Goal: Task Accomplishment & Management: Manage account settings

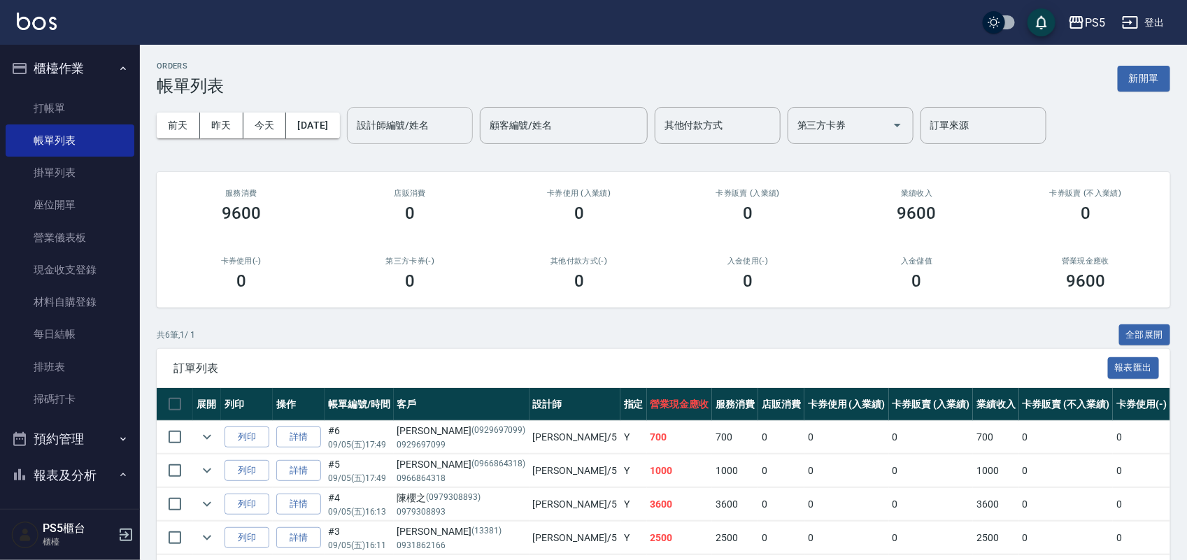
click at [392, 129] on input "設計師編號/姓名" at bounding box center [409, 125] width 113 height 24
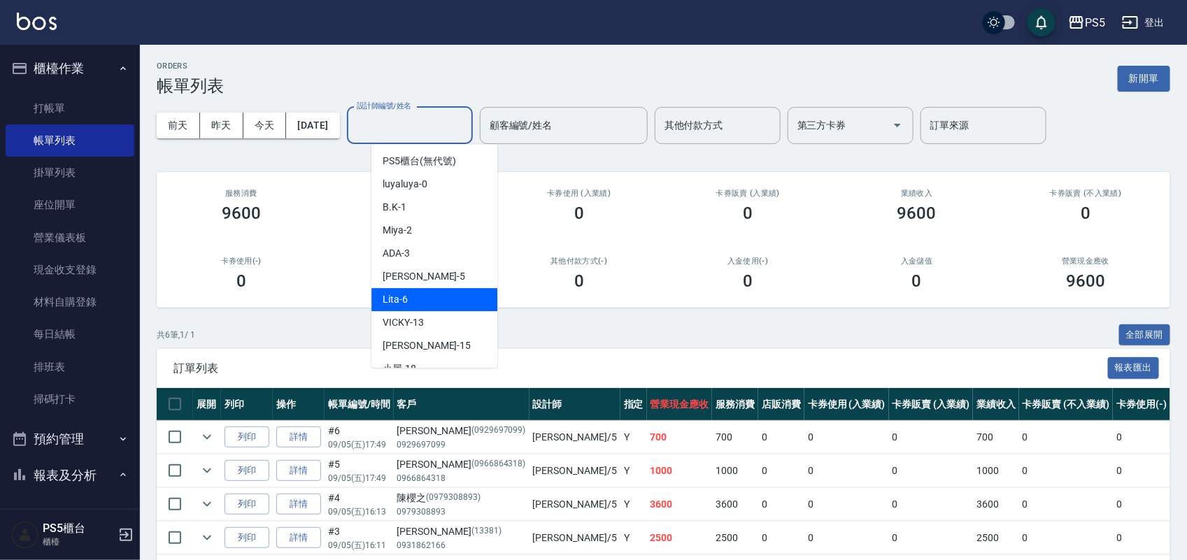
click at [424, 302] on div "Lita -6" at bounding box center [434, 299] width 126 height 23
type input "Lita-6"
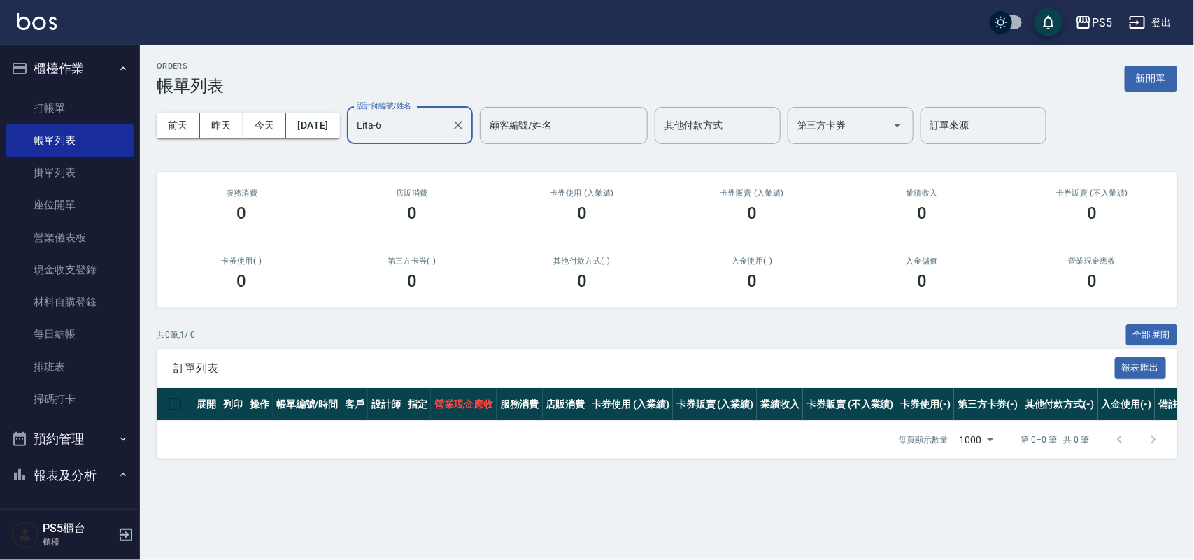
click at [332, 119] on button "[DATE]" at bounding box center [312, 126] width 53 height 26
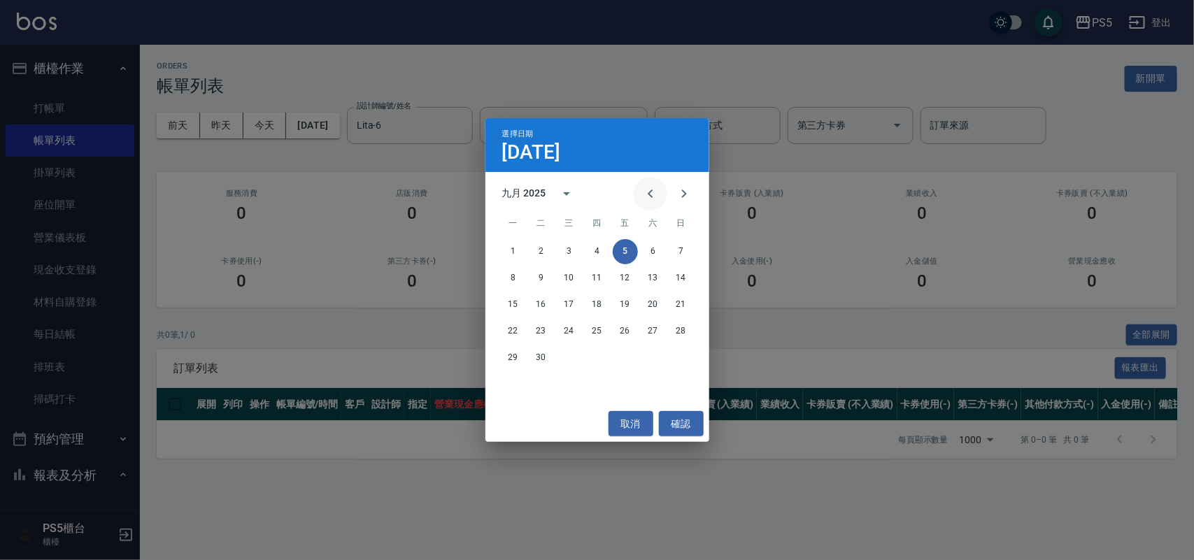
click at [648, 194] on icon "Previous month" at bounding box center [650, 193] width 17 height 17
click at [596, 277] on button "7" at bounding box center [597, 278] width 25 height 25
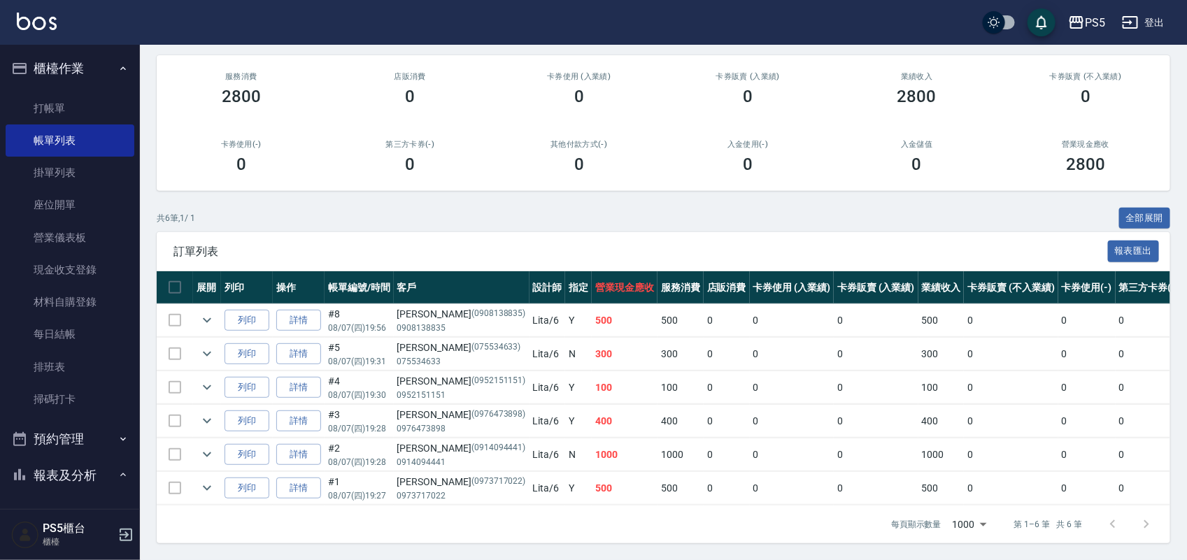
scroll to position [131, 0]
click at [417, 475] on div "[PERSON_NAME] (0973717022)" at bounding box center [461, 482] width 129 height 15
copy div "[PERSON_NAME]"
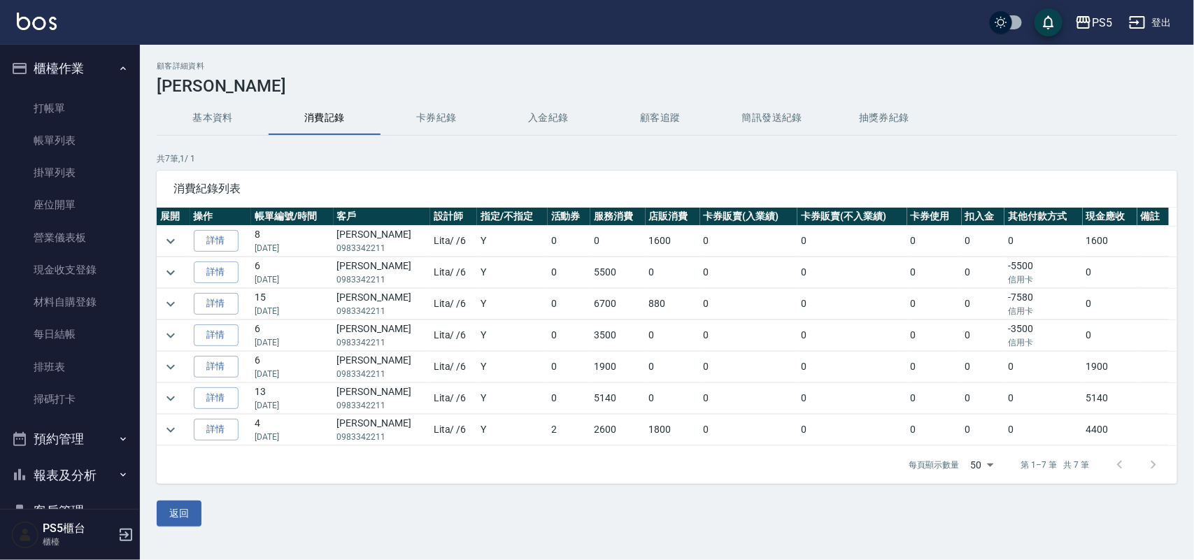
scroll to position [145, 0]
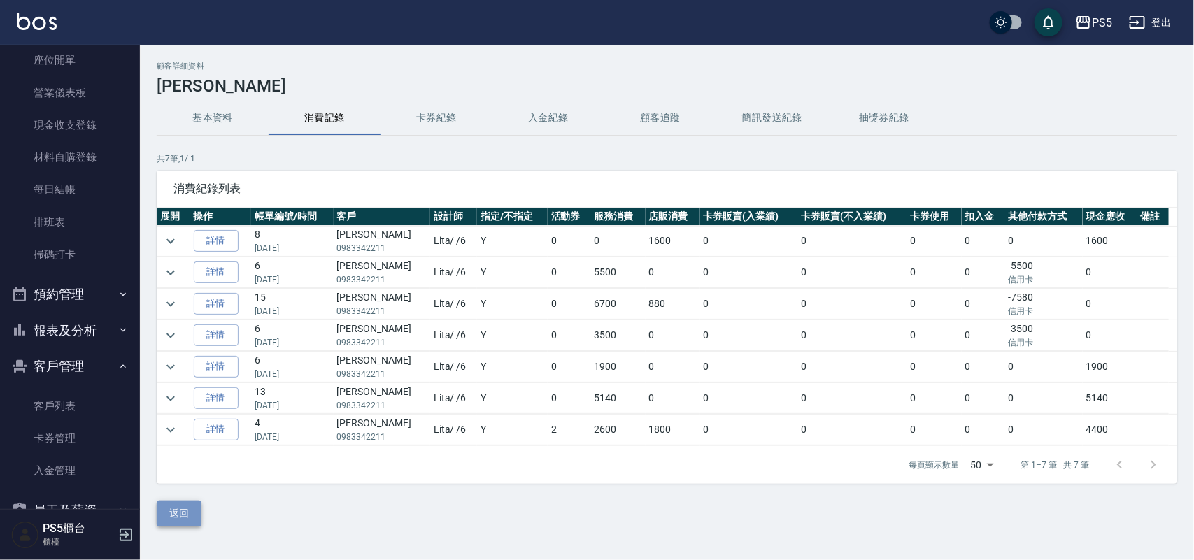
click at [190, 516] on button "返回" at bounding box center [179, 514] width 45 height 26
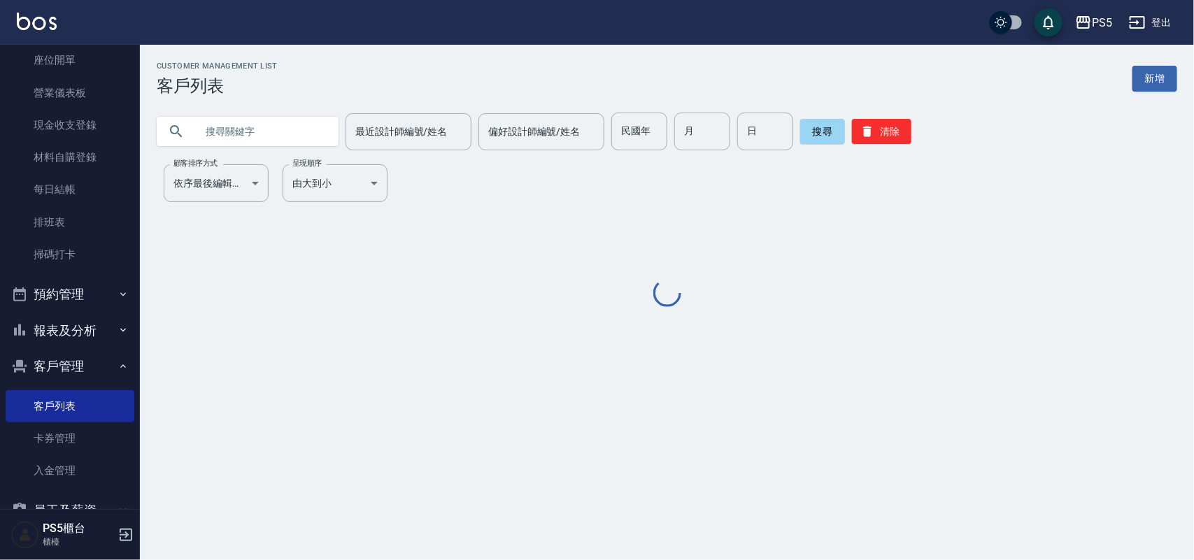
click at [280, 115] on input "text" at bounding box center [261, 132] width 131 height 38
click at [280, 128] on input "text" at bounding box center [261, 132] width 131 height 38
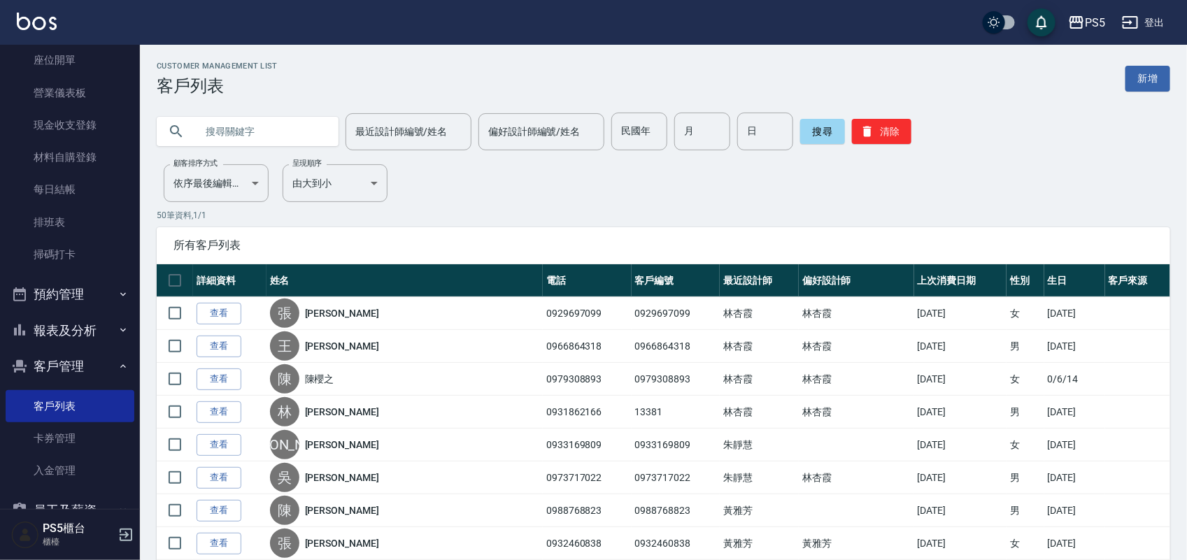
paste input "[PERSON_NAME]"
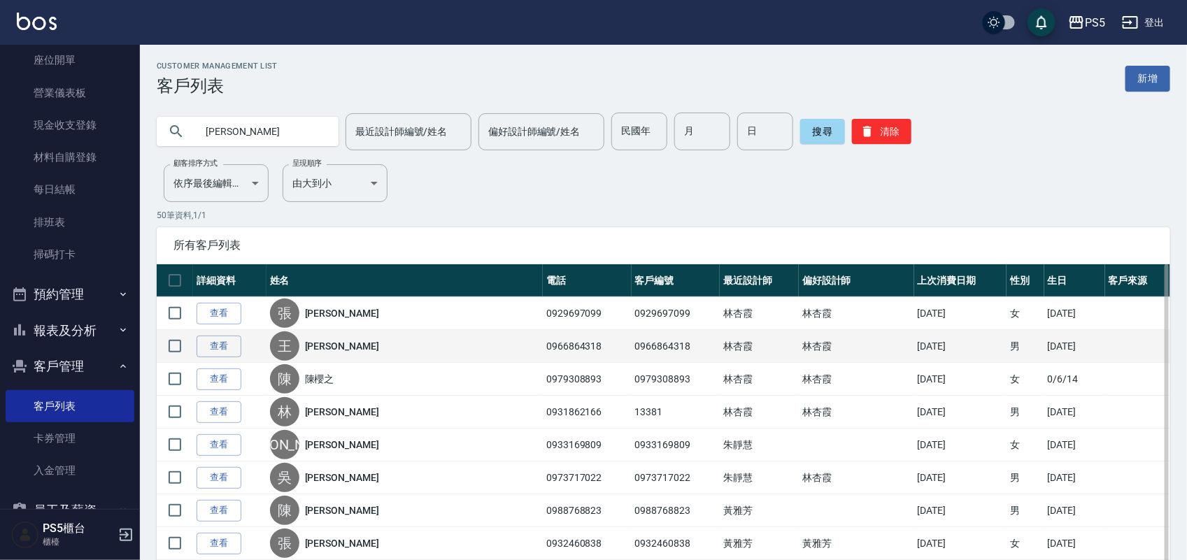
type input "[PERSON_NAME]"
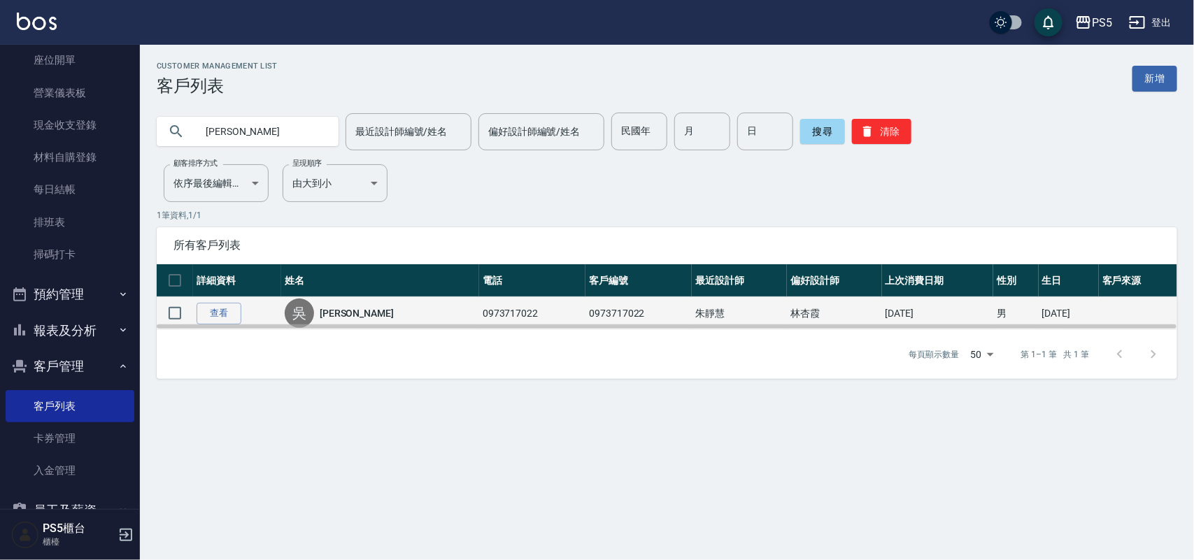
click at [343, 311] on link "[PERSON_NAME]" at bounding box center [357, 313] width 74 height 14
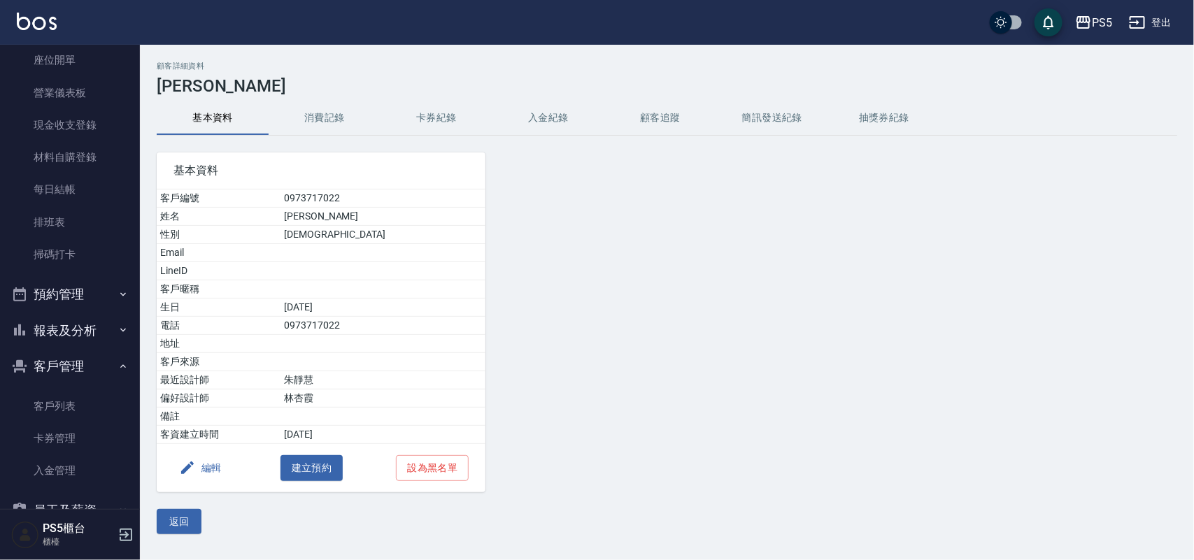
click at [308, 124] on button "消費記錄" at bounding box center [325, 118] width 112 height 34
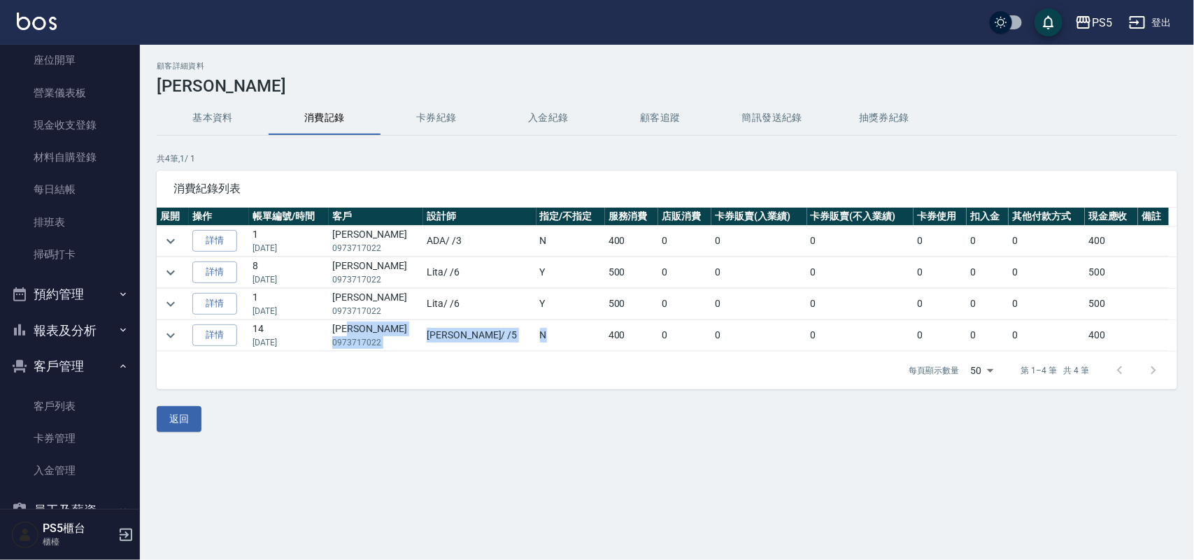
drag, startPoint x: 410, startPoint y: 334, endPoint x: 495, endPoint y: 336, distance: 84.6
click at [495, 336] on tr "詳情 14 07/16/2025 吳文慶 0973717022 Jolie / /5 N 400 0 0 0 0 0 0 400" at bounding box center [667, 335] width 1020 height 31
click at [506, 320] on td at bounding box center [535, 320] width 757 height 1
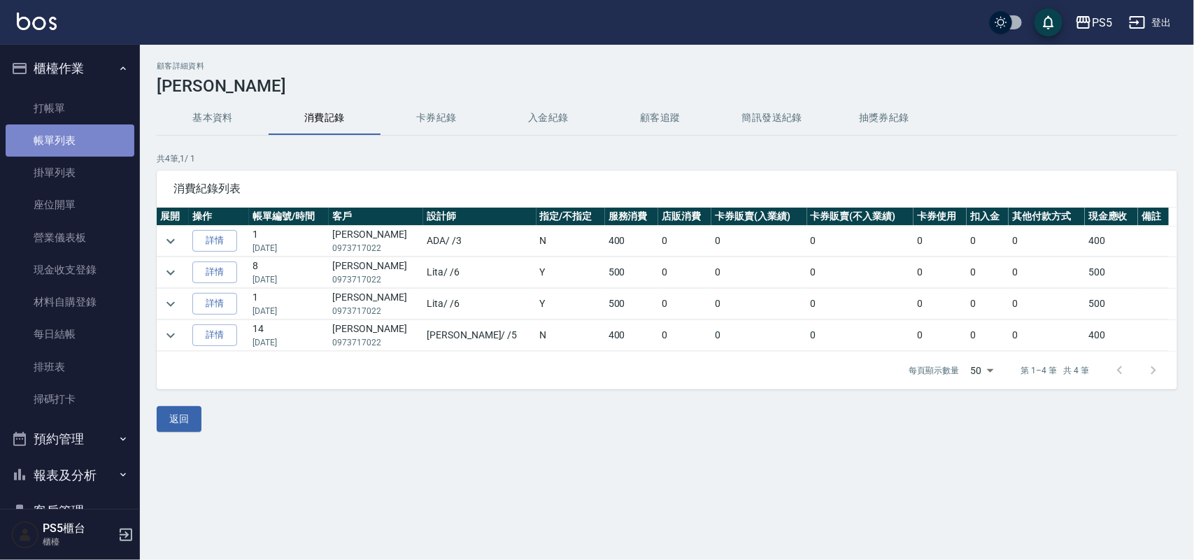
click at [106, 138] on link "帳單列表" at bounding box center [70, 140] width 129 height 32
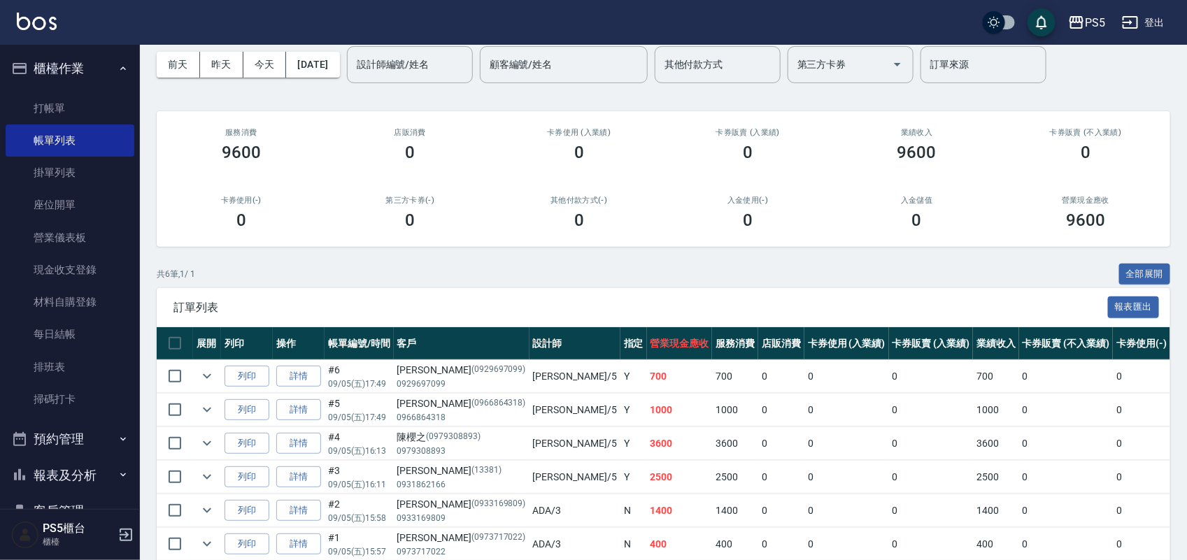
scroll to position [131, 0]
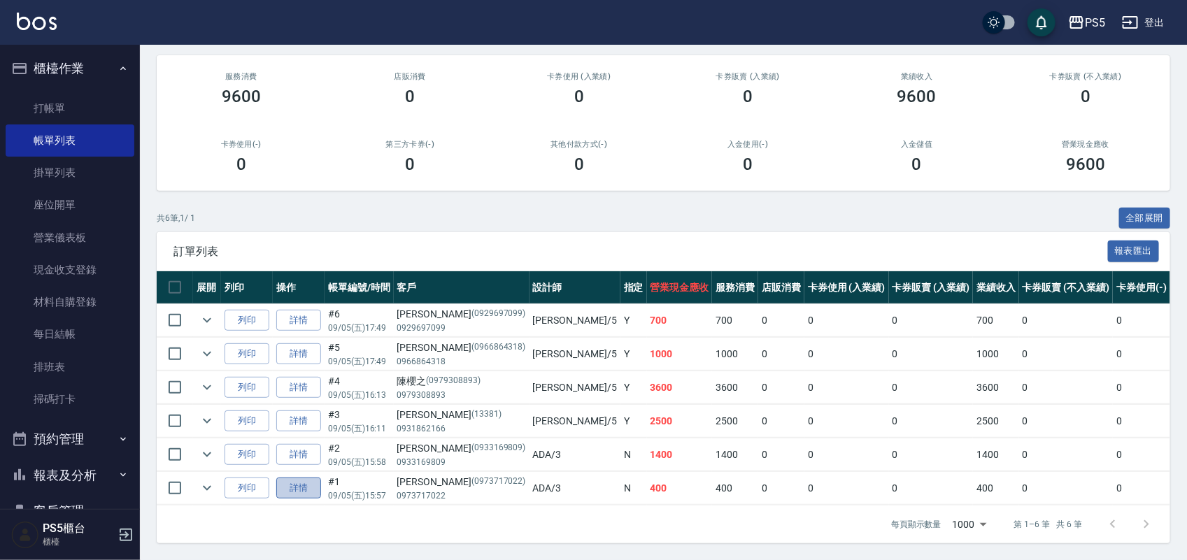
click at [316, 478] on link "詳情" at bounding box center [298, 489] width 45 height 22
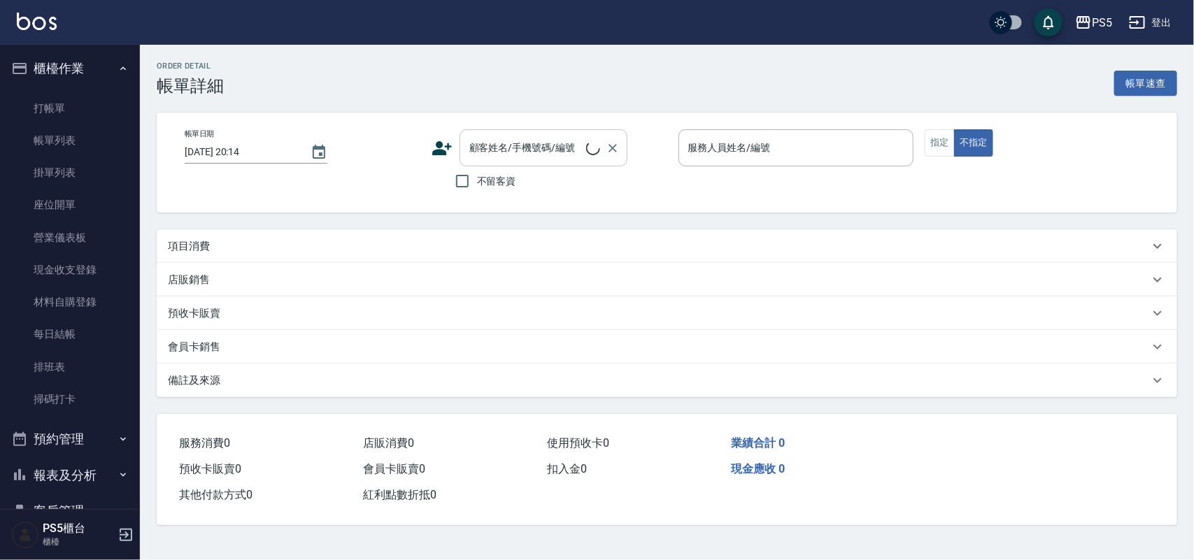
type input "2025/09/05 15:57"
type input "ADA-3"
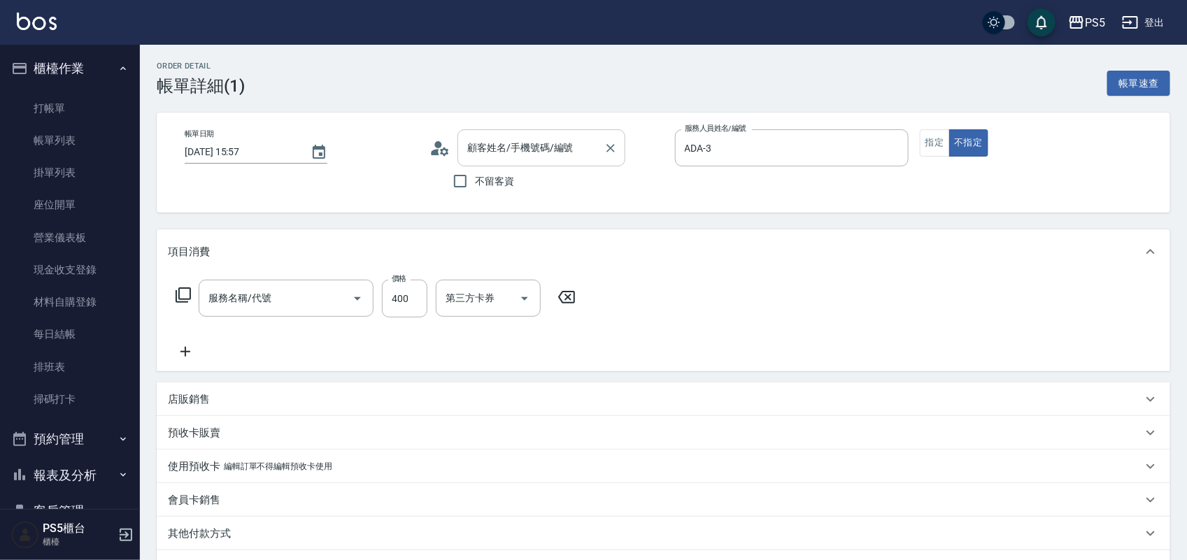
type input "吳文慶/0973717022/0973717022"
click at [567, 158] on input "吳文慶/0973717022/0973717022" at bounding box center [531, 148] width 134 height 24
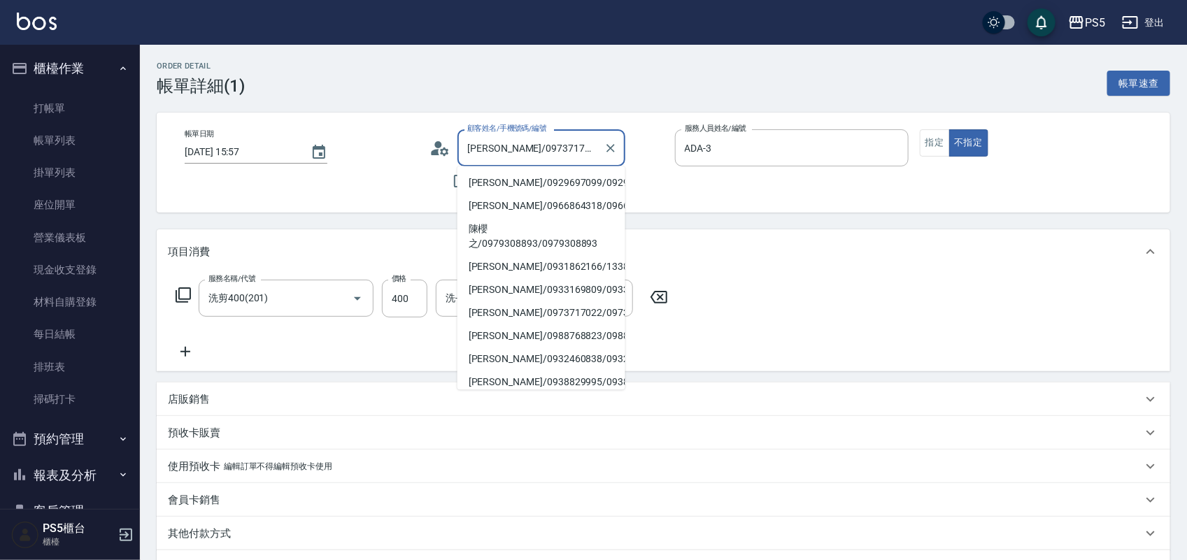
type input "洗剪400(201)"
click at [610, 148] on icon "Clear" at bounding box center [610, 148] width 14 height 14
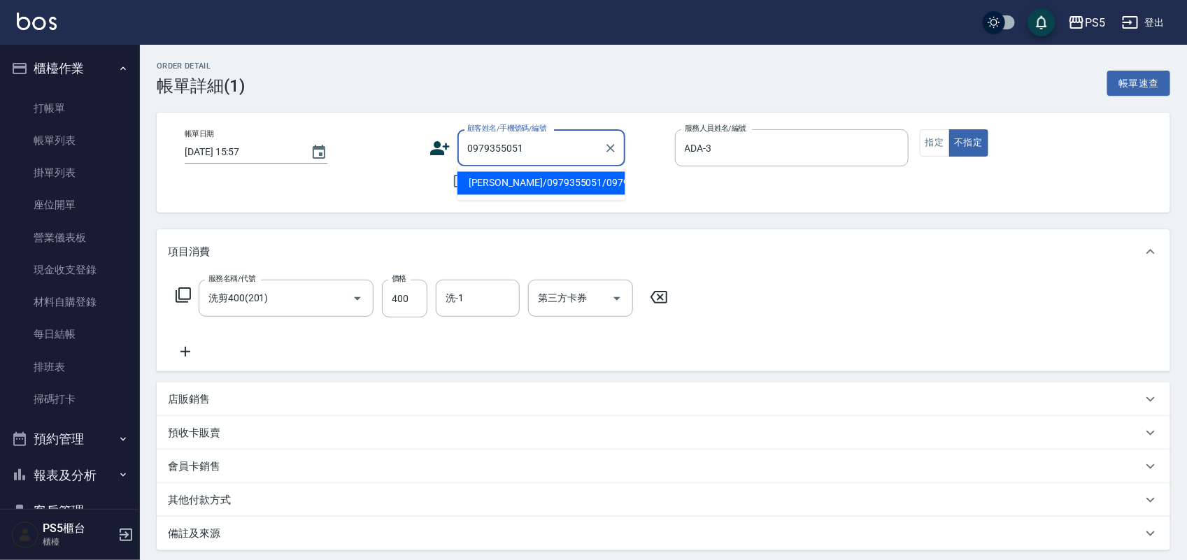
click at [533, 182] on li "歐陽安/0979355051/0979355051" at bounding box center [541, 183] width 168 height 23
type input "歐陽安/0979355051/0979355051"
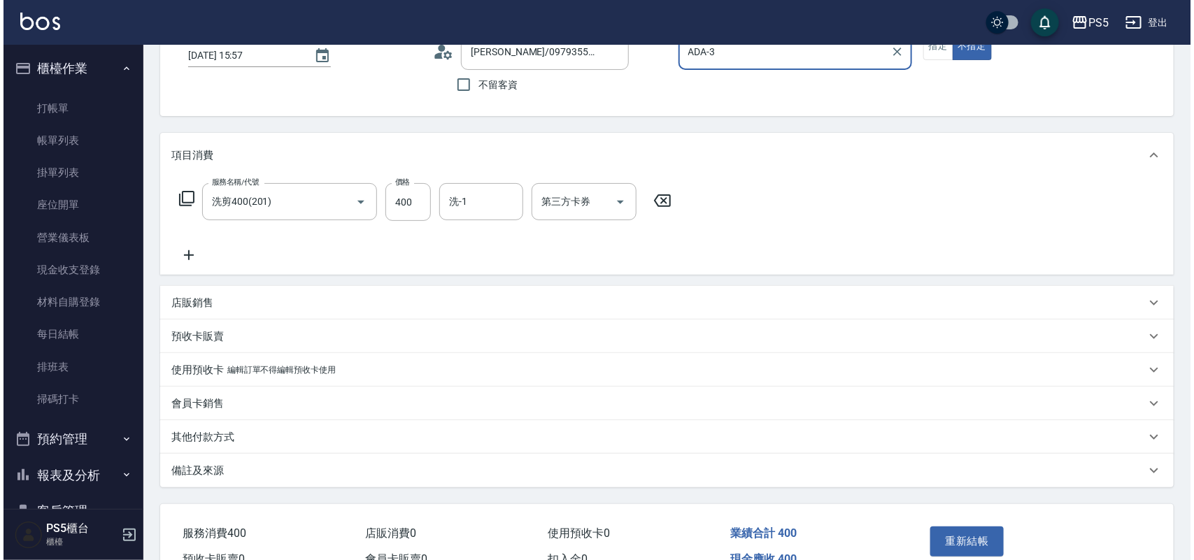
scroll to position [173, 0]
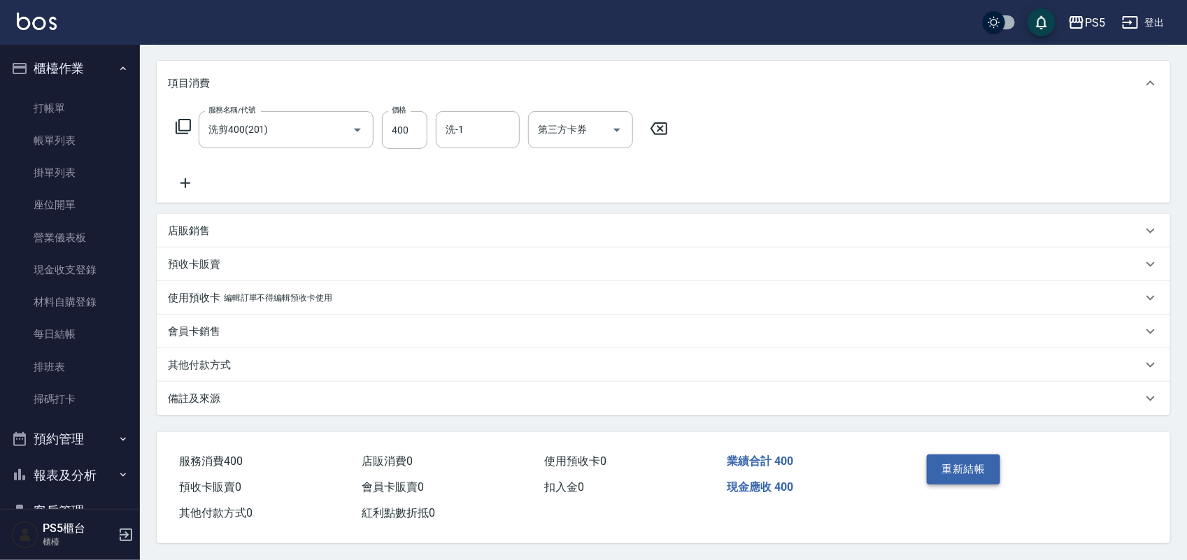
click at [944, 462] on button "重新結帳" at bounding box center [964, 469] width 74 height 29
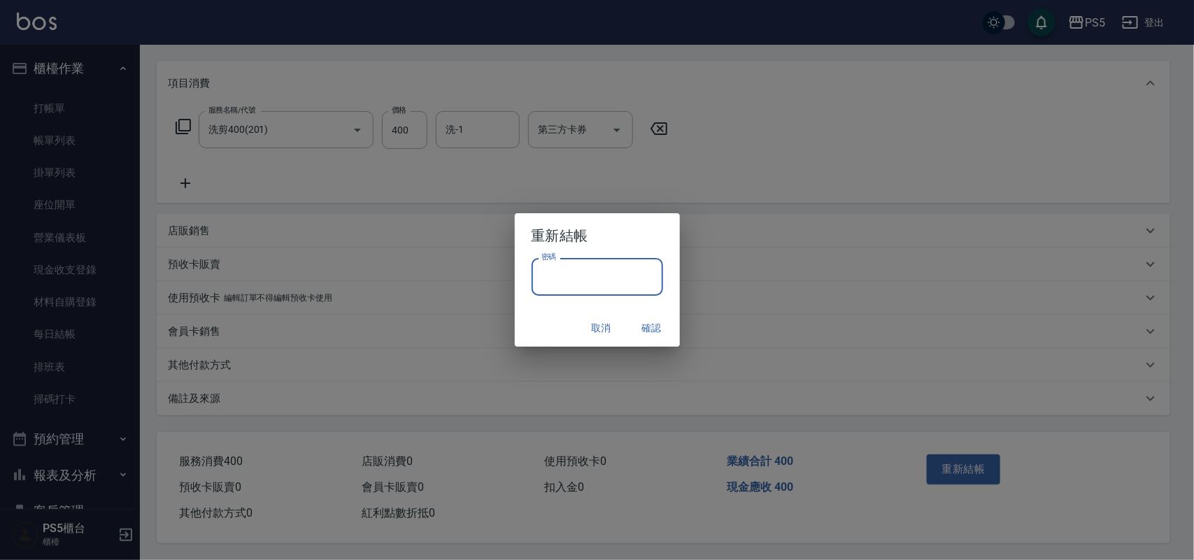
click at [560, 274] on input "密碼" at bounding box center [596, 277] width 131 height 38
type input "****"
click at [659, 319] on button "確認" at bounding box center [651, 328] width 45 height 26
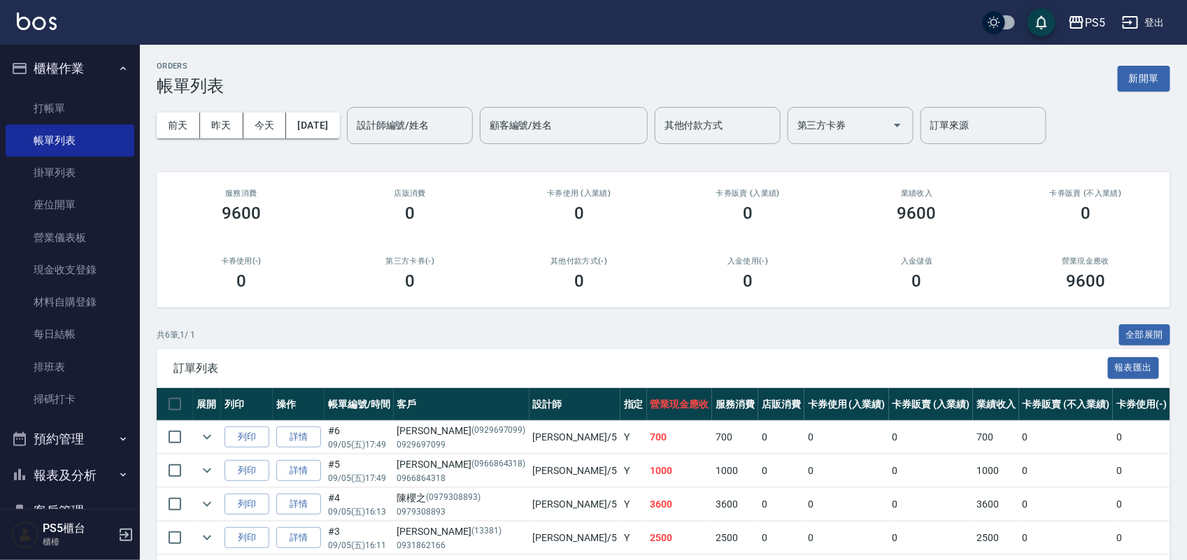
scroll to position [131, 0]
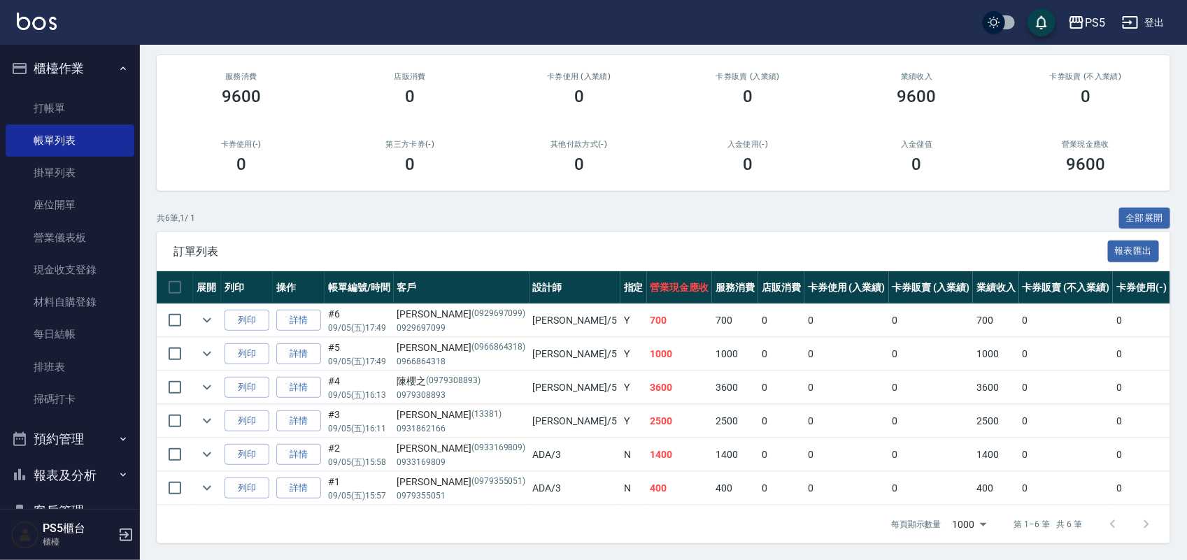
click at [417, 475] on div "歐陽安 (0979355051)" at bounding box center [461, 482] width 129 height 15
click at [417, 489] on p "0979355051" at bounding box center [461, 495] width 129 height 13
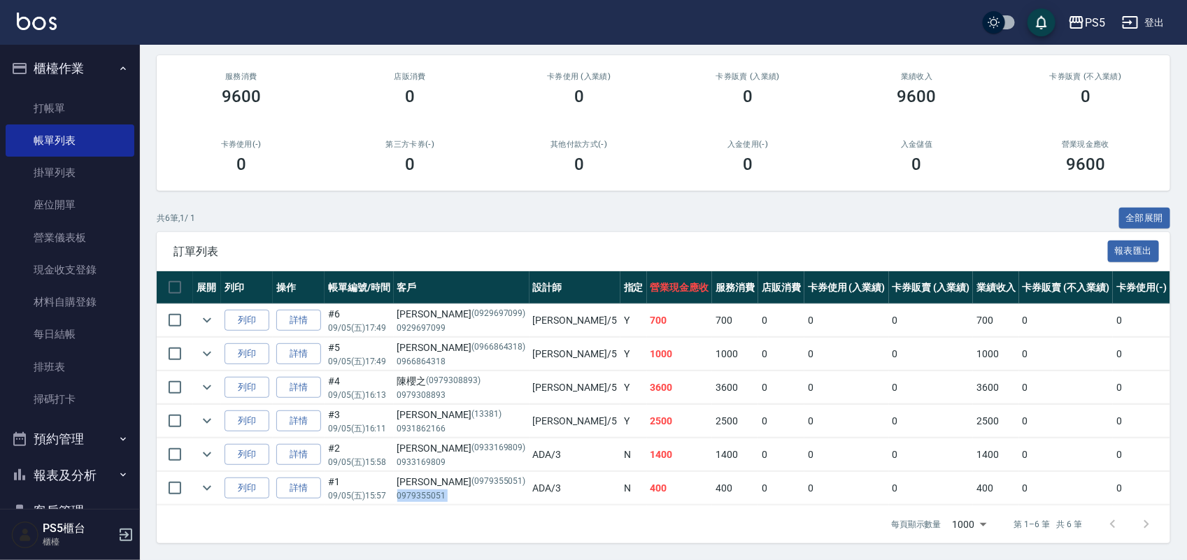
copy p "0979355051"
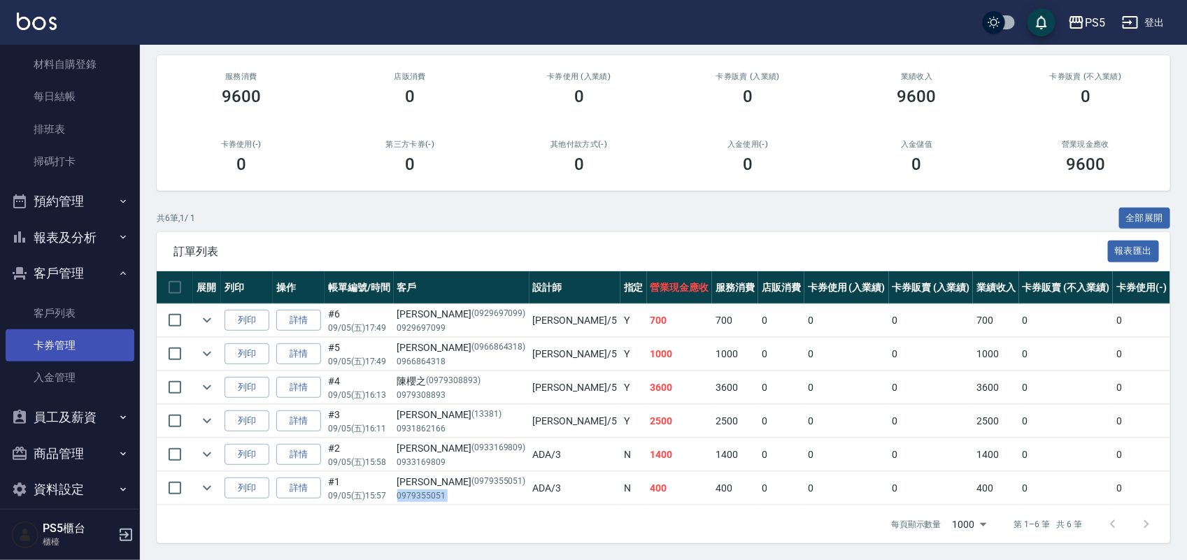
scroll to position [253, 0]
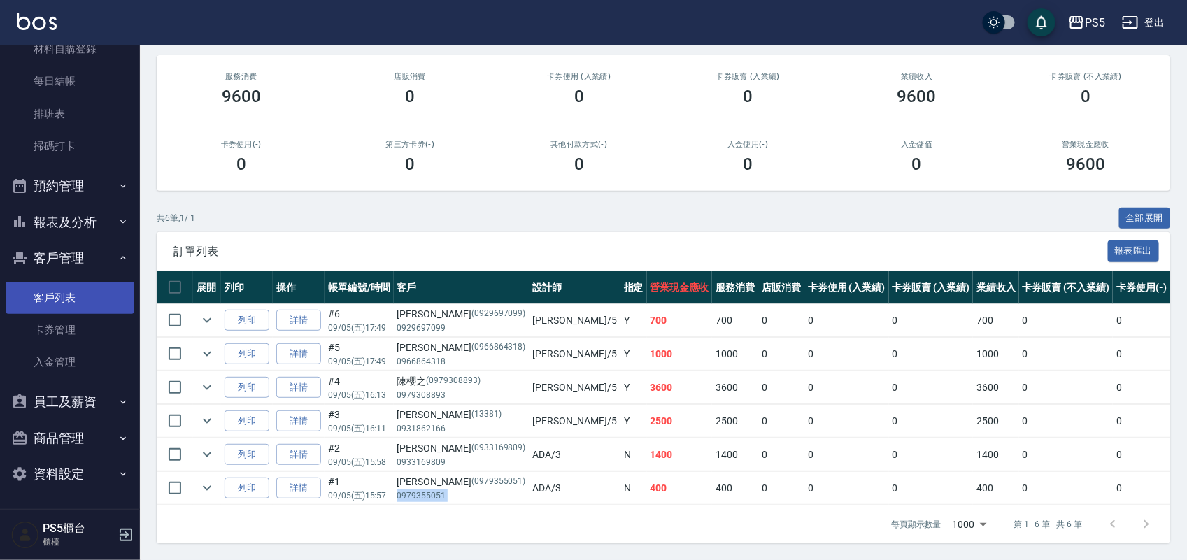
click at [85, 304] on link "客戶列表" at bounding box center [70, 298] width 129 height 32
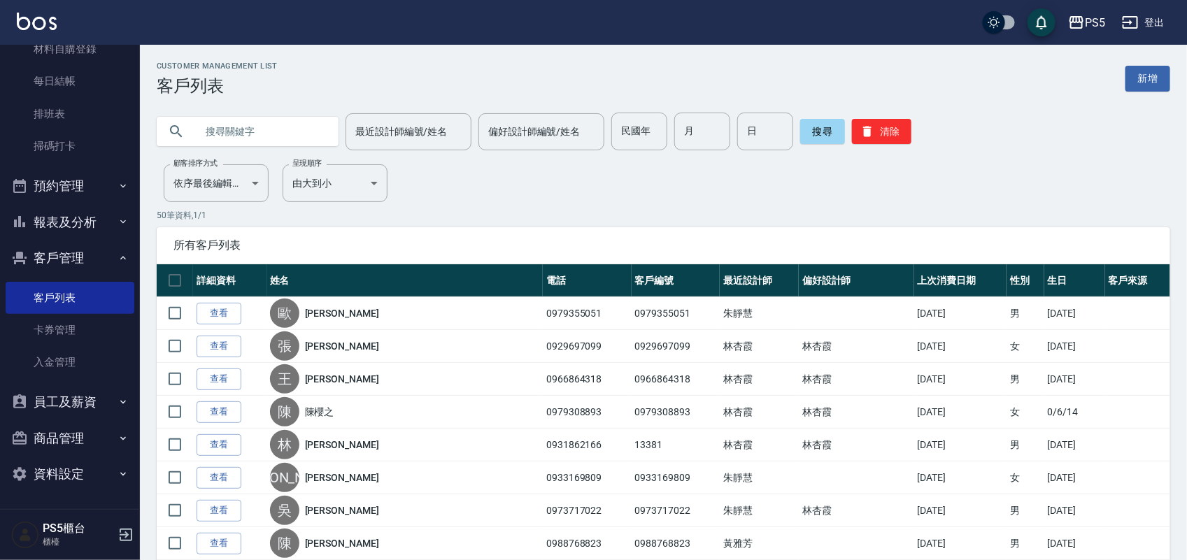
click at [278, 127] on input "text" at bounding box center [261, 132] width 131 height 38
paste input "0979355051"
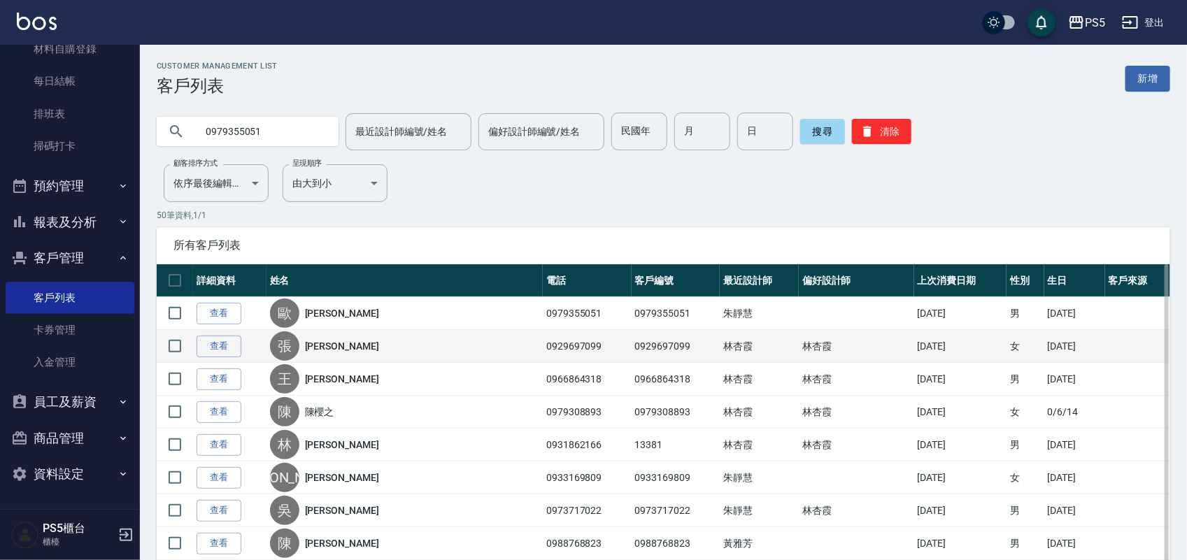
type input "0979355051"
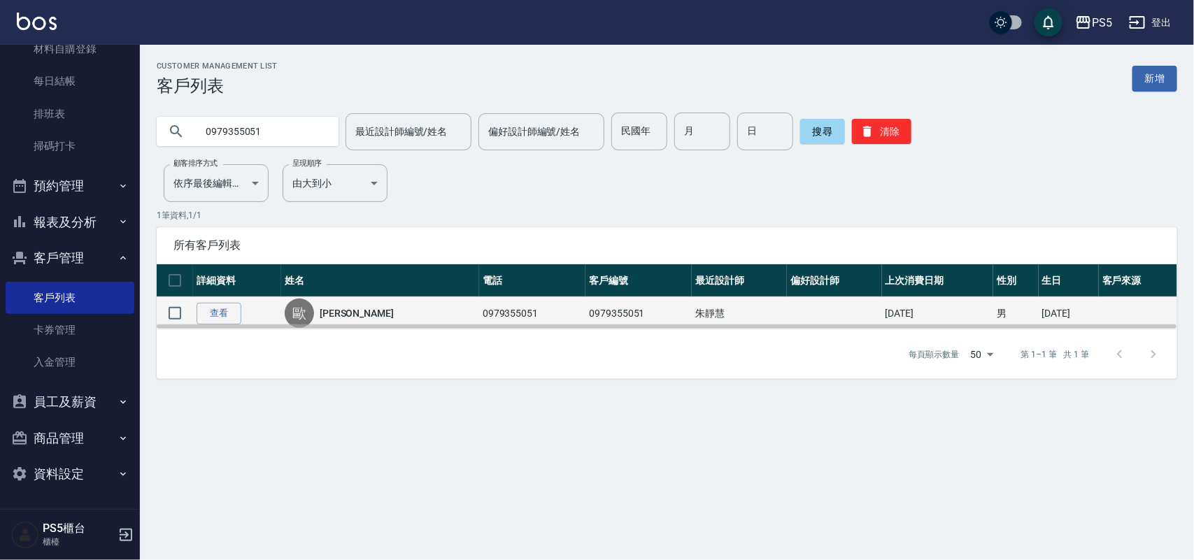
click at [339, 309] on link "歐陽安" at bounding box center [357, 313] width 74 height 14
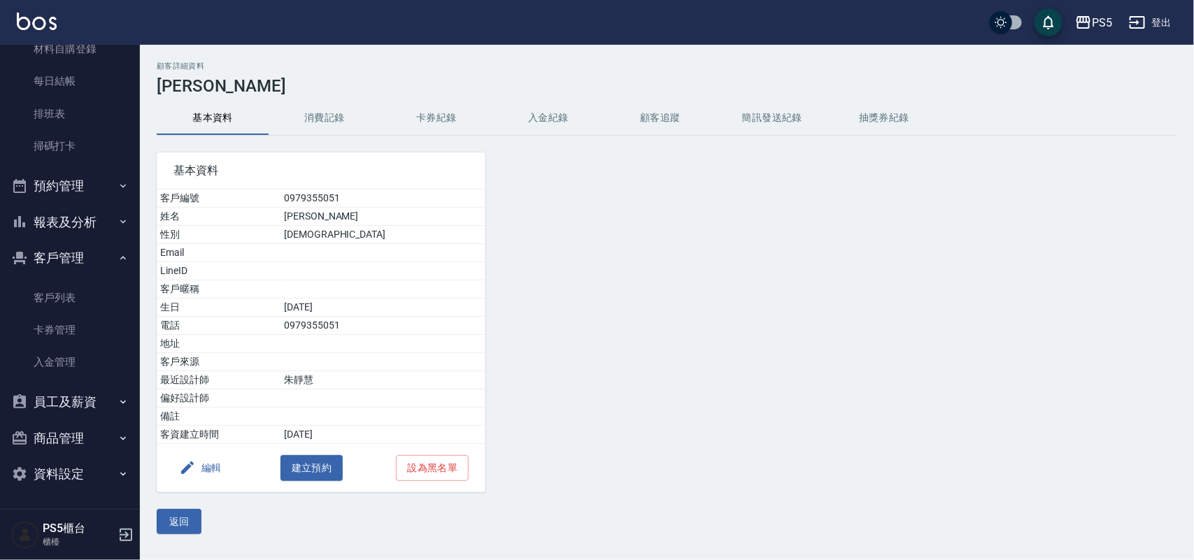
click at [320, 112] on button "消費記錄" at bounding box center [325, 118] width 112 height 34
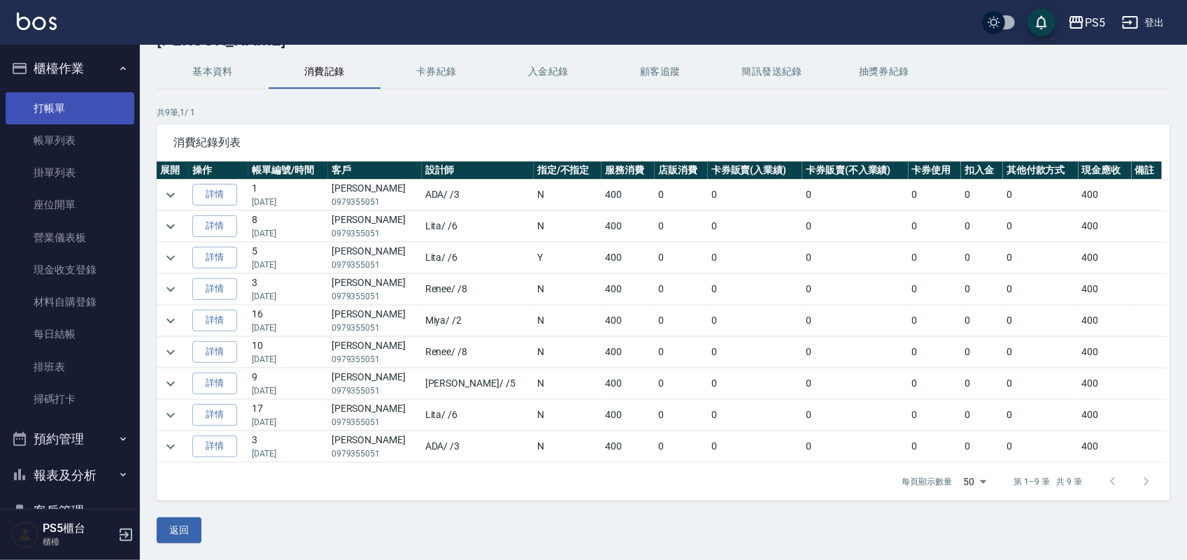
click at [54, 112] on link "打帳單" at bounding box center [70, 108] width 129 height 32
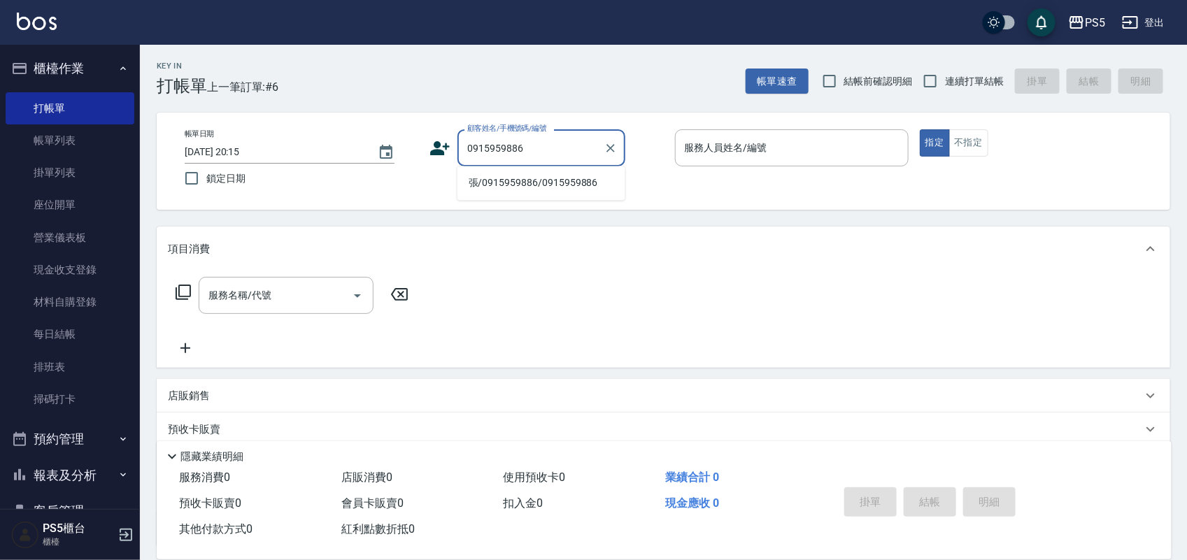
type input "張/0915959886/0915959886"
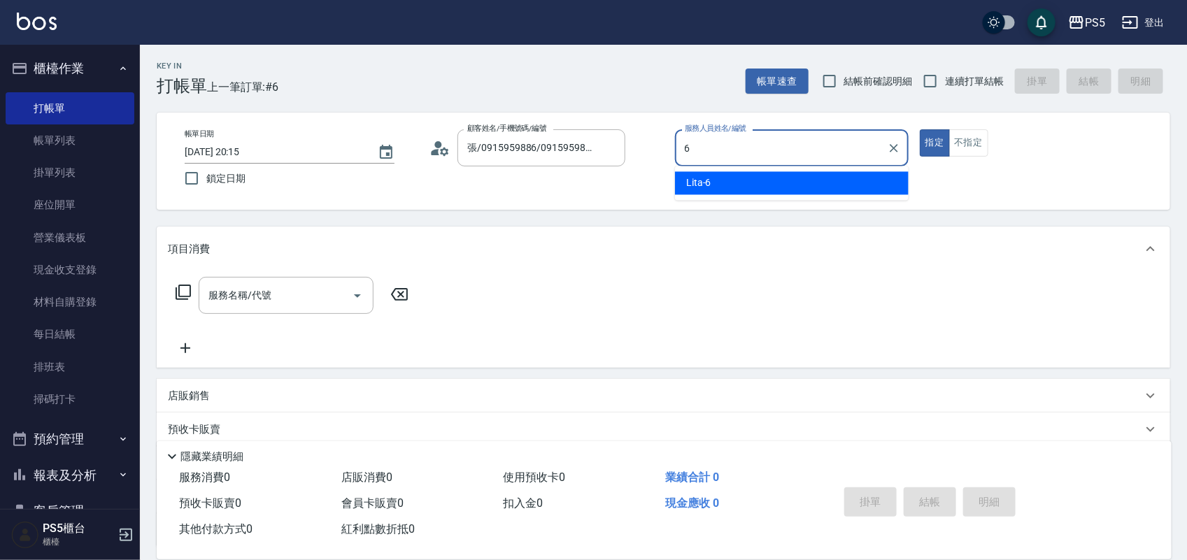
type input "Lita-6"
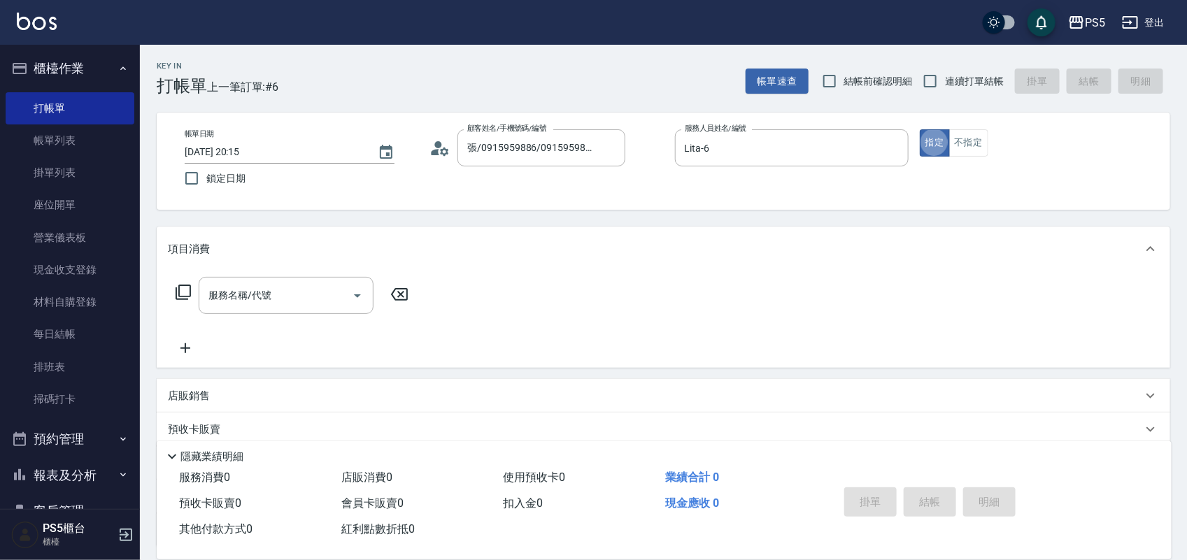
type button "true"
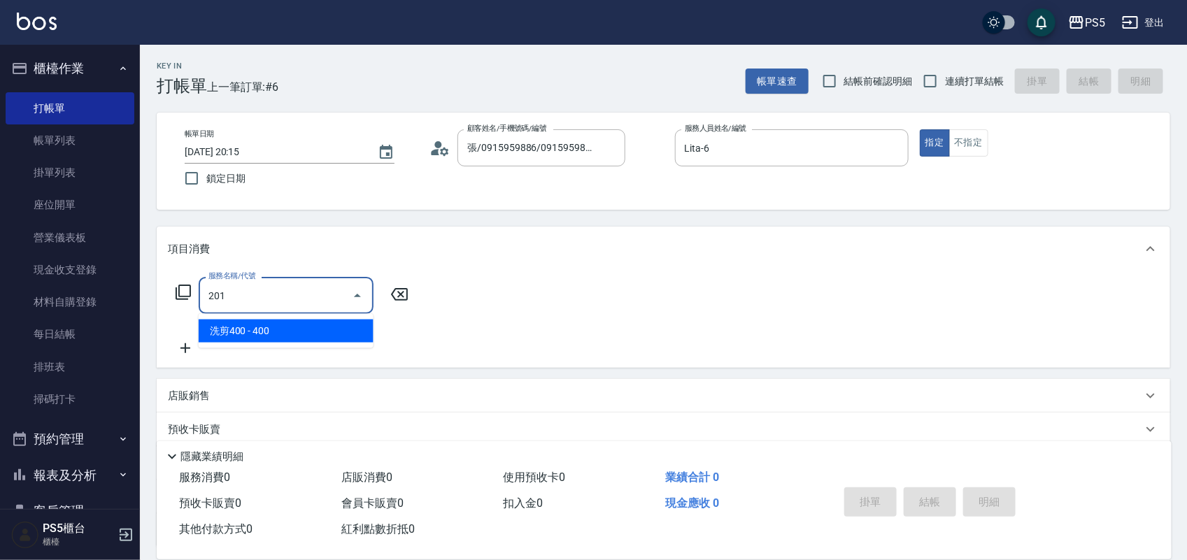
type input "洗剪400(201)"
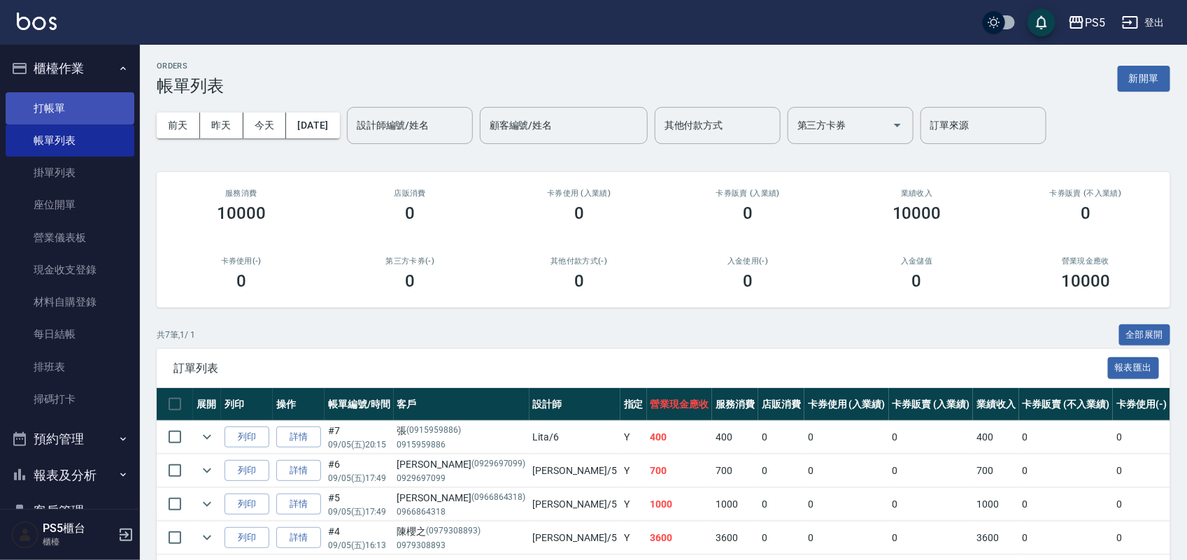
click at [86, 105] on link "打帳單" at bounding box center [70, 108] width 129 height 32
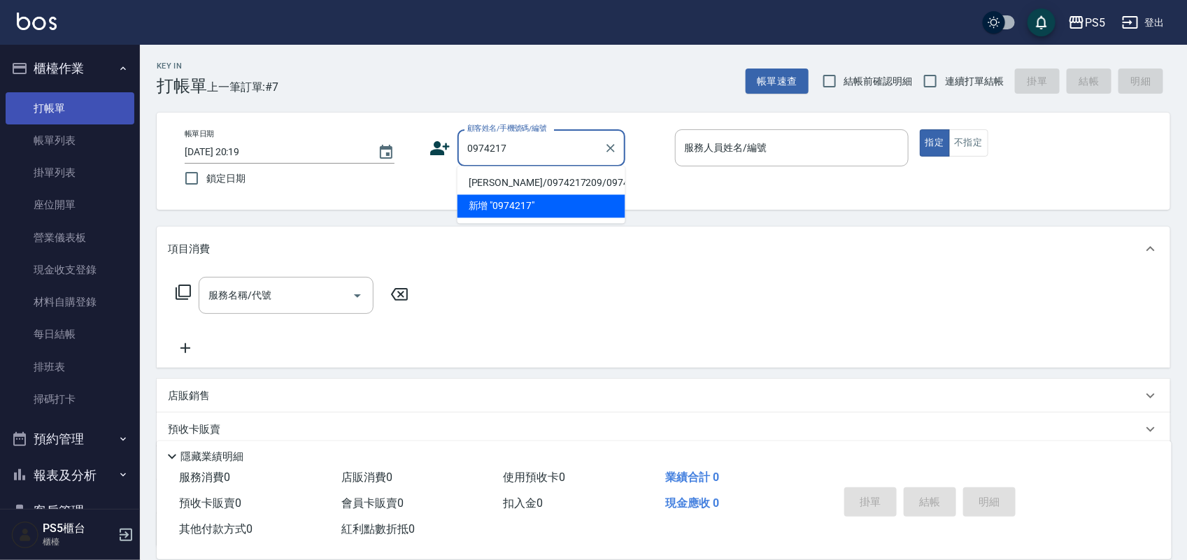
type input "李曜丞/0974217209/0974217209"
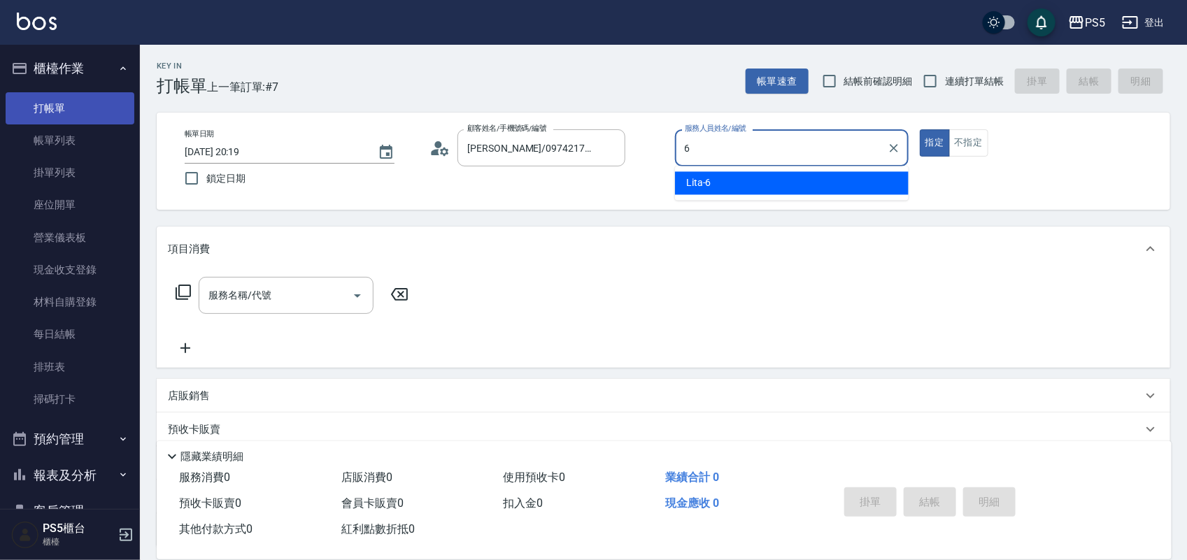
type input "Lita-6"
type button "true"
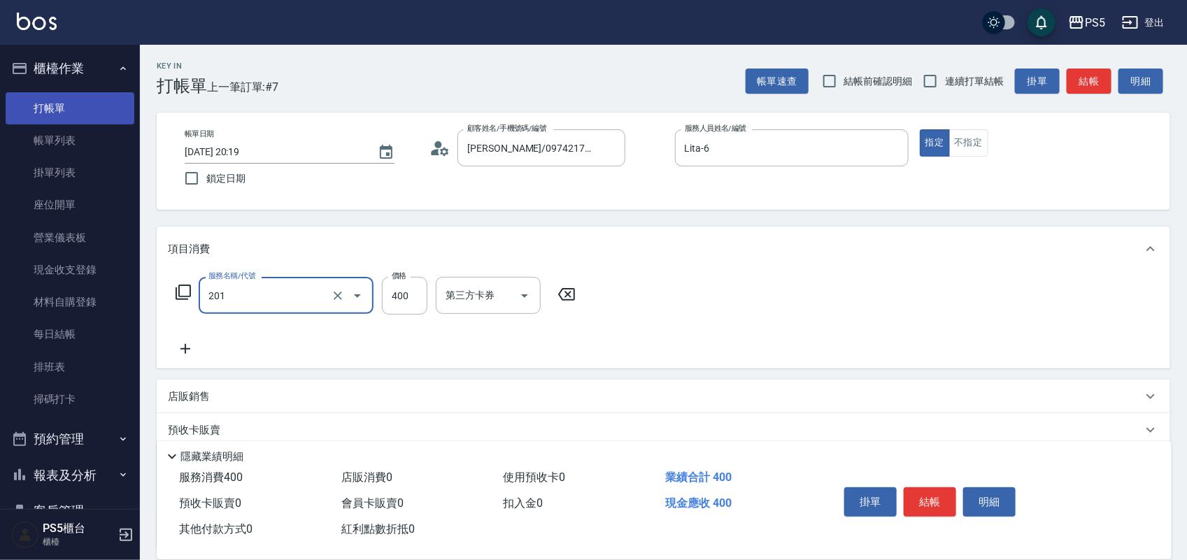
type input "洗剪400(201)"
type input "500"
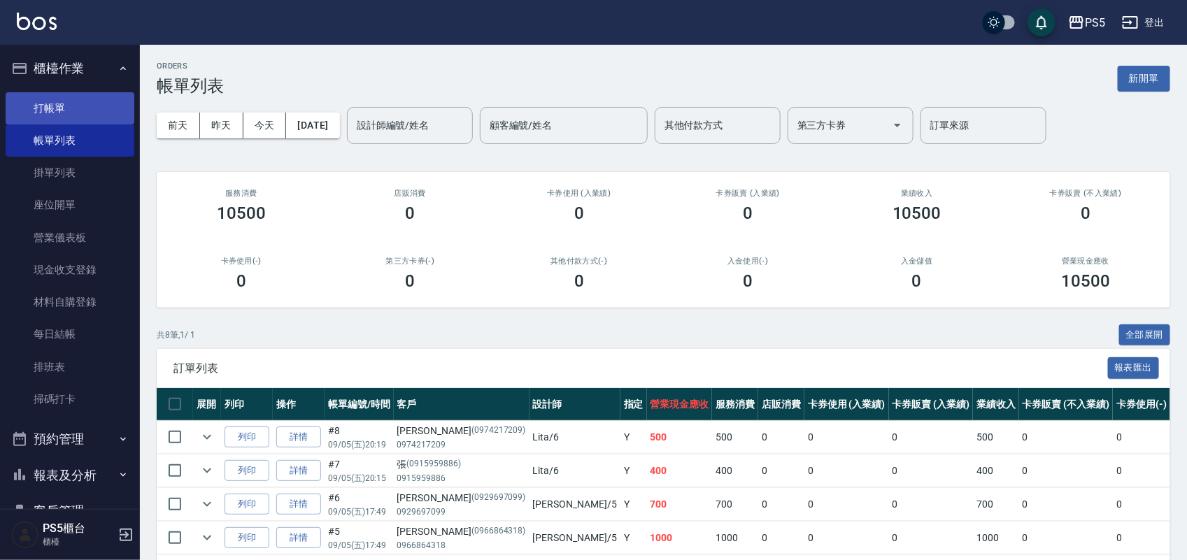
click at [96, 113] on link "打帳單" at bounding box center [70, 108] width 129 height 32
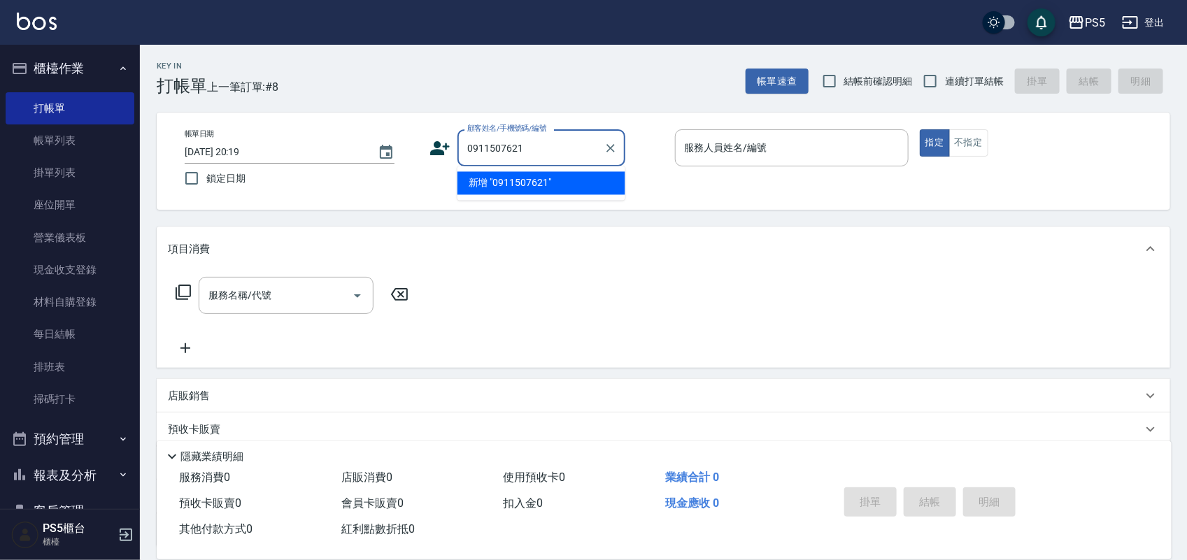
click at [522, 187] on li "新增 "0911507621"" at bounding box center [541, 183] width 168 height 23
type input "0911507621"
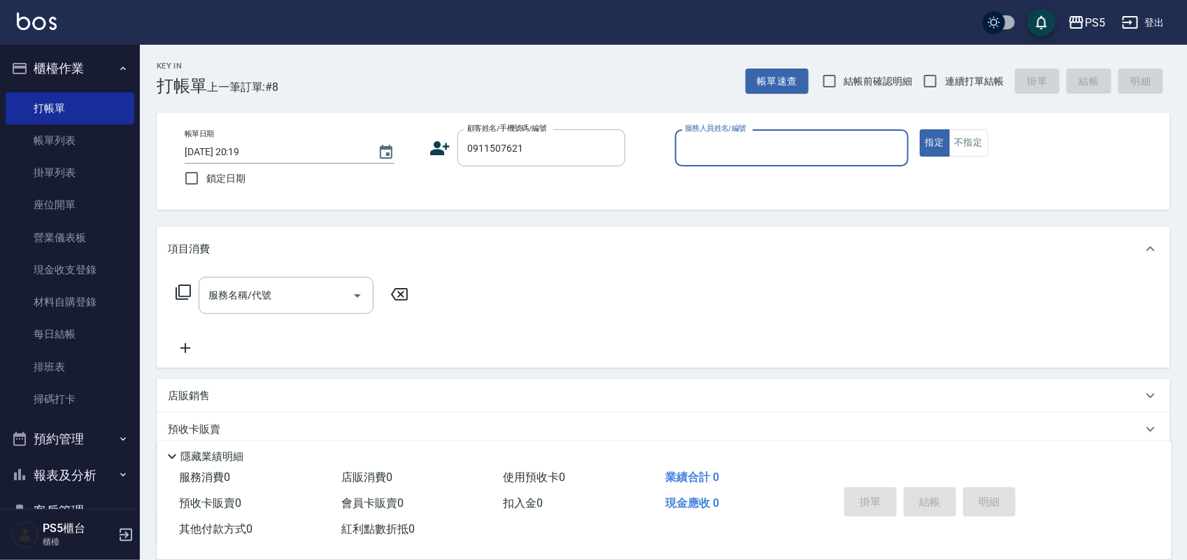
click at [442, 155] on icon at bounding box center [441, 148] width 20 height 14
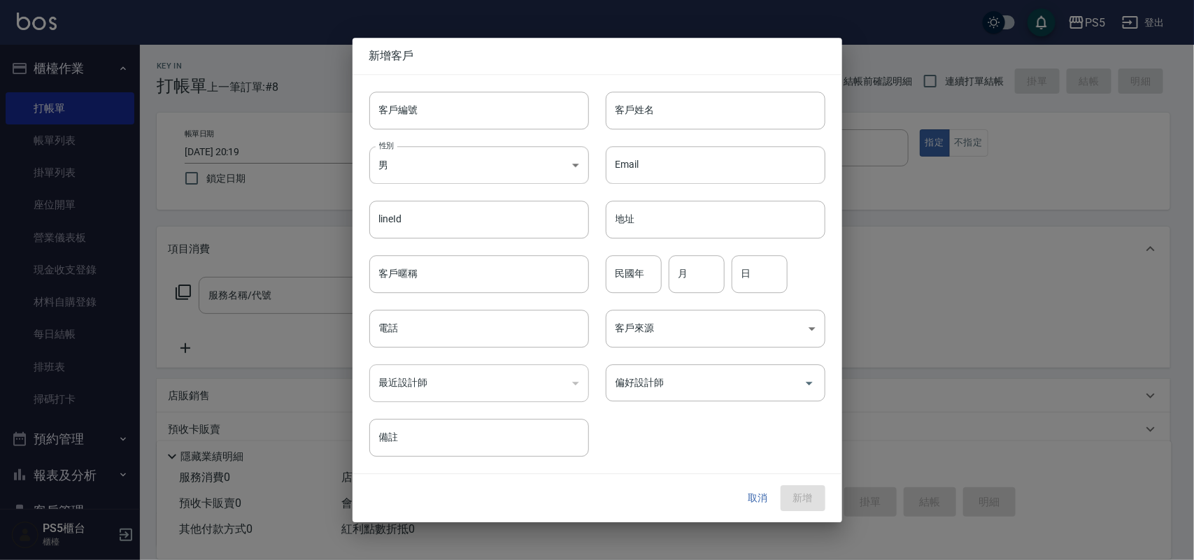
type input "0911507621"
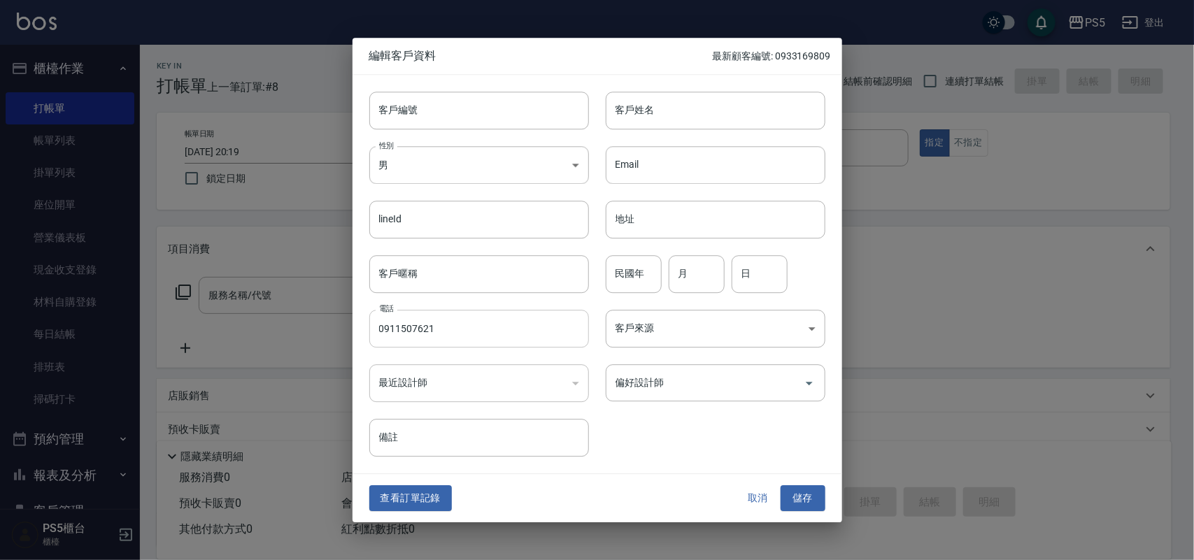
click at [462, 322] on input "0911507621" at bounding box center [479, 329] width 220 height 38
click at [493, 145] on body "PS5 登出 櫃檯作業 打帳單 帳單列表 掛單列表 座位開單 營業儀表板 現金收支登錄 材料自購登錄 每日結帳 排班表 掃碼打卡 預約管理 預約管理 單日預約…" at bounding box center [597, 340] width 1194 height 680
click at [493, 128] on div at bounding box center [597, 280] width 1194 height 560
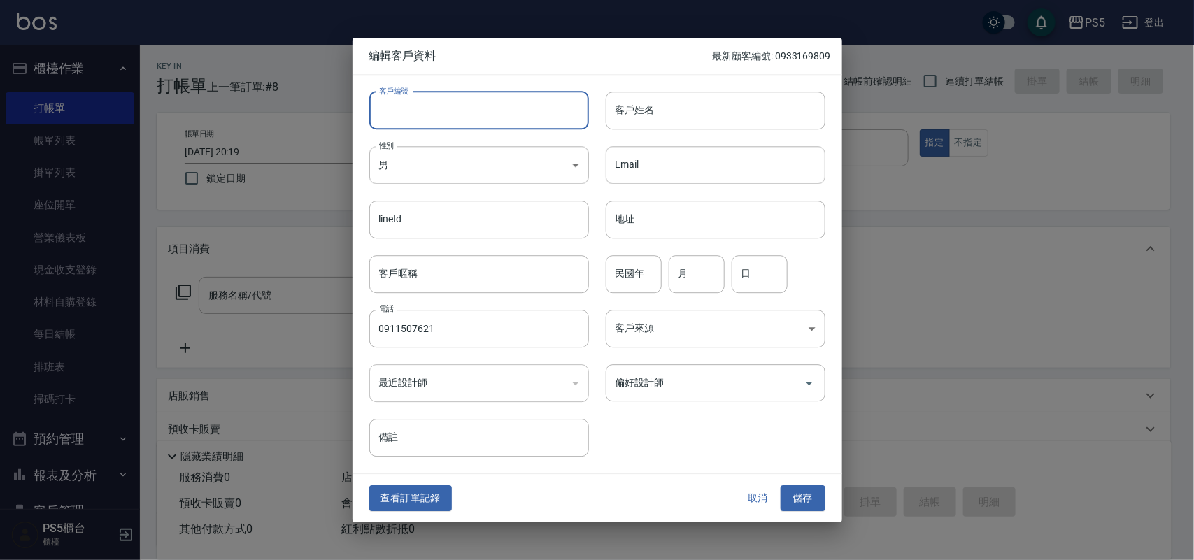
click at [493, 117] on input "客戶編號" at bounding box center [479, 111] width 220 height 38
paste input "0911507621"
type input "0911507621"
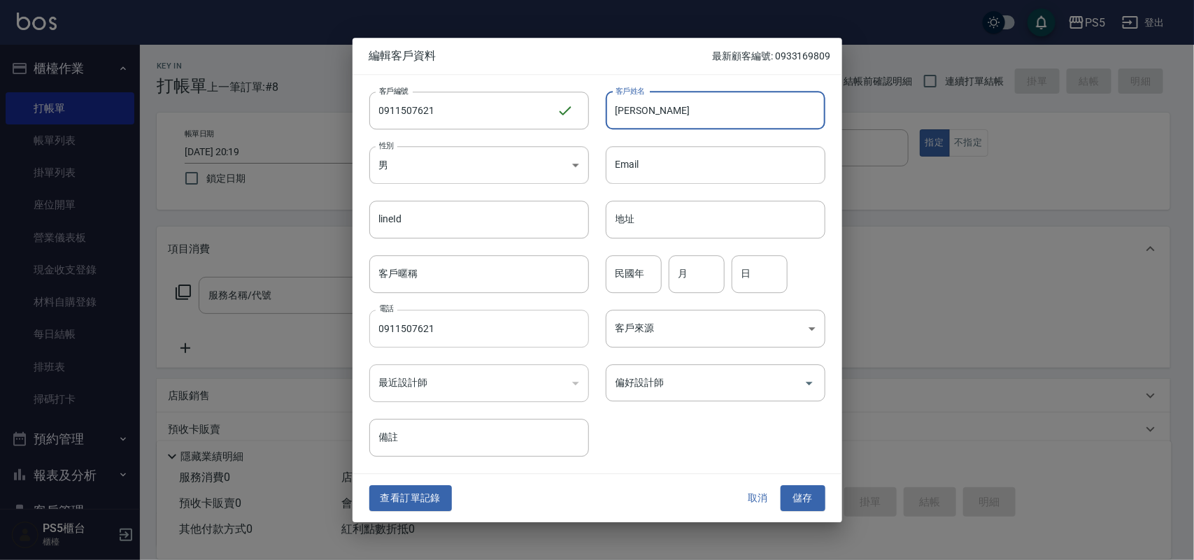
type input "蔡羽桐"
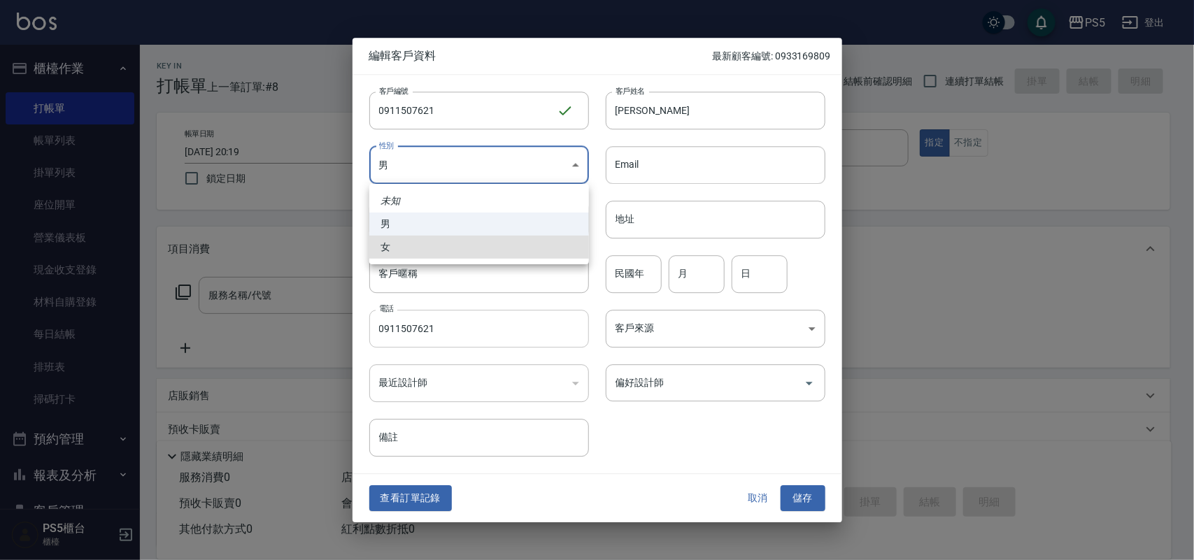
type input "FEMALE"
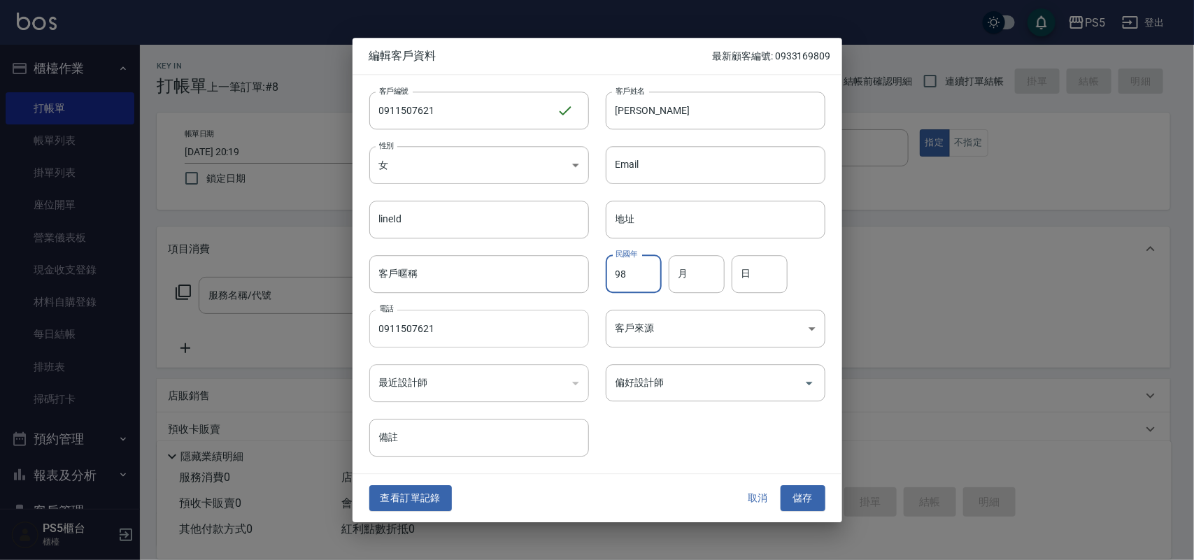
type input "98"
type input "10"
type input "6"
click at [780, 486] on button "儲存" at bounding box center [802, 499] width 45 height 26
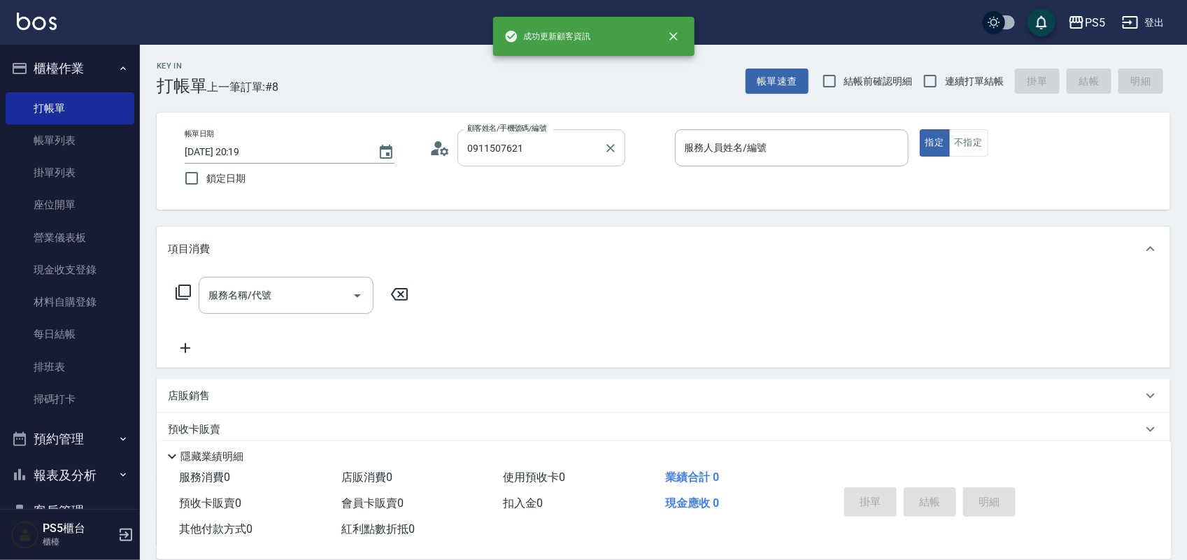
click at [534, 155] on input "0911507621" at bounding box center [531, 148] width 134 height 24
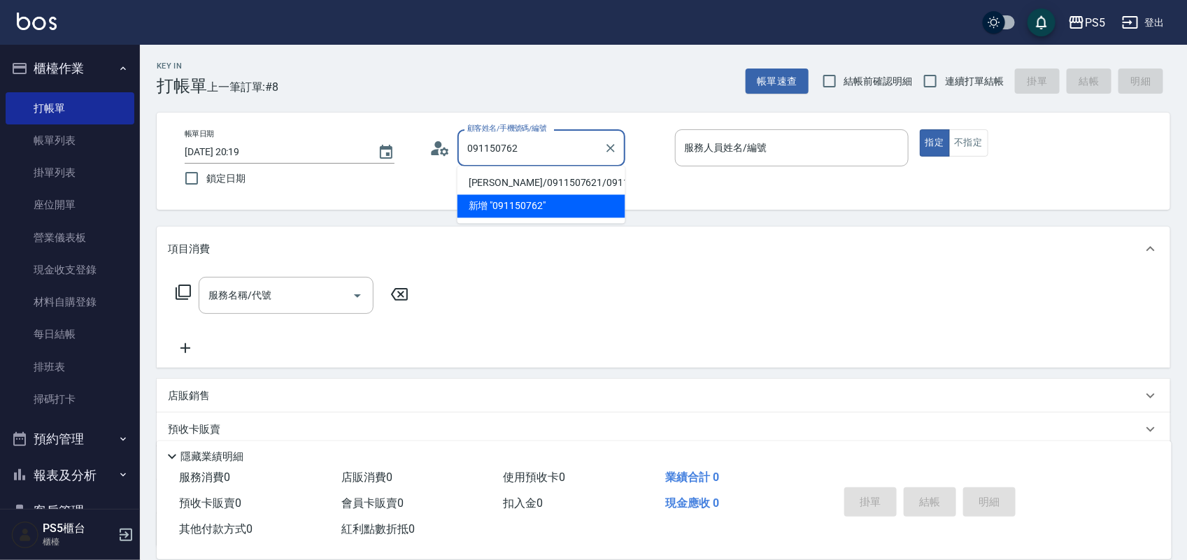
type input "蔡羽桐/0911507621/0911507621"
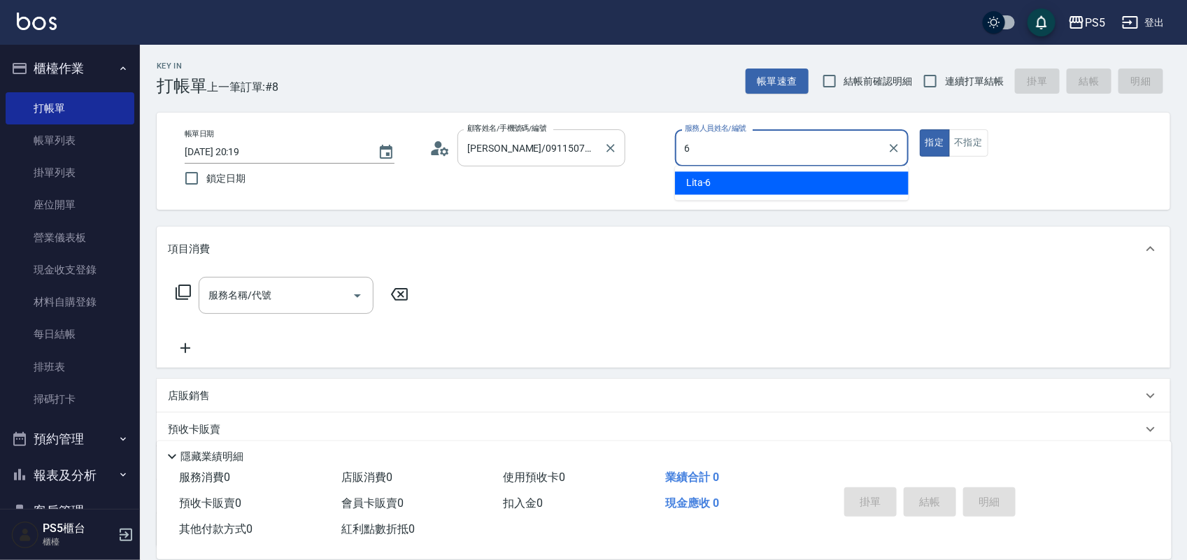
type input "Lita-6"
type button "true"
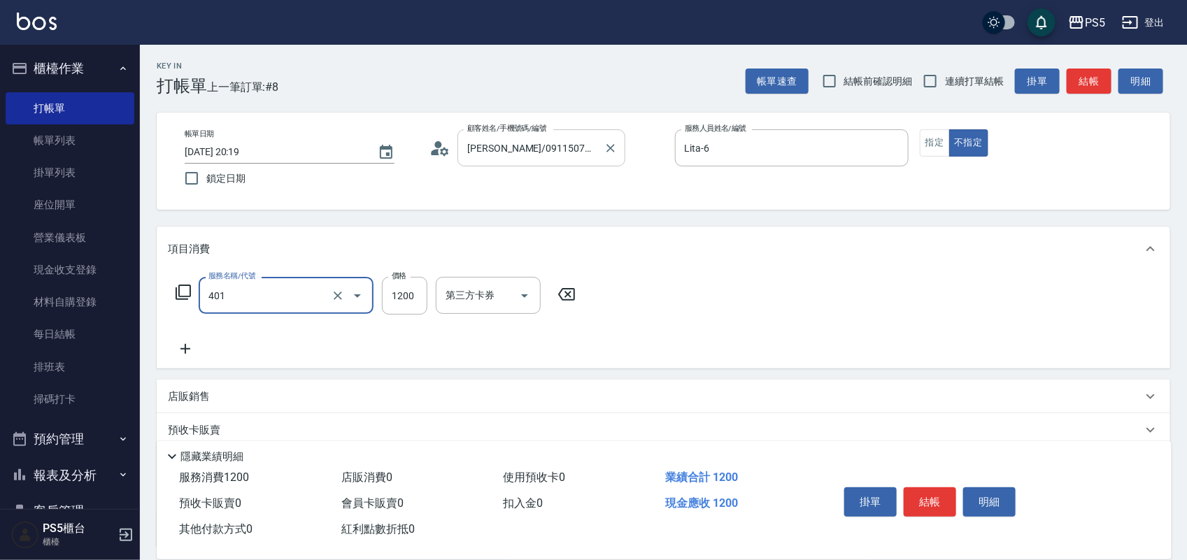
type input "基本染髮(401)"
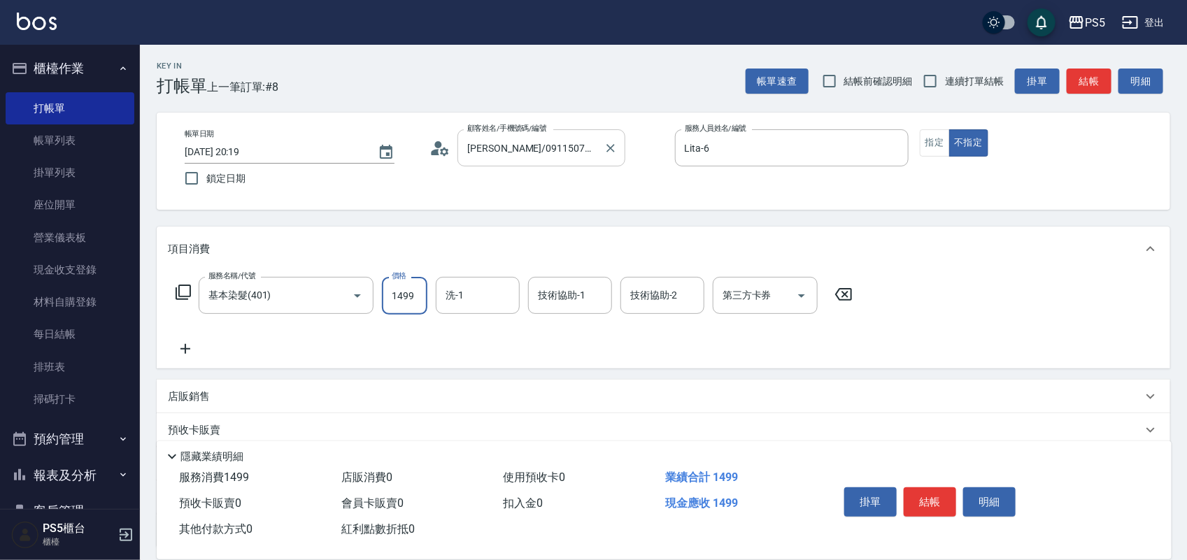
type input "1499"
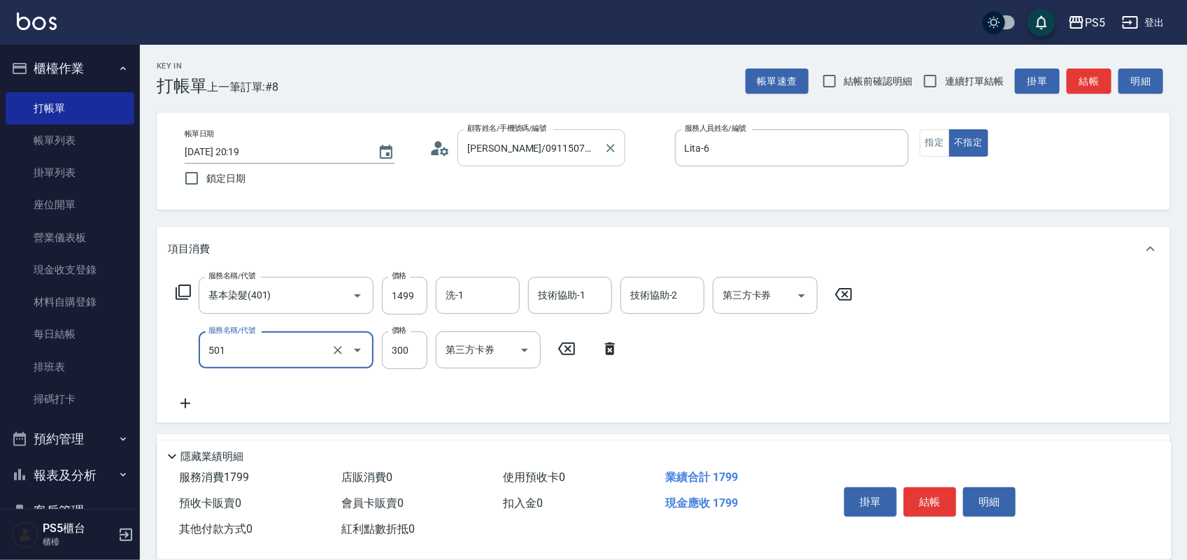
type input "自備護髮(501)"
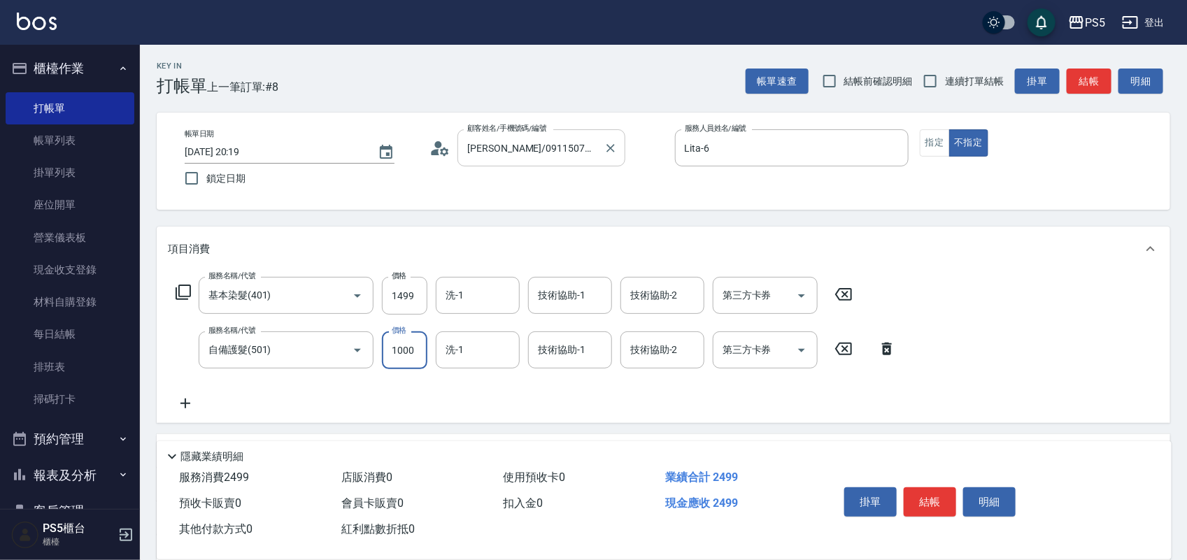
type input "1000"
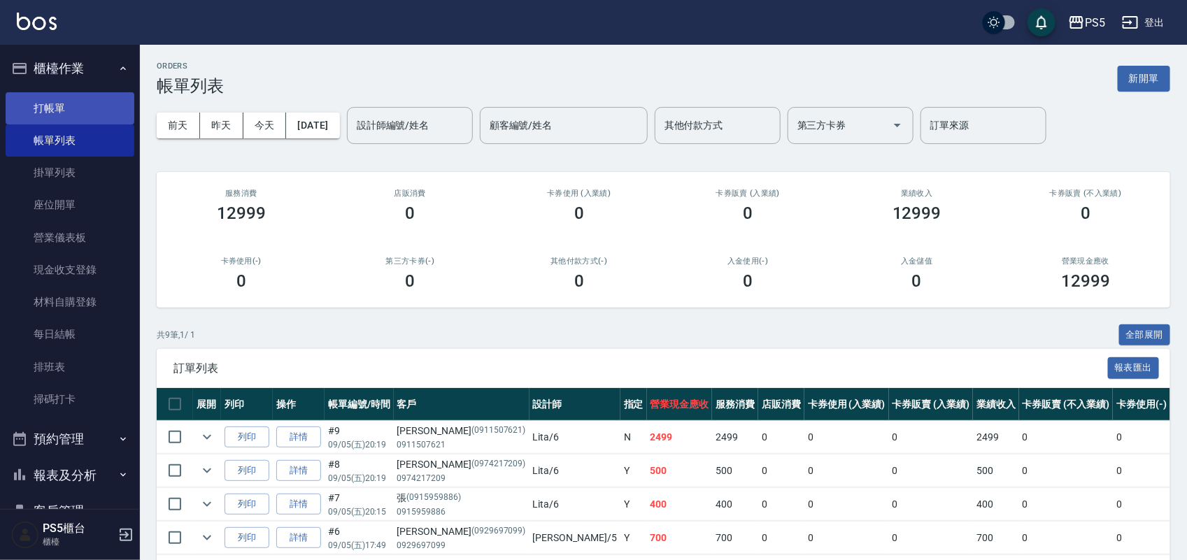
click at [72, 110] on link "打帳單" at bounding box center [70, 108] width 129 height 32
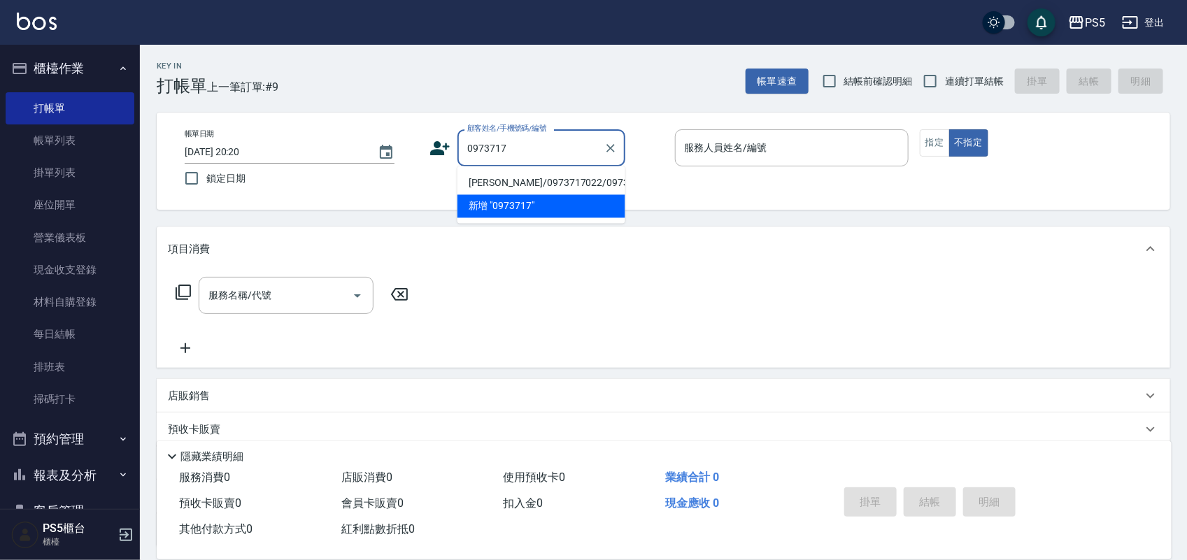
click at [525, 192] on li "吳文慶/0973717022/0973717022" at bounding box center [541, 183] width 168 height 23
type input "吳文慶/0973717022/0973717022"
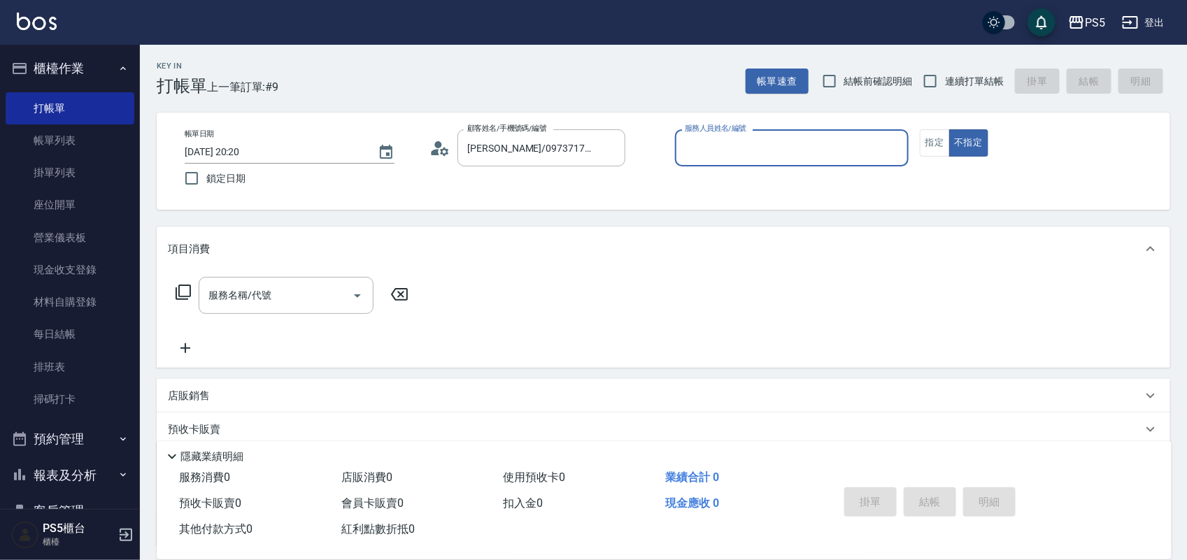
type input "Jolie-5"
click at [434, 148] on icon at bounding box center [439, 148] width 21 height 21
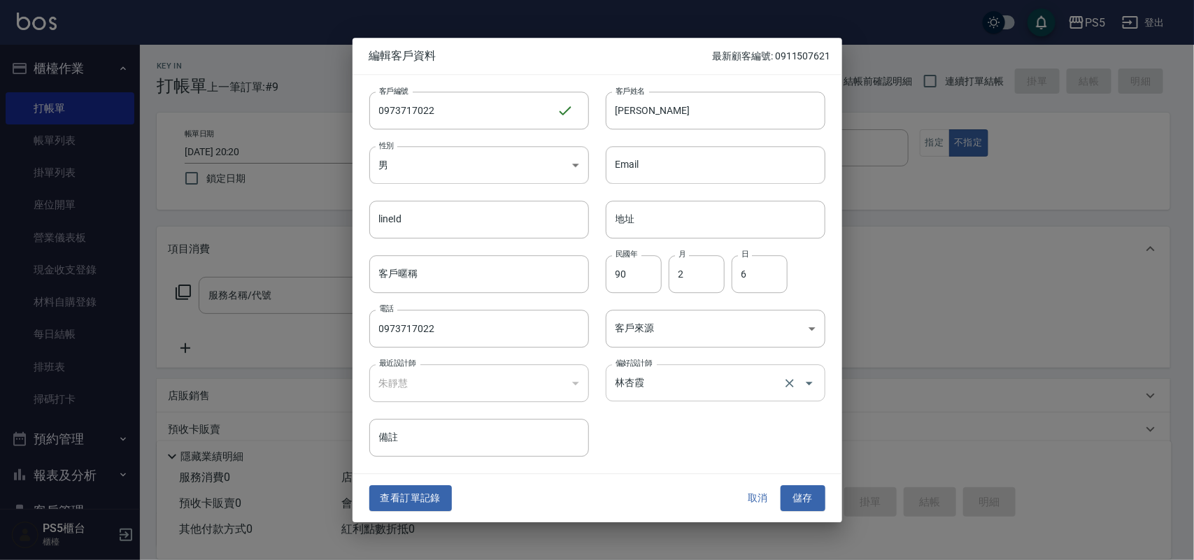
click at [666, 382] on input "林杏霞" at bounding box center [696, 383] width 168 height 24
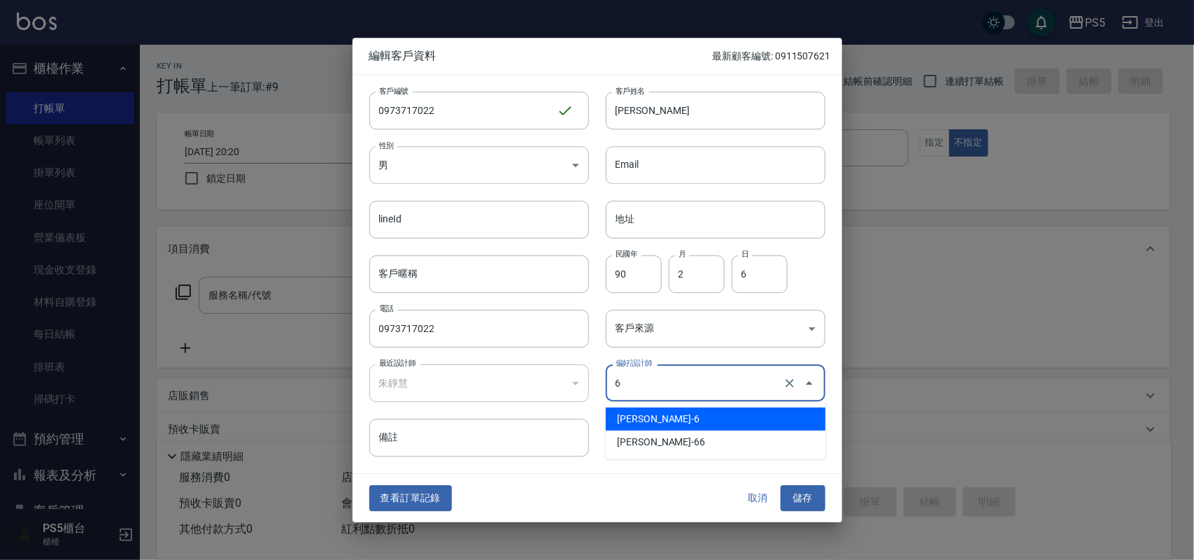
type input "黃雅芳"
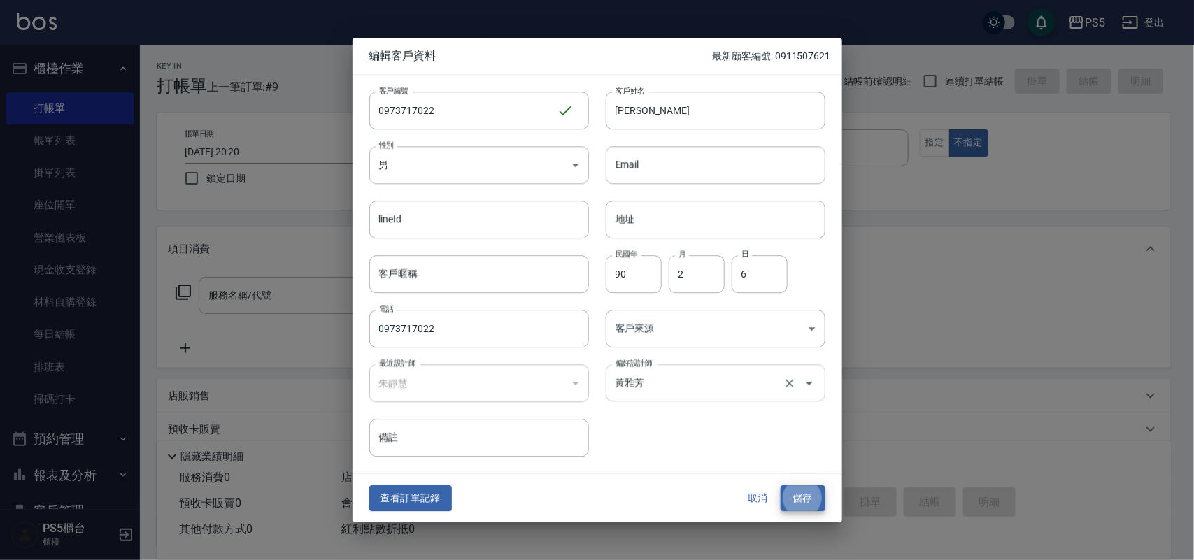
click at [780, 486] on button "儲存" at bounding box center [802, 499] width 45 height 26
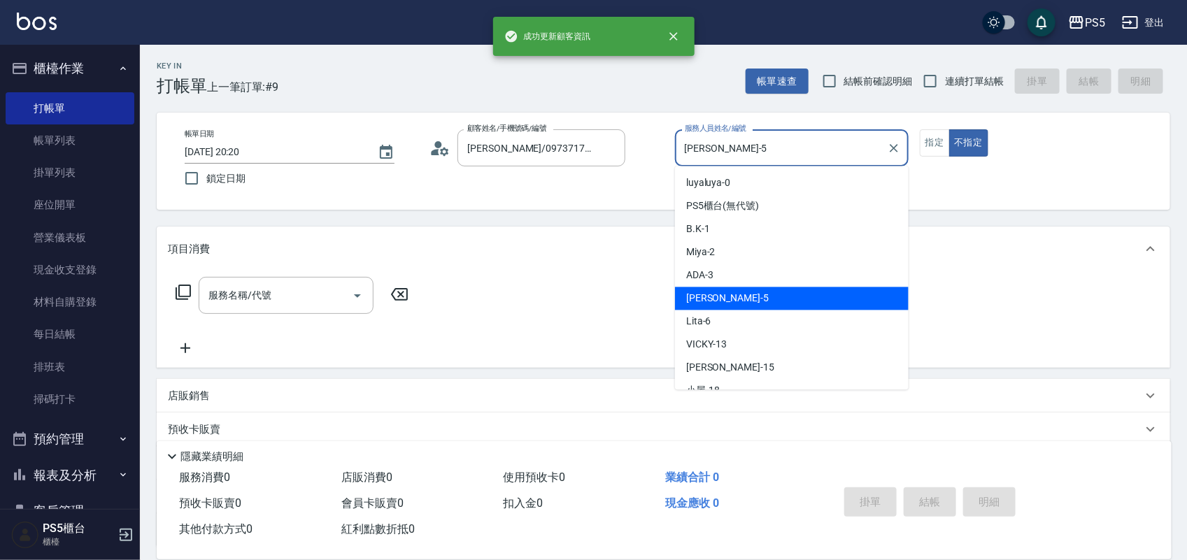
click at [776, 145] on input "Jolie-5" at bounding box center [781, 148] width 200 height 24
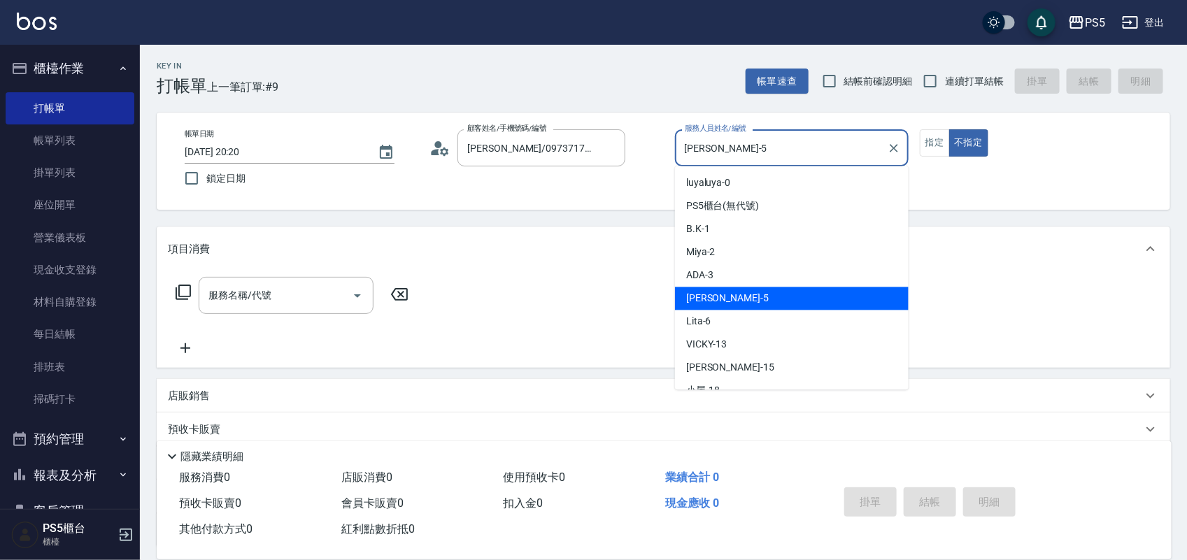
click at [776, 145] on input "Jolie-5" at bounding box center [781, 148] width 200 height 24
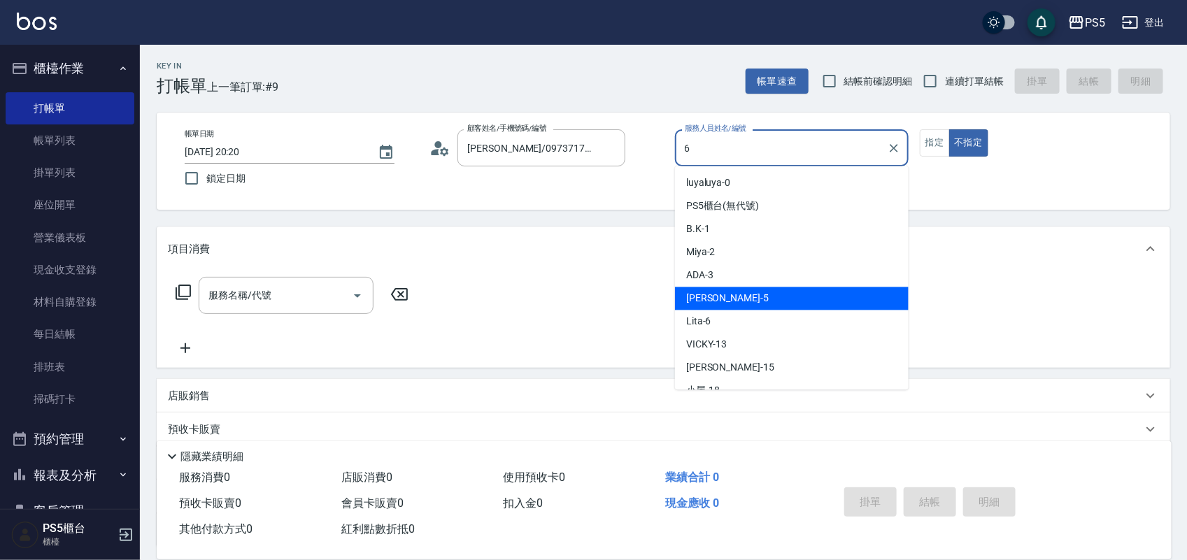
type input "Lita-6"
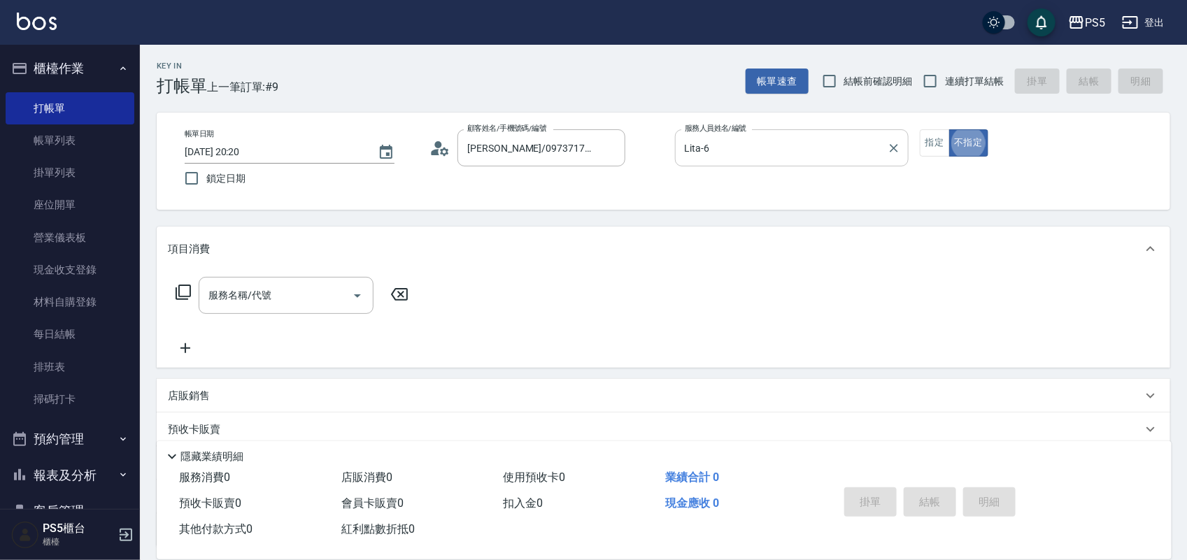
type button "false"
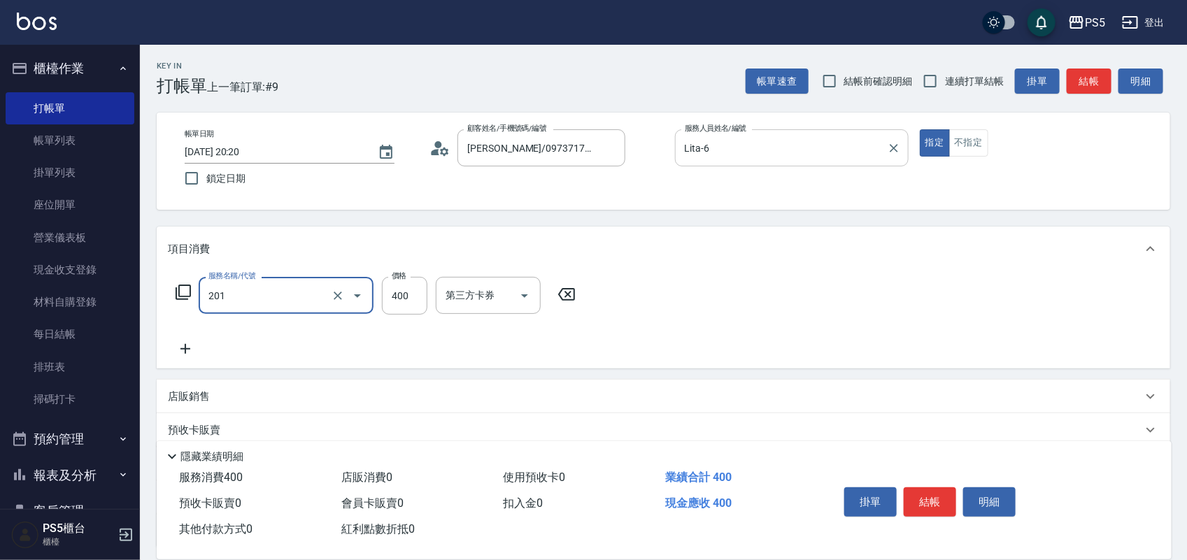
type input "洗剪400(201)"
type input "500"
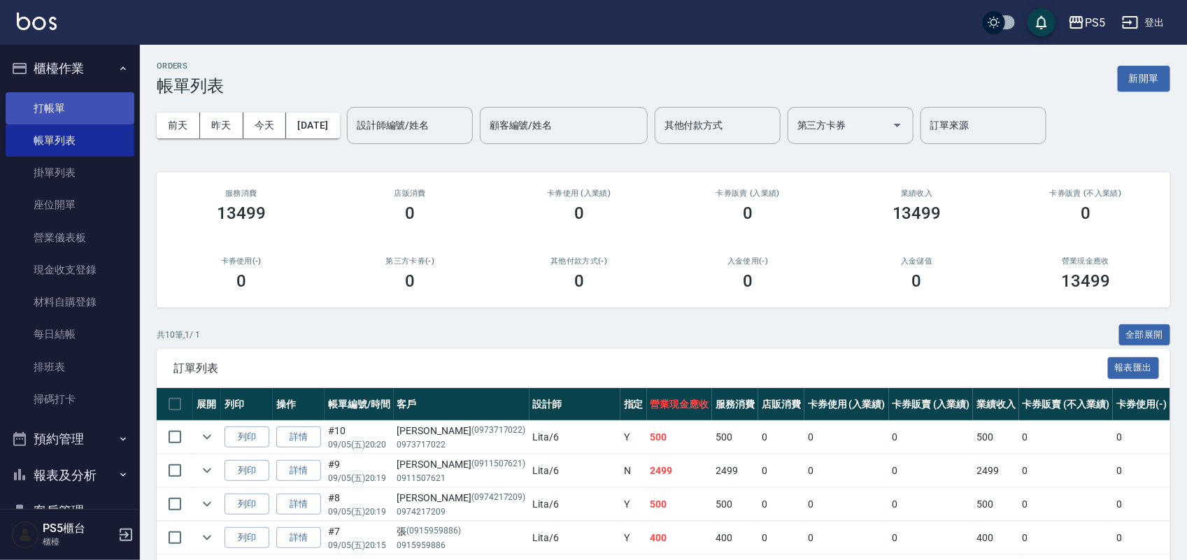
click at [87, 103] on link "打帳單" at bounding box center [70, 108] width 129 height 32
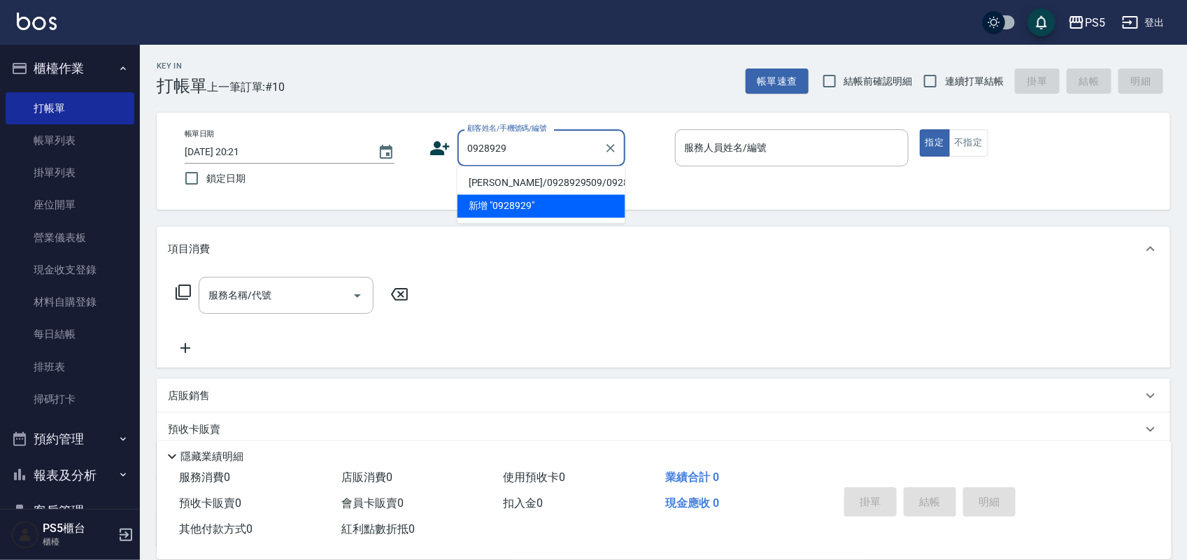
type input "劉明德/0928929509/0928929509"
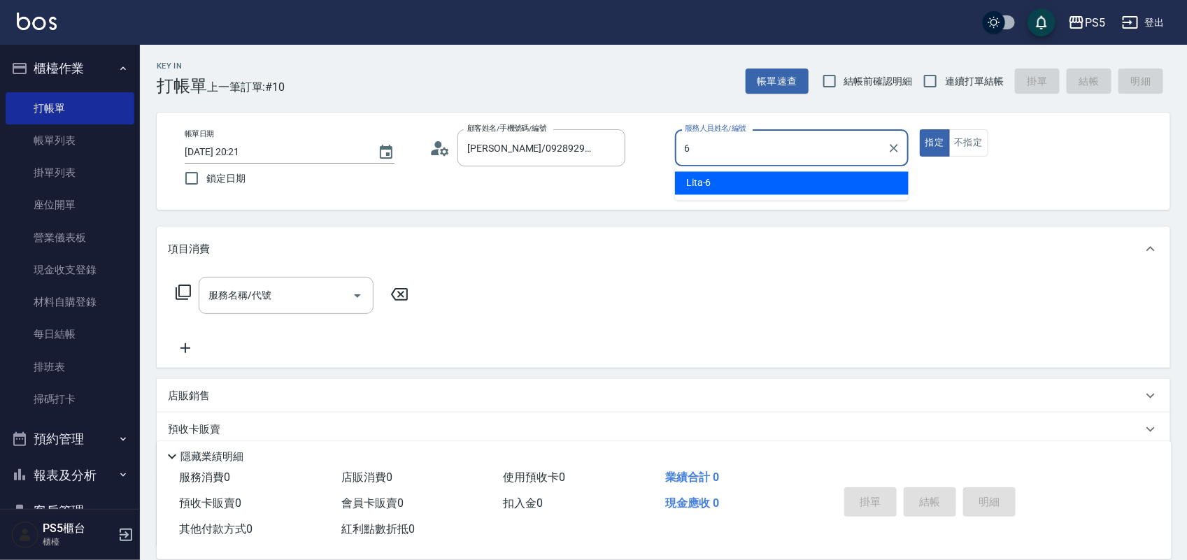
type input "Lita-6"
type button "true"
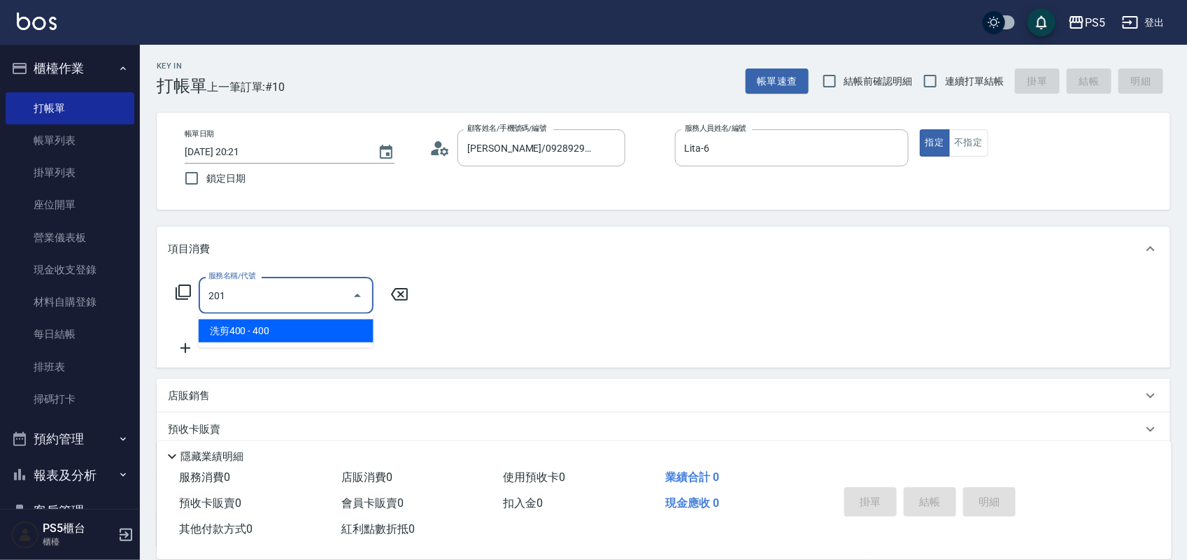
type input "洗剪400(201)"
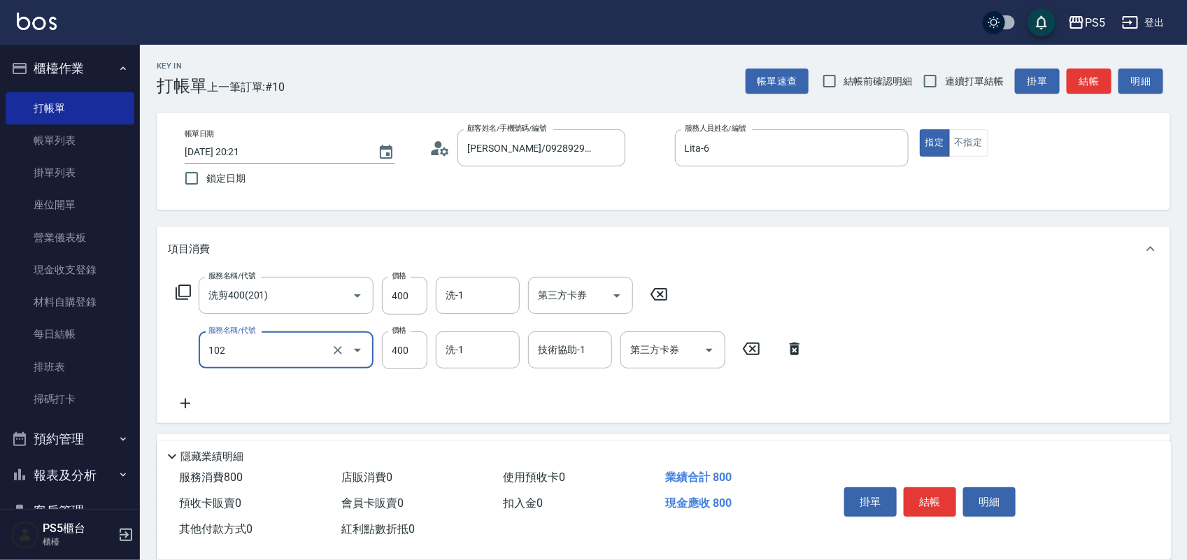
type input "精油洗髮(102)"
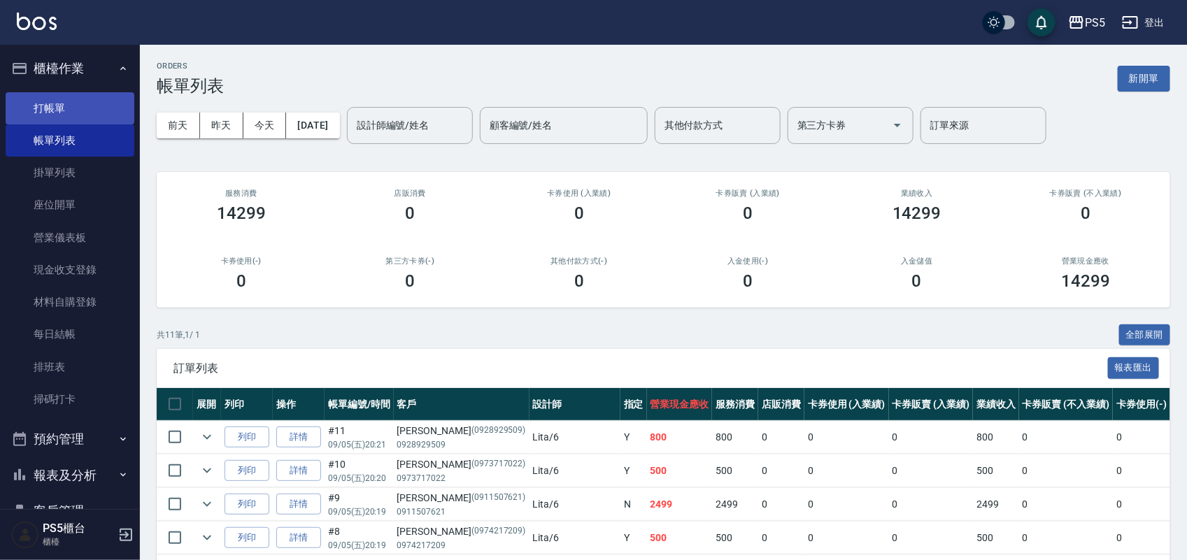
click at [26, 110] on link "打帳單" at bounding box center [70, 108] width 129 height 32
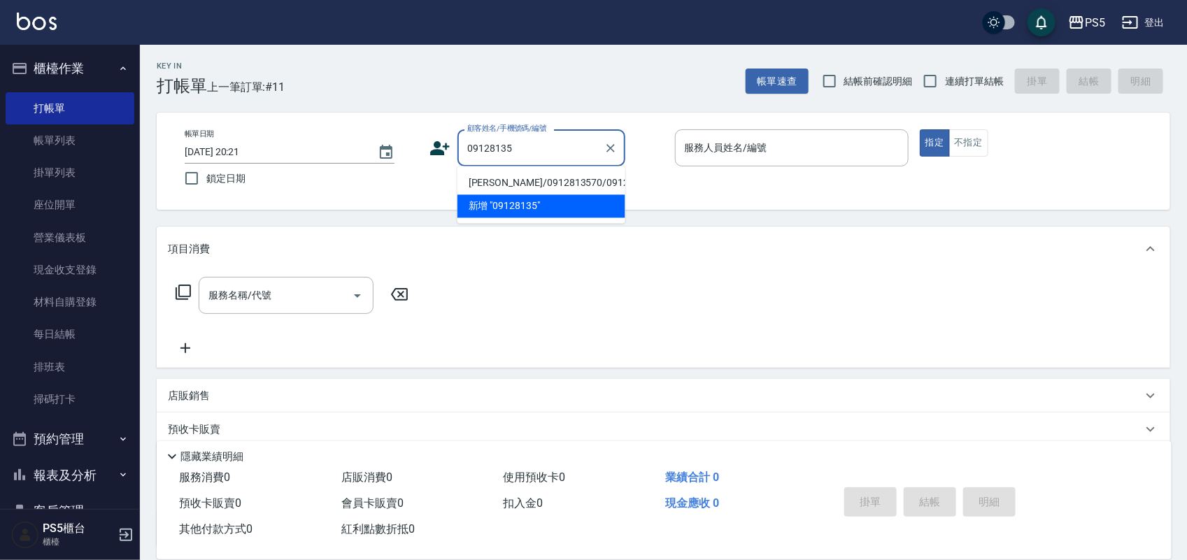
type input "吳宗鴻/0912813570/0912813570"
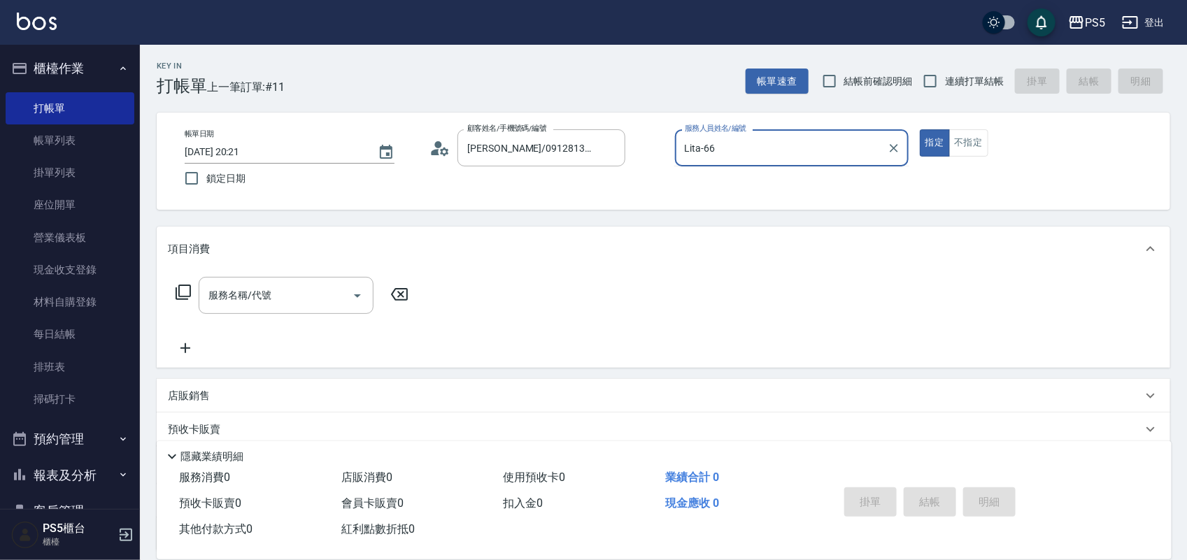
type input "Lita-6"
click at [920, 129] on button "指定" at bounding box center [935, 142] width 30 height 27
type button "true"
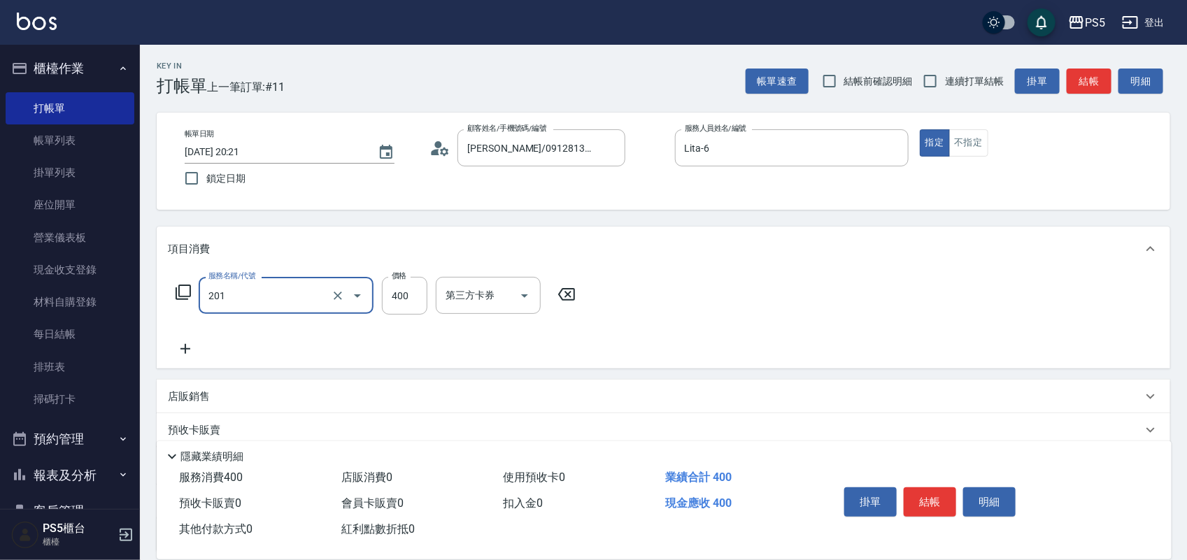
type input "洗剪400(201)"
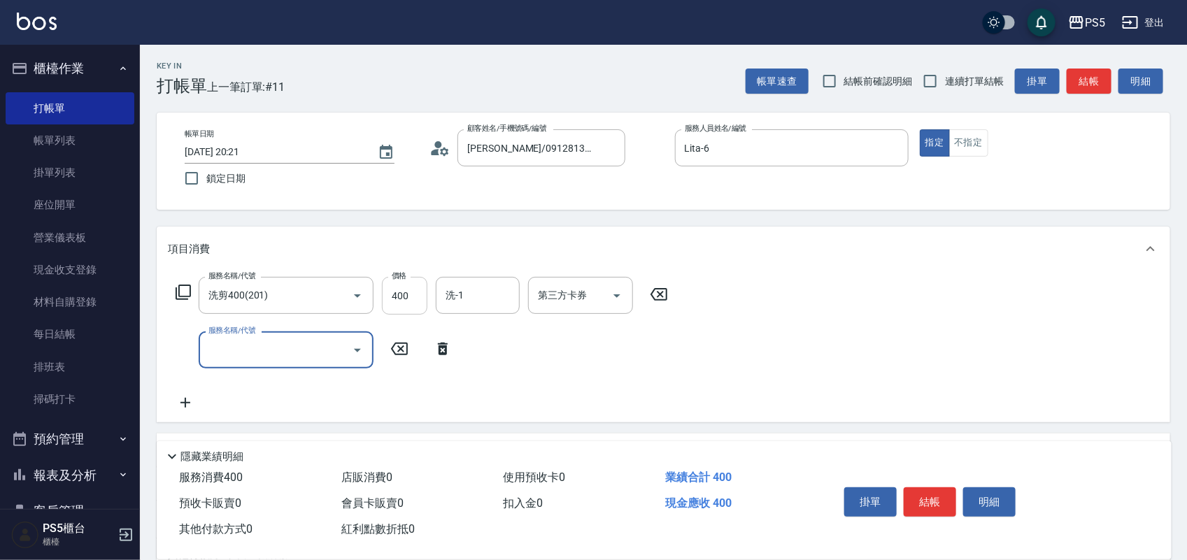
click at [400, 305] on input "400" at bounding box center [404, 296] width 45 height 38
type input "500"
type input "洗剪400(201)"
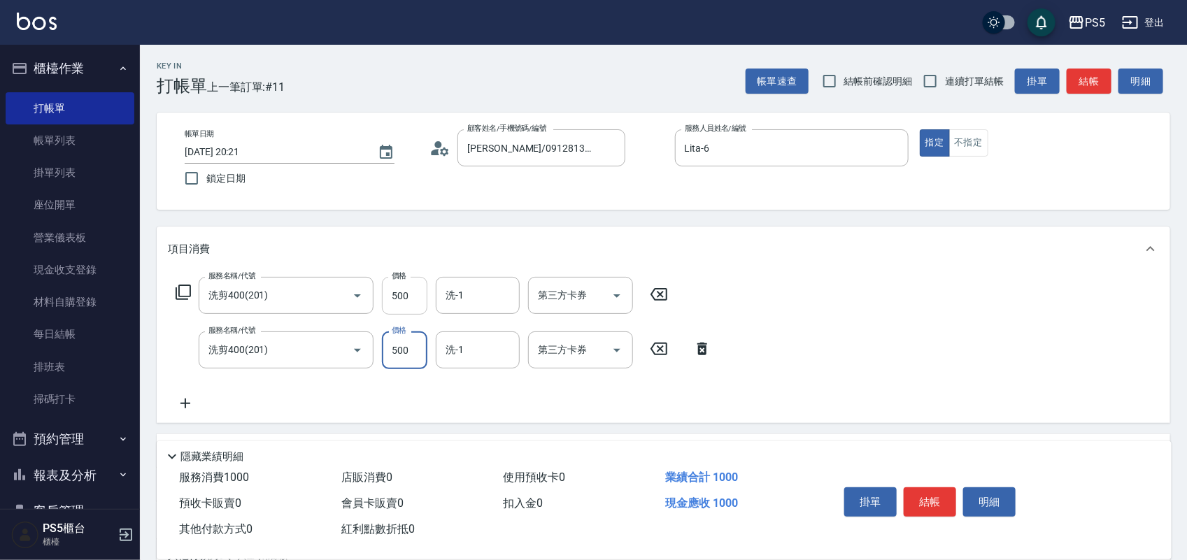
type input "500"
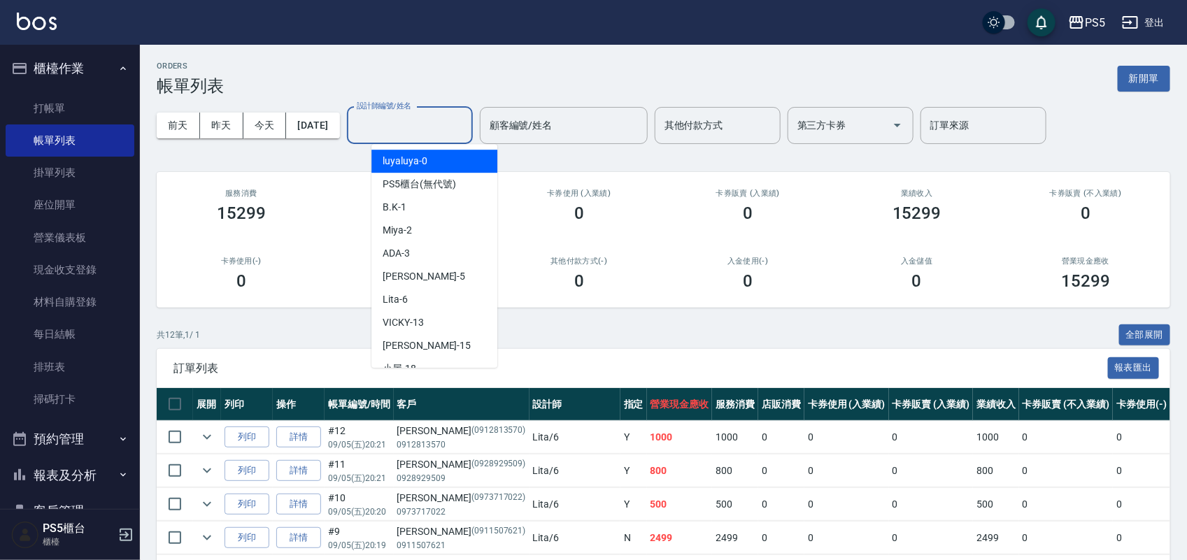
click at [459, 116] on input "設計師編號/姓名" at bounding box center [409, 125] width 113 height 24
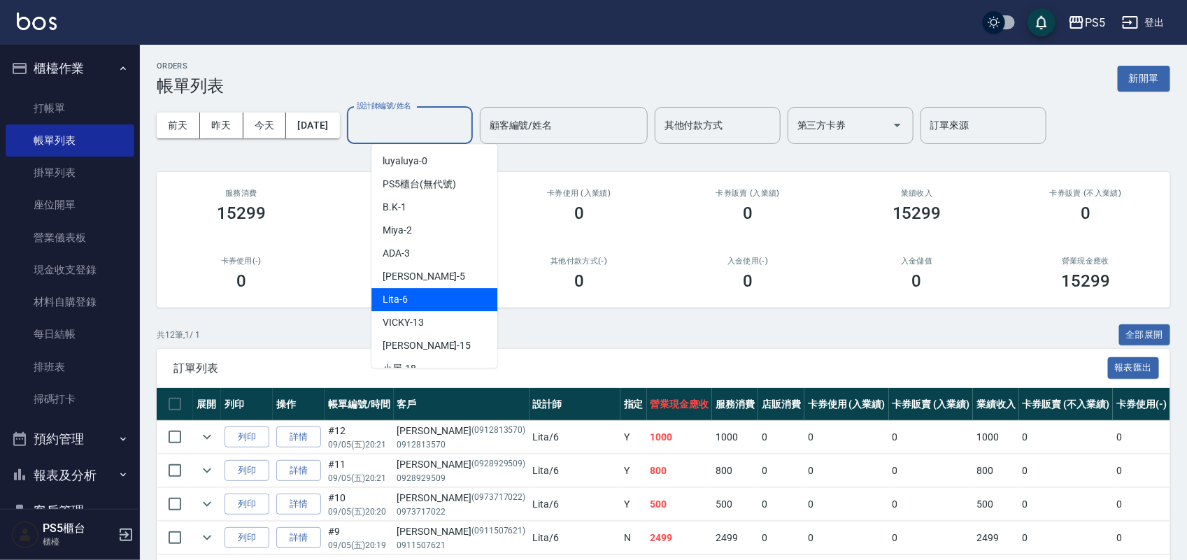
click at [467, 304] on div "Lita -6" at bounding box center [434, 299] width 126 height 23
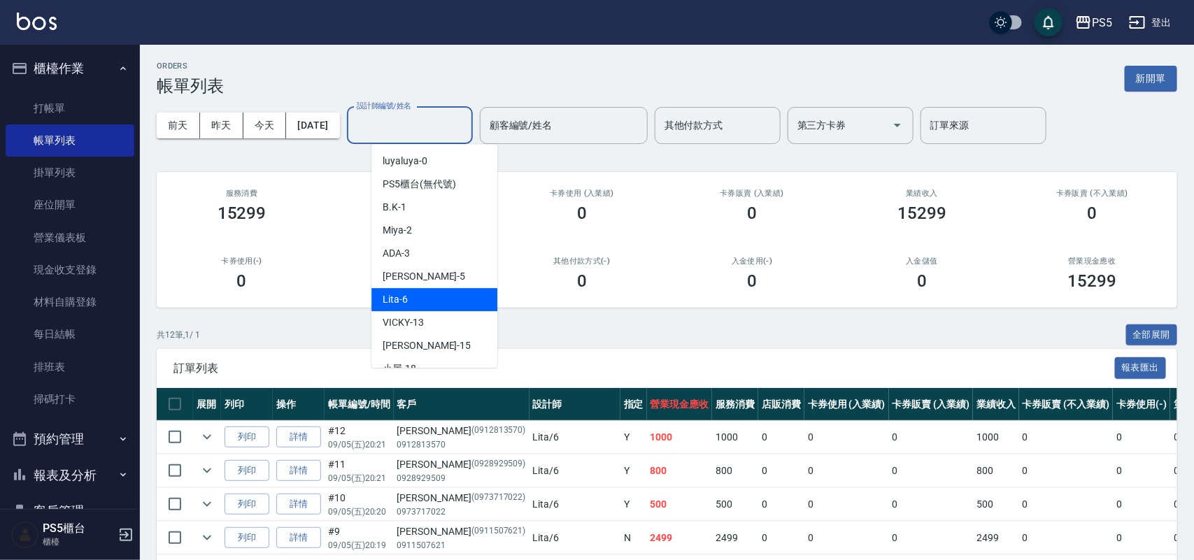
type input "Lita-6"
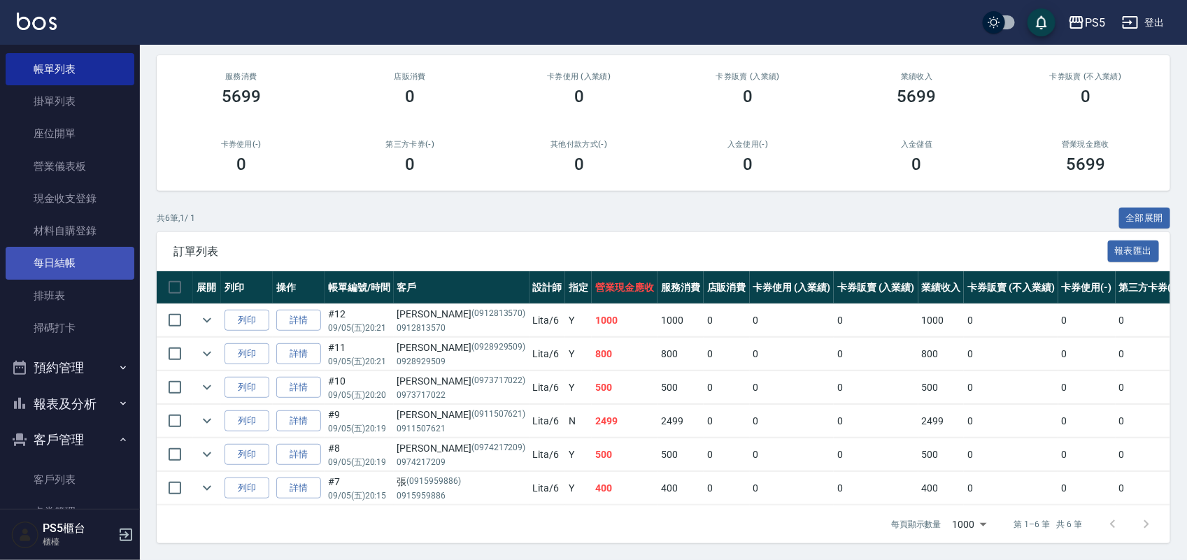
scroll to position [253, 0]
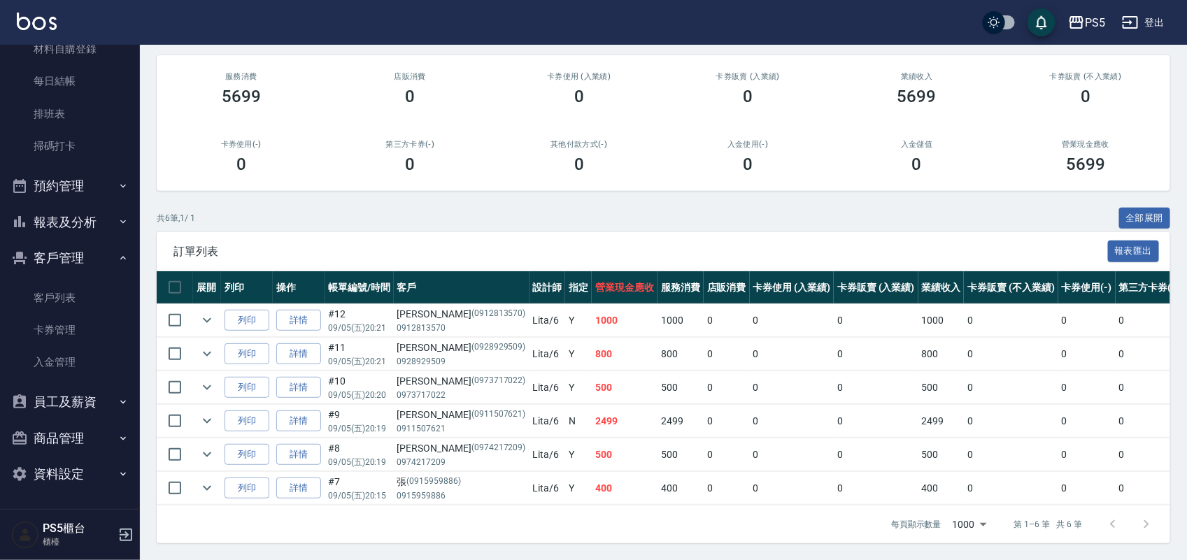
click at [81, 222] on button "報表及分析" at bounding box center [70, 222] width 129 height 36
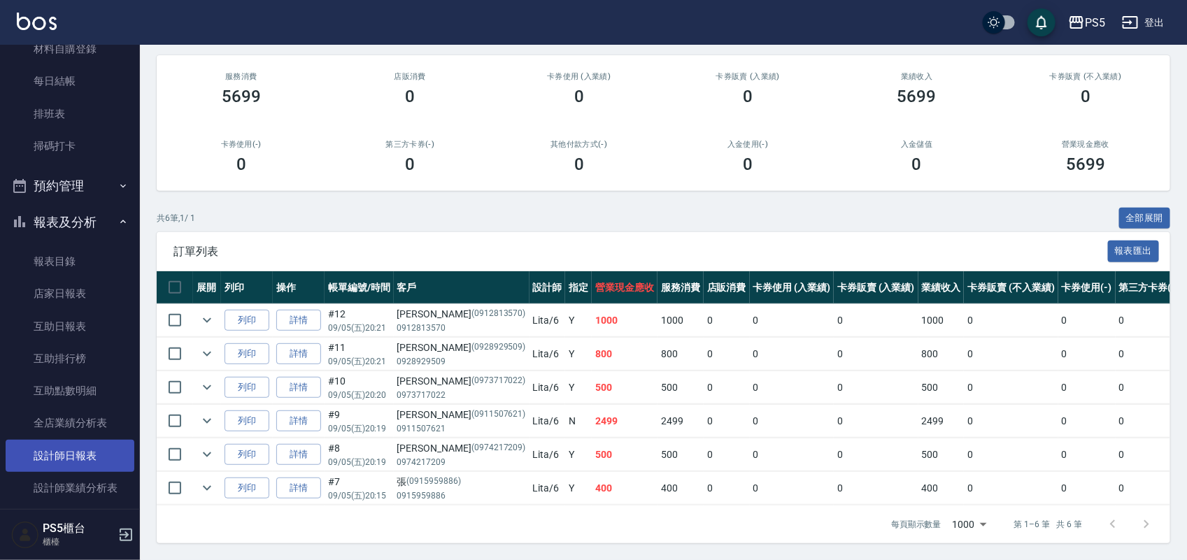
click at [90, 440] on link "設計師日報表" at bounding box center [70, 456] width 129 height 32
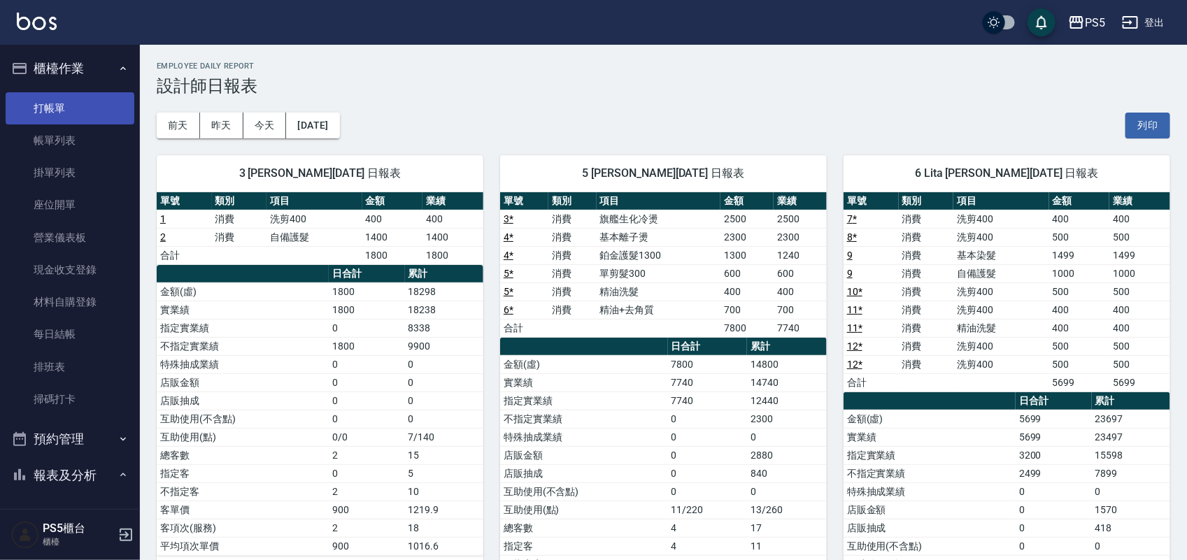
click at [52, 99] on link "打帳單" at bounding box center [70, 108] width 129 height 32
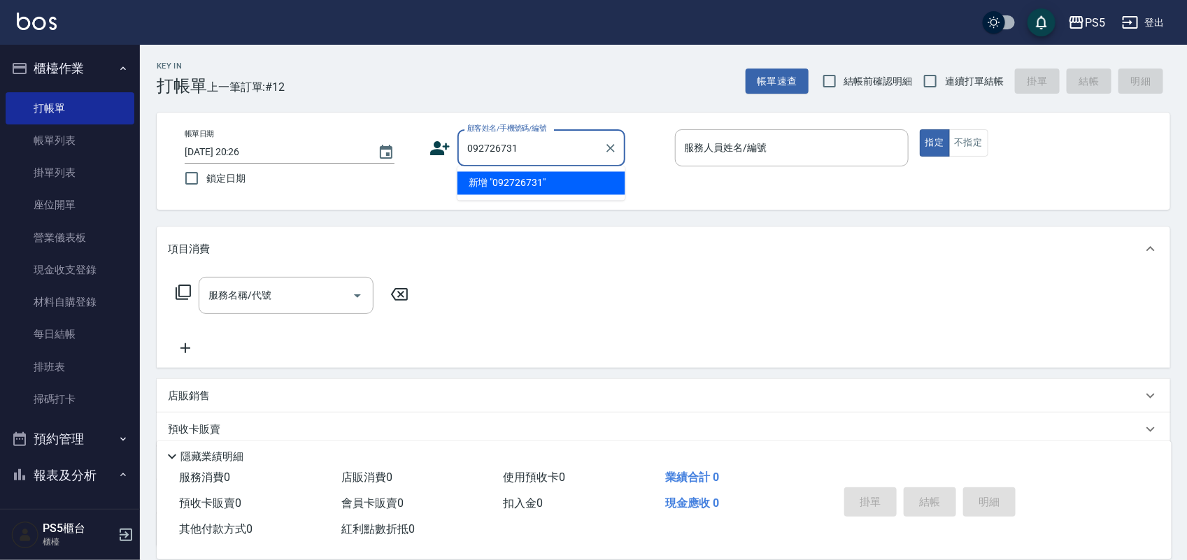
type input "0927267318"
drag, startPoint x: 538, startPoint y: 148, endPoint x: 399, endPoint y: 152, distance: 139.9
click at [399, 152] on div "帳單日期 2025/09/05 20:26 鎖定日期 顧客姓名/手機號碼/編號 0927267318 顧客姓名/手機號碼/編號 服務人員姓名/編號 服務人員姓…" at bounding box center [663, 161] width 980 height 64
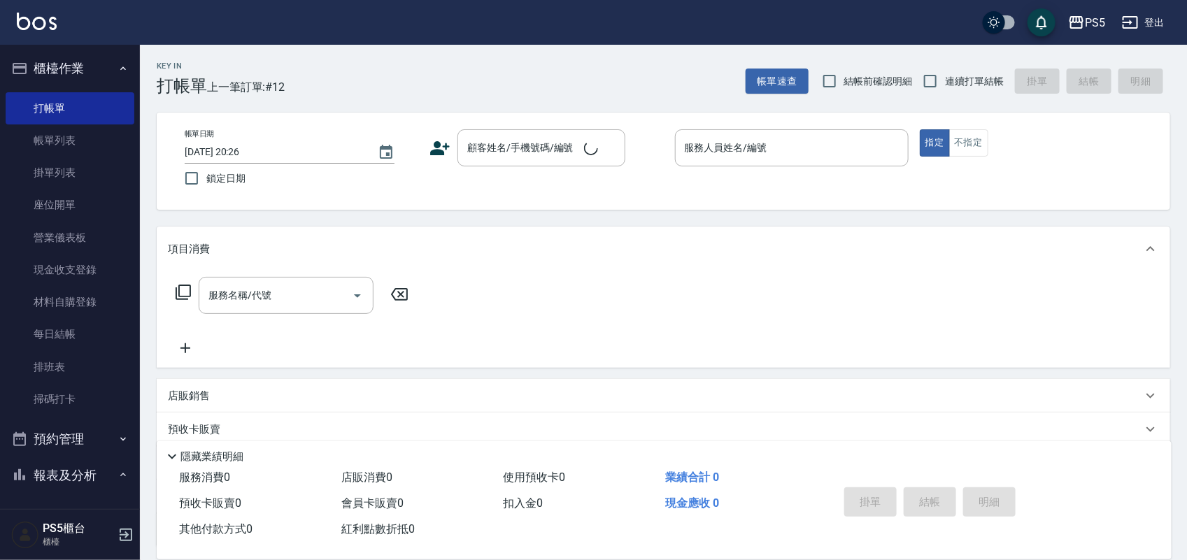
click at [445, 141] on icon at bounding box center [439, 148] width 21 height 21
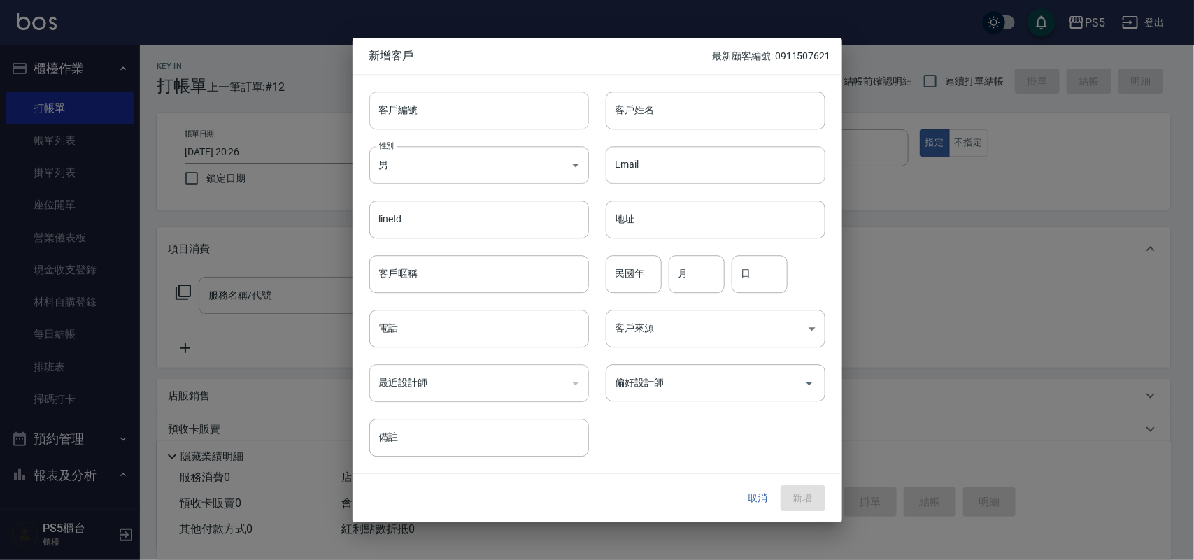
click at [430, 114] on input "客戶編號" at bounding box center [479, 111] width 220 height 38
paste input "0927267318"
type input "0927267318"
click at [448, 326] on input "電話" at bounding box center [479, 329] width 220 height 38
paste input "0927267318"
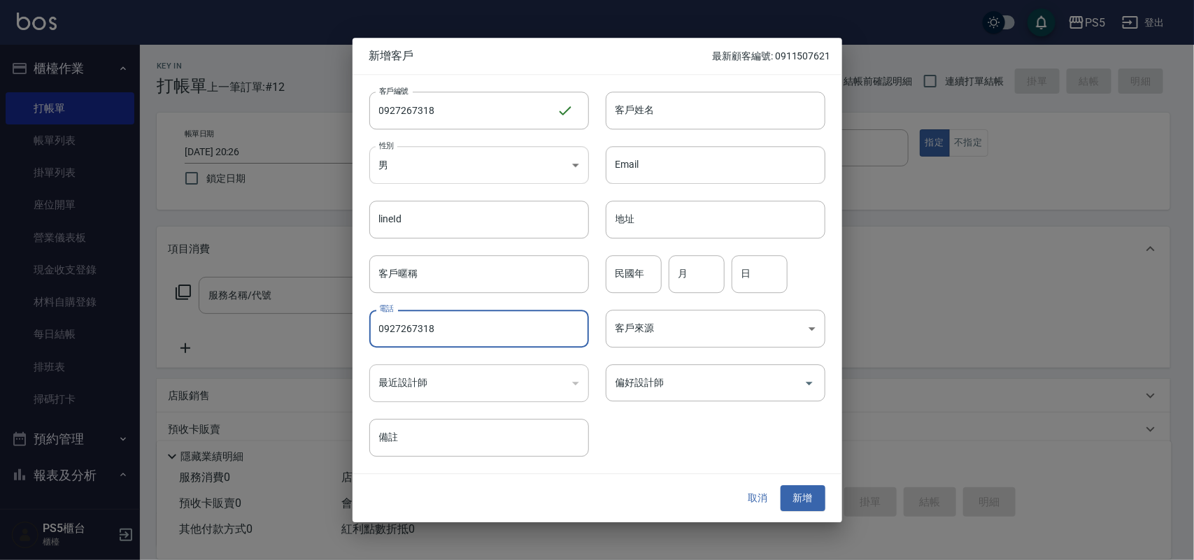
type input "0927267318"
click at [508, 169] on body "PS5 登出 櫃檯作業 打帳單 帳單列表 掛單列表 座位開單 營業儀表板 現金收支登錄 材料自購登錄 每日結帳 排班表 掃碼打卡 預約管理 預約管理 單日預約…" at bounding box center [597, 340] width 1194 height 680
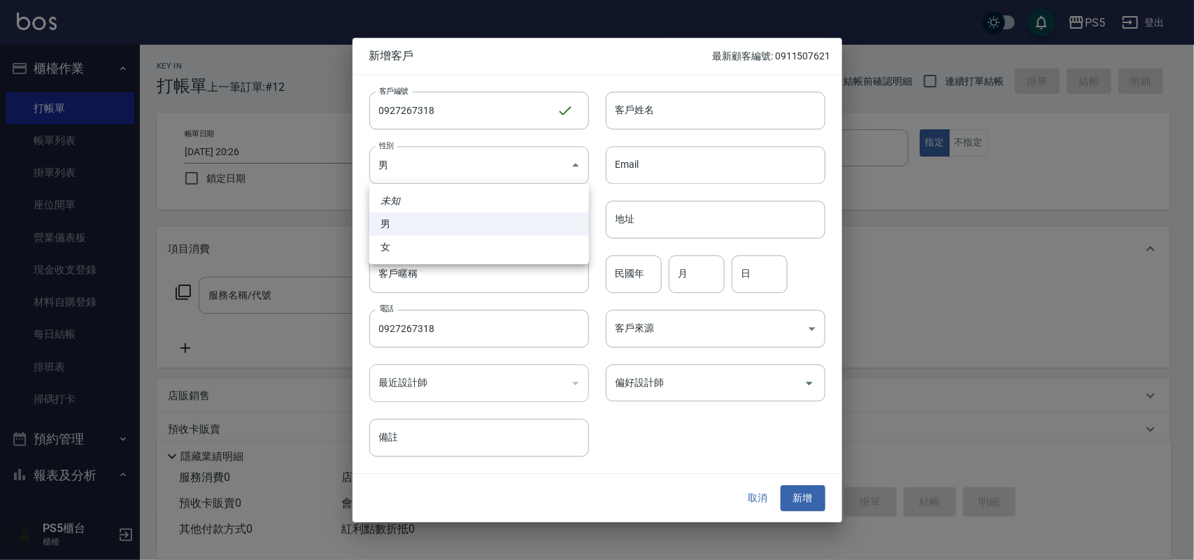
click at [722, 103] on div at bounding box center [597, 280] width 1194 height 560
click at [722, 103] on input "客戶姓名" at bounding box center [716, 111] width 220 height 38
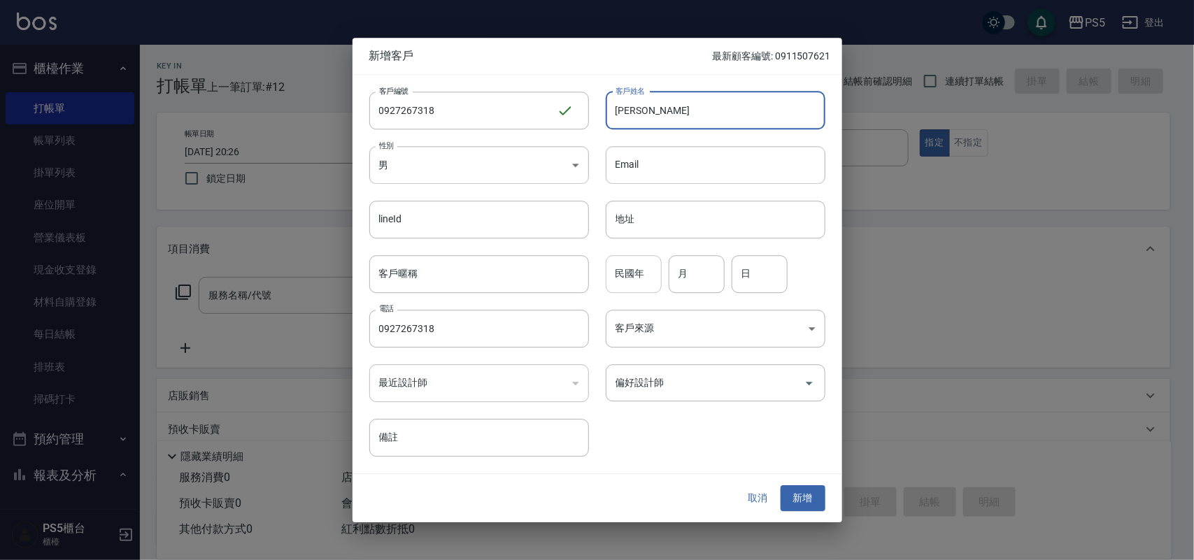
type input "劉至卿"
click at [648, 255] on input "民國年" at bounding box center [634, 274] width 56 height 38
type input "59"
type input "1"
type input "11"
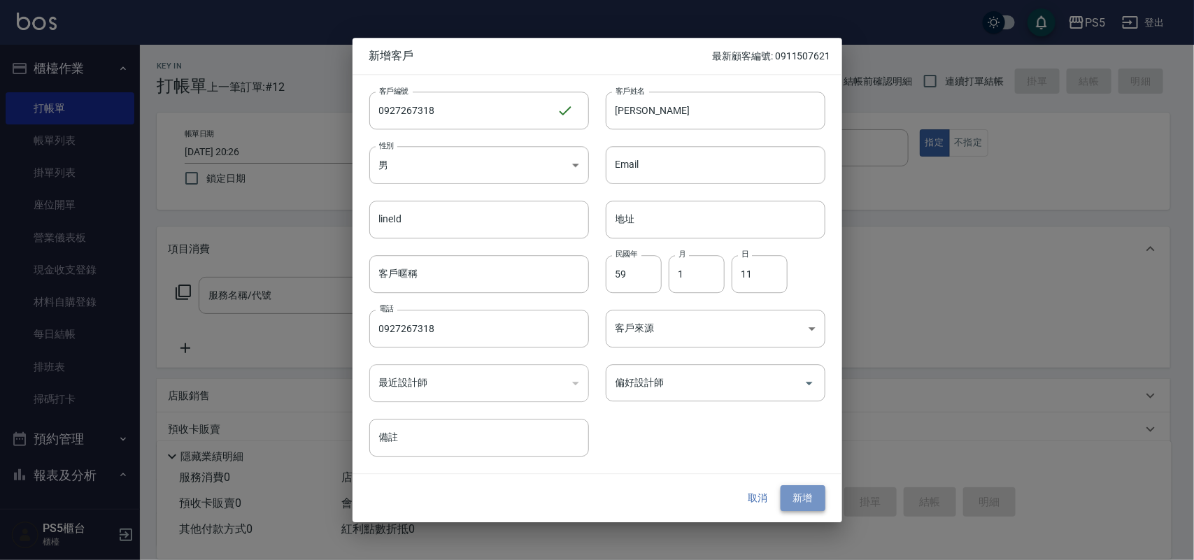
click at [802, 495] on button "新增" at bounding box center [802, 499] width 45 height 26
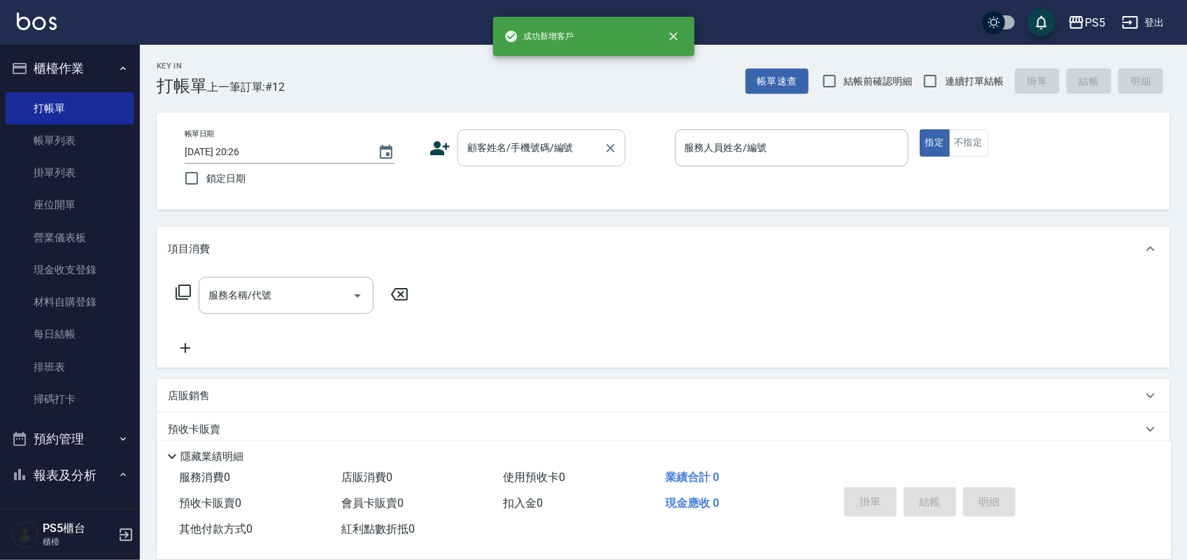
click at [534, 162] on div "顧客姓名/手機號碼/編號" at bounding box center [541, 147] width 168 height 37
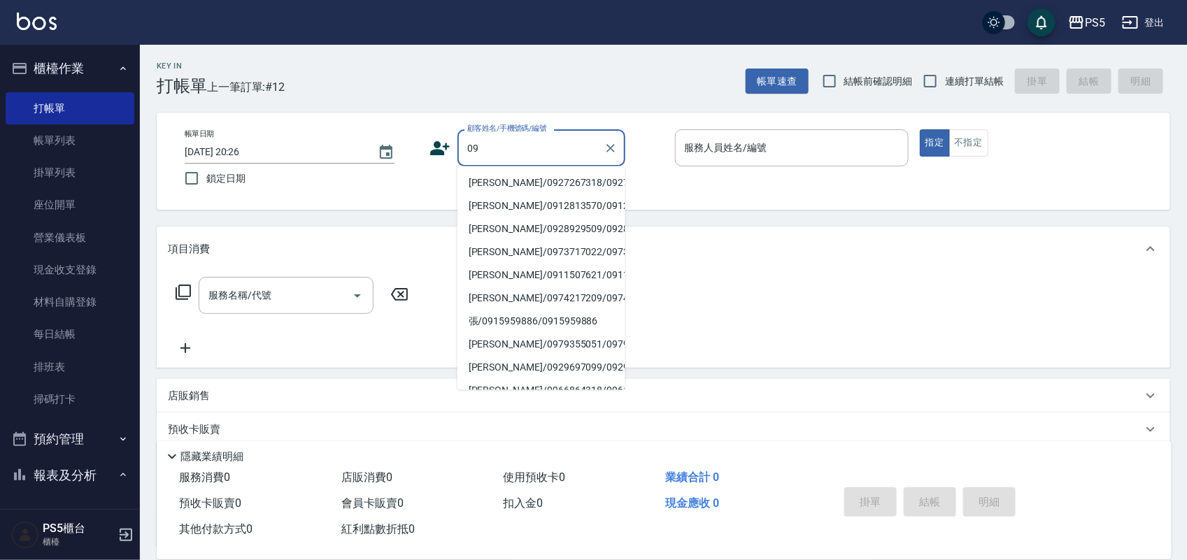
click at [521, 178] on li "劉至卿/0927267318/0927267318" at bounding box center [541, 183] width 168 height 23
type input "劉至卿/0927267318/0927267318"
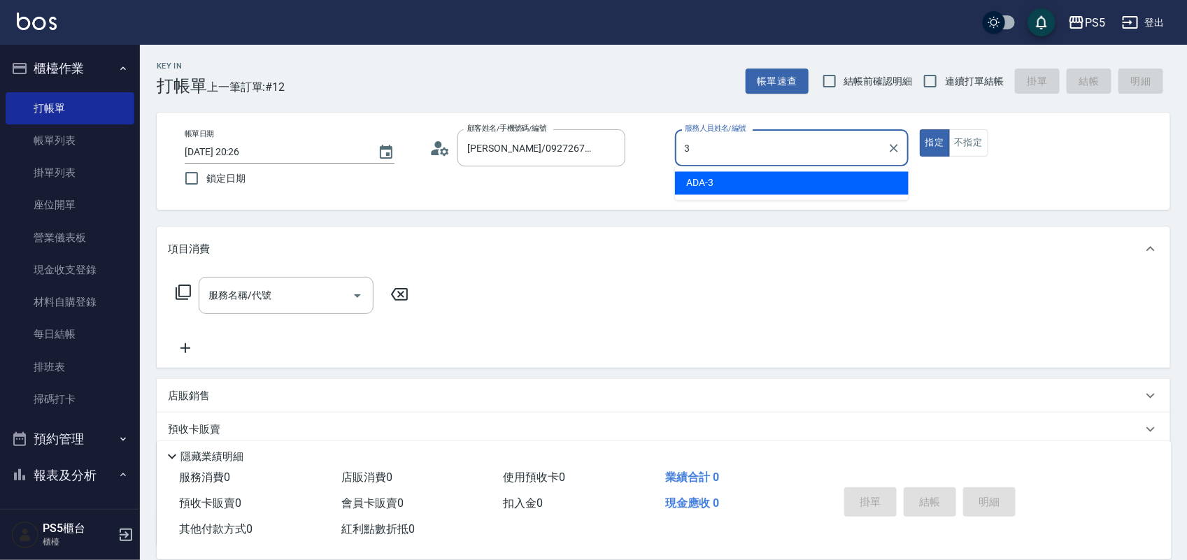
type input "ADA-3"
type button "true"
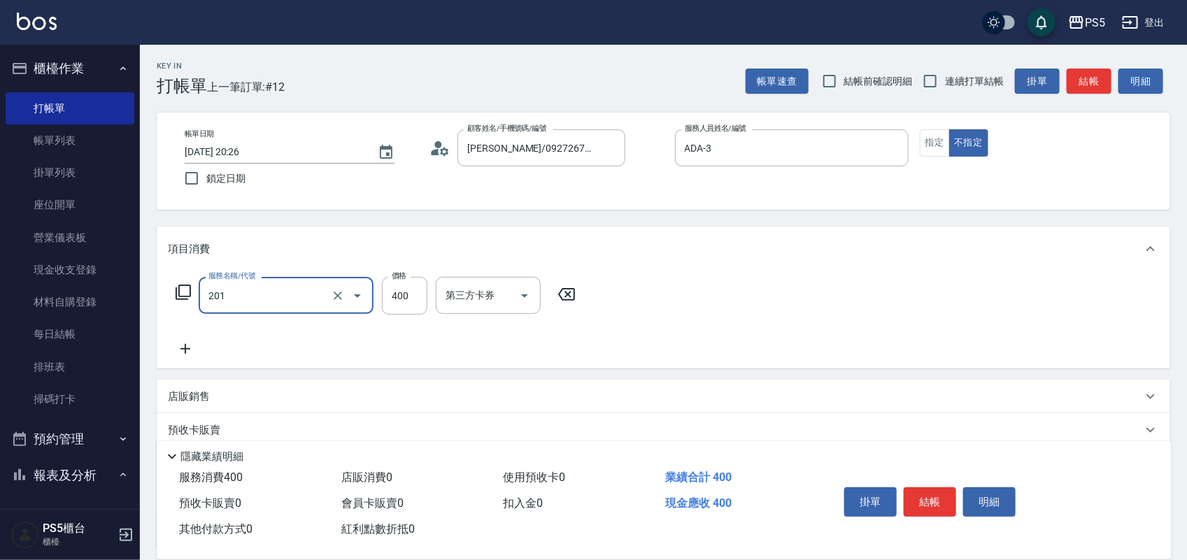
type input "洗剪400(201)"
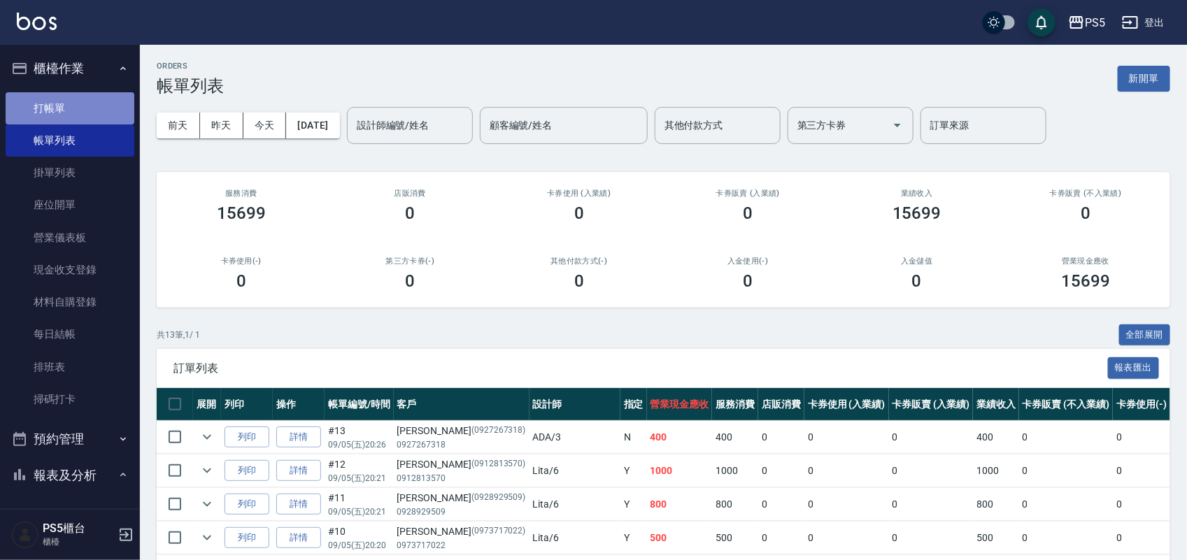
click at [98, 98] on link "打帳單" at bounding box center [70, 108] width 129 height 32
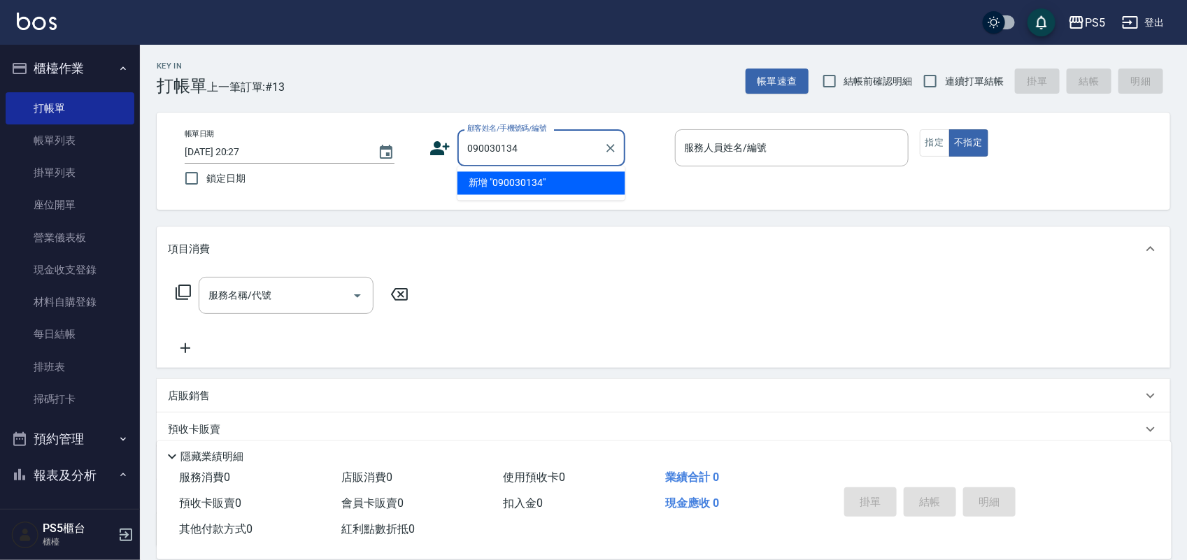
type input "0900301341"
drag, startPoint x: 542, startPoint y: 148, endPoint x: 425, endPoint y: 144, distance: 116.8
click at [425, 144] on div "帳單日期 2025/09/05 20:27 鎖定日期 顧客姓名/手機號碼/編號 0900301341 顧客姓名/手機號碼/編號 服務人員姓名/編號 服務人員姓…" at bounding box center [663, 161] width 980 height 64
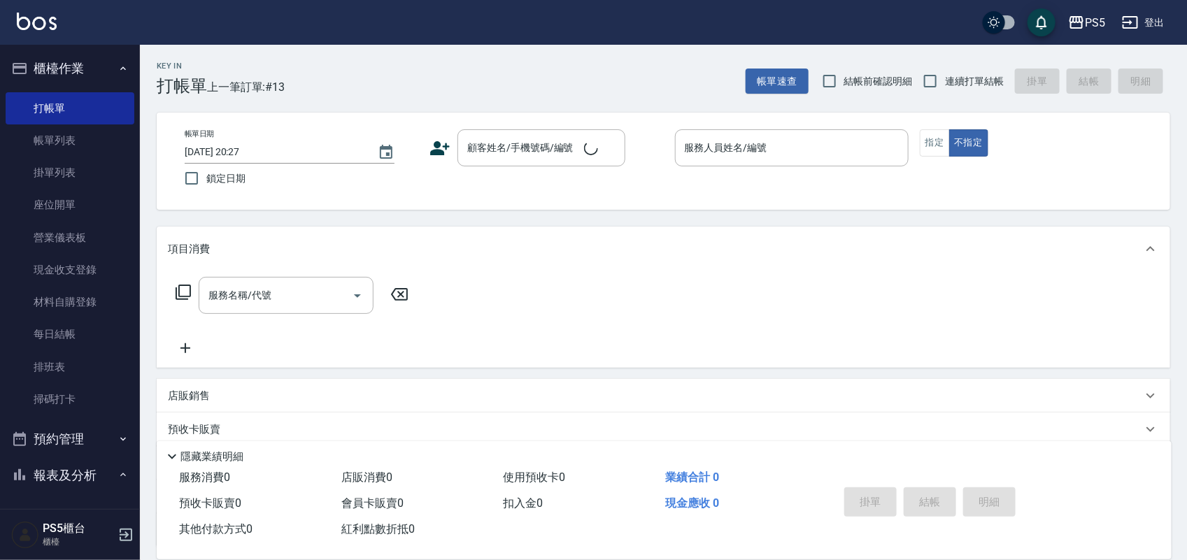
click at [445, 155] on icon at bounding box center [439, 148] width 21 height 21
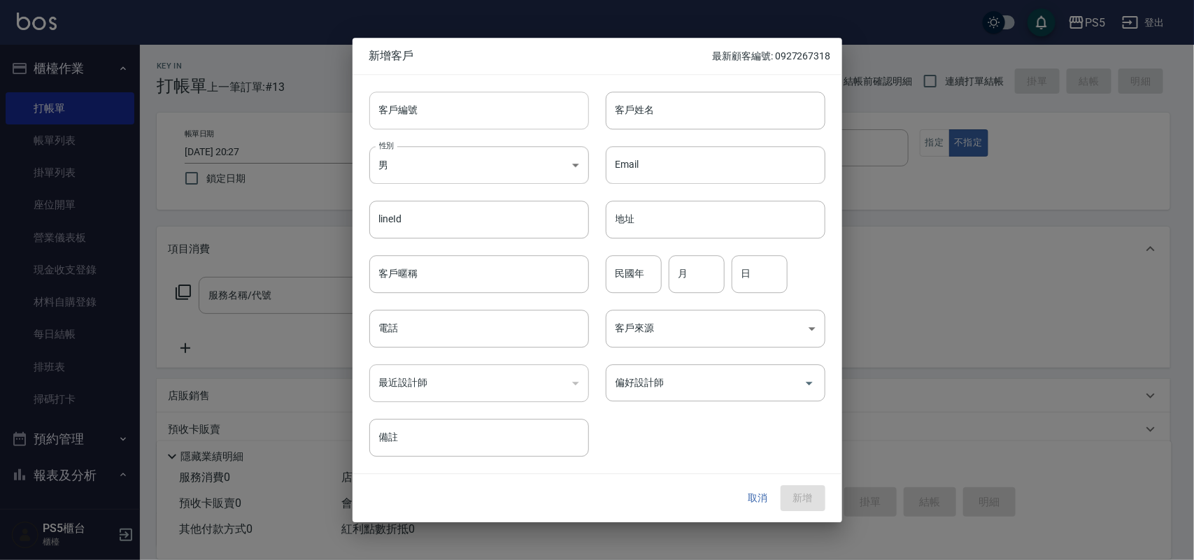
click at [445, 117] on input "客戶編號" at bounding box center [479, 111] width 220 height 38
paste input "0900301341"
type input "0900301341"
click at [386, 318] on div "電話 電話" at bounding box center [479, 329] width 220 height 38
paste input "0900301341"
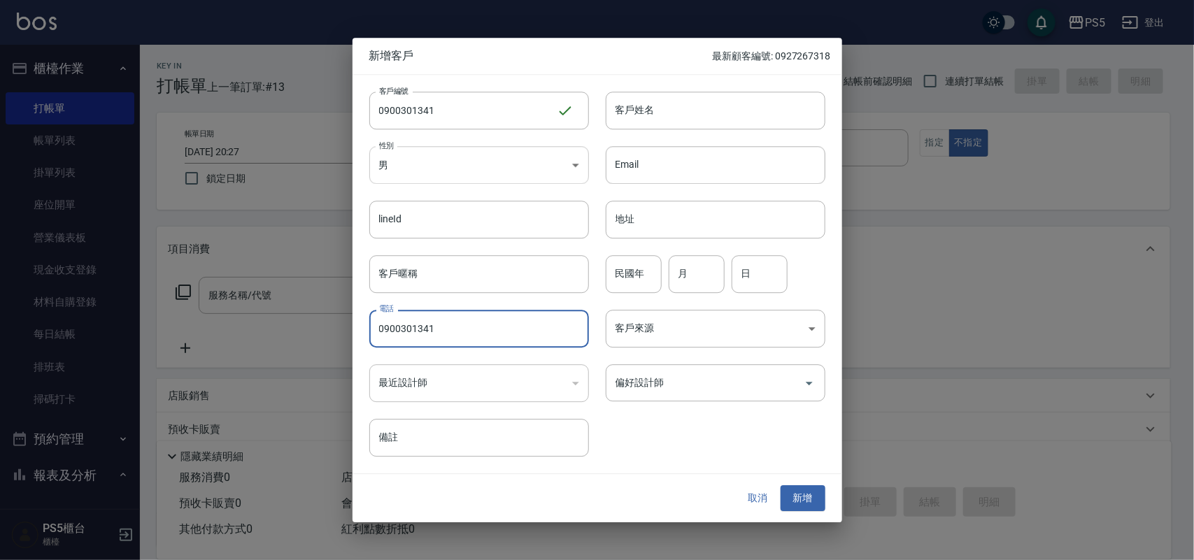
type input "0900301341"
click at [415, 164] on body "PS5 登出 櫃檯作業 打帳單 帳單列表 掛單列表 座位開單 營業儀表板 現金收支登錄 材料自購登錄 每日結帳 排班表 掃碼打卡 預約管理 預約管理 單日預約…" at bounding box center [597, 340] width 1194 height 680
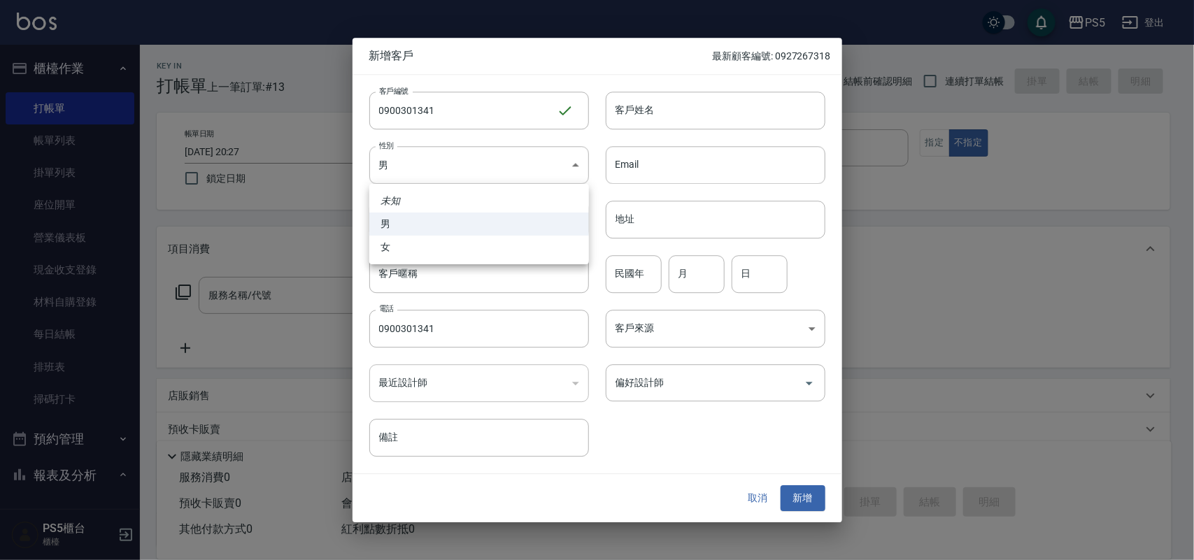
click at [411, 250] on li "女" at bounding box center [479, 247] width 220 height 23
type input "FEMALE"
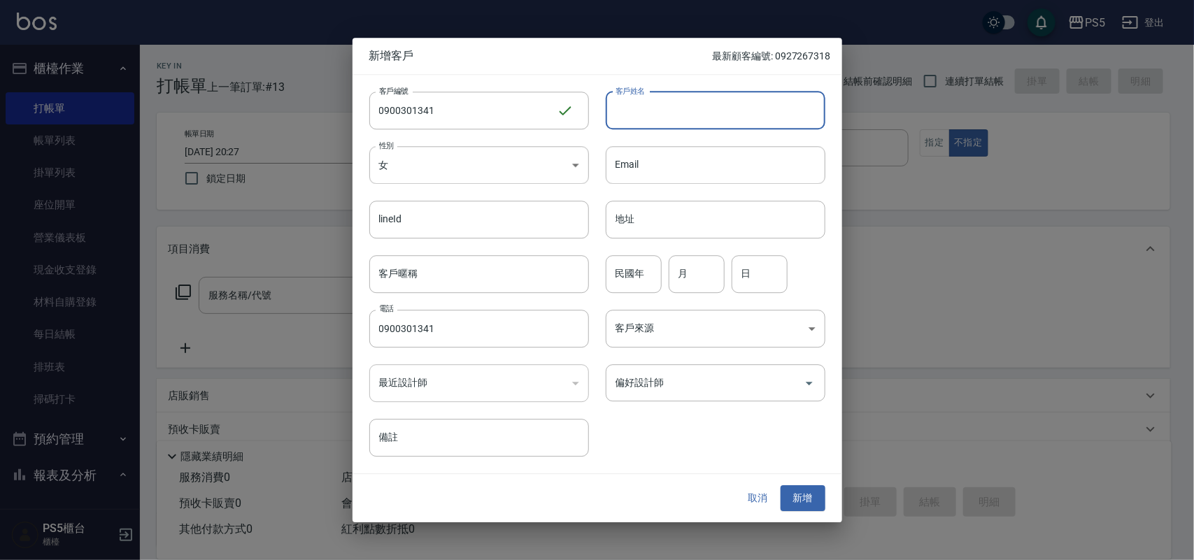
click at [650, 109] on input "客戶姓名" at bounding box center [716, 111] width 220 height 38
type input "江秀情"
click at [617, 263] on div "民國年 民國年" at bounding box center [634, 274] width 56 height 38
type input "92"
type input "1"
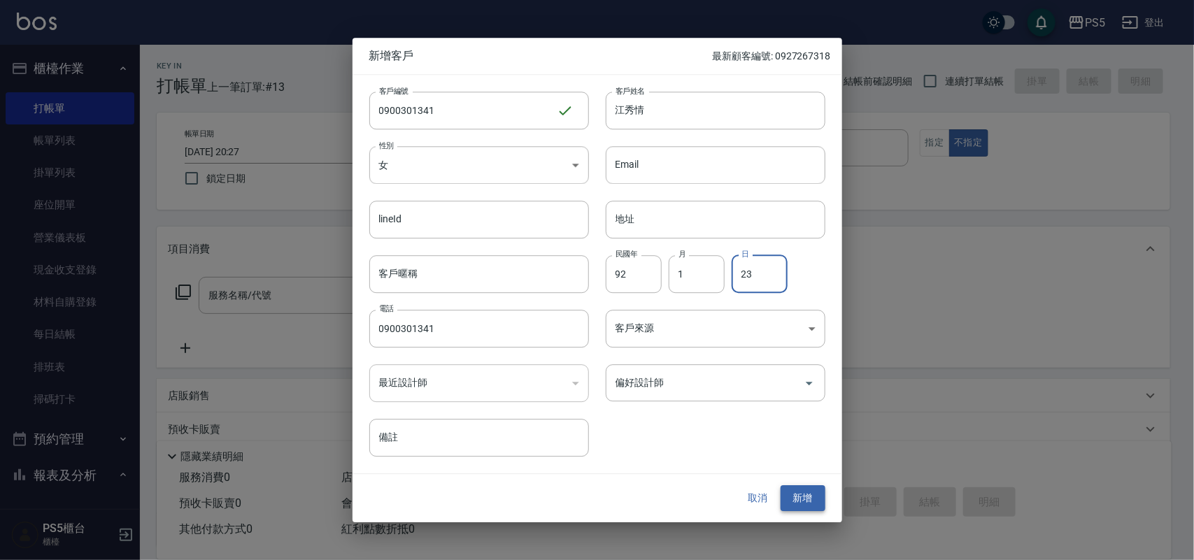
type input "23"
click at [819, 498] on button "新增" at bounding box center [802, 499] width 45 height 26
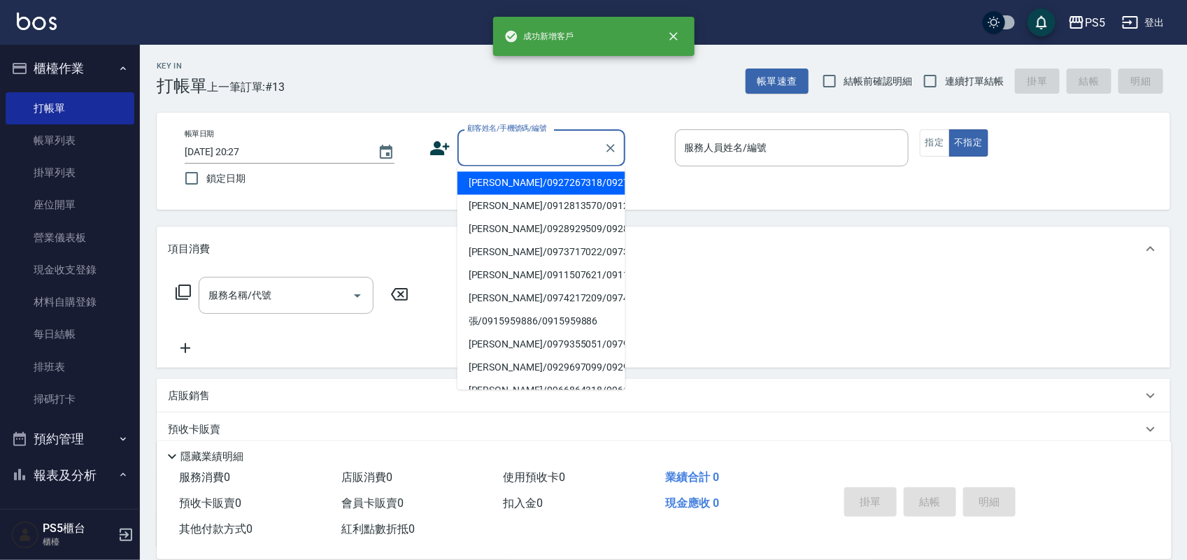
click at [513, 157] on input "顧客姓名/手機號碼/編號" at bounding box center [531, 148] width 134 height 24
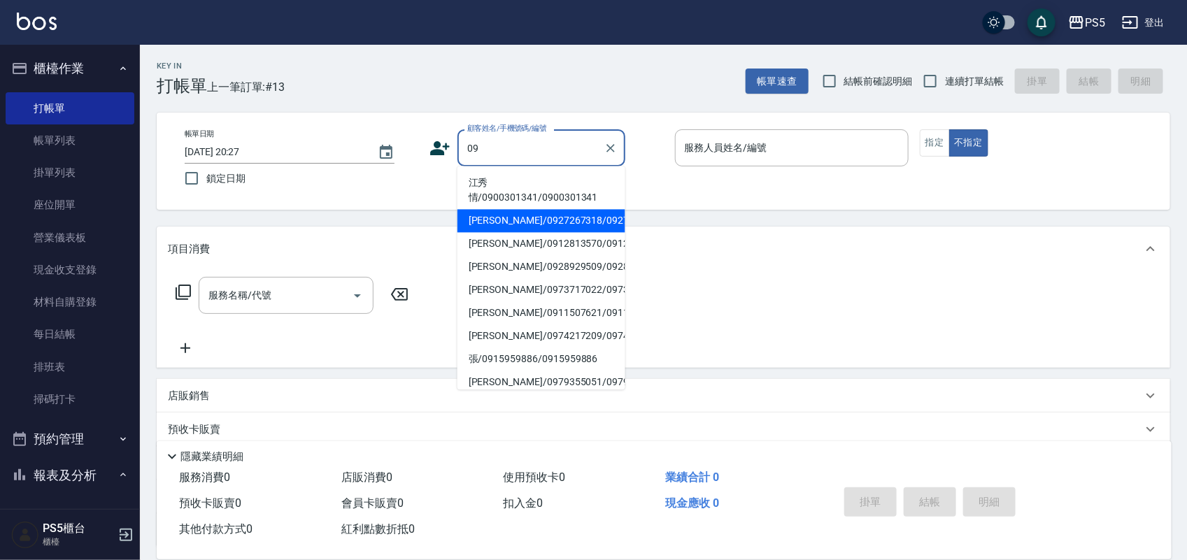
click at [494, 172] on li "江秀情/0900301341/0900301341" at bounding box center [541, 191] width 168 height 38
type input "江秀情/0900301341/0900301341"
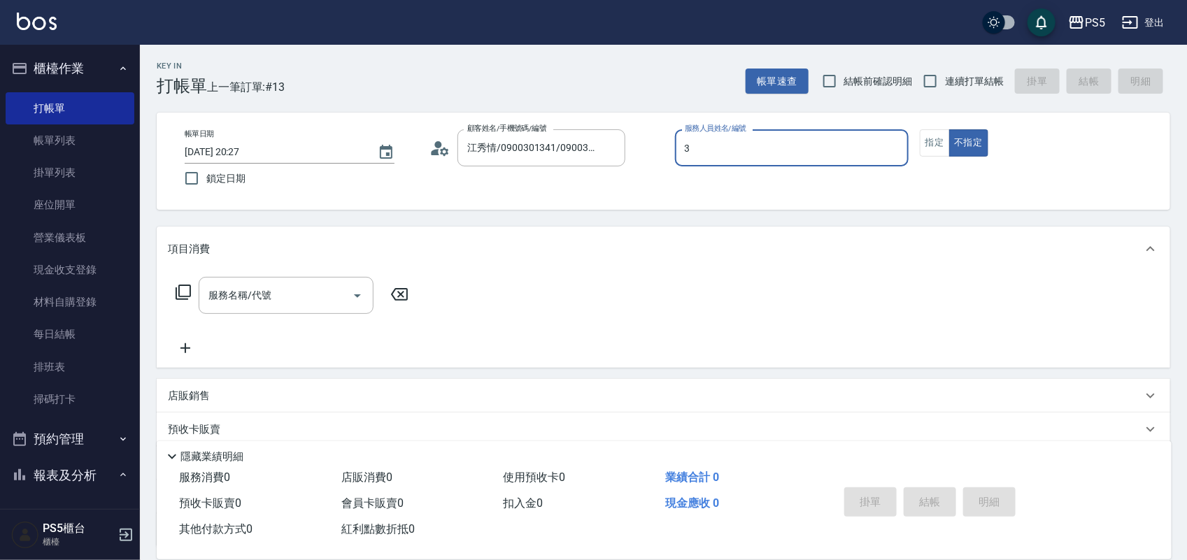
type input "3"
type button "false"
type input "ADA-3"
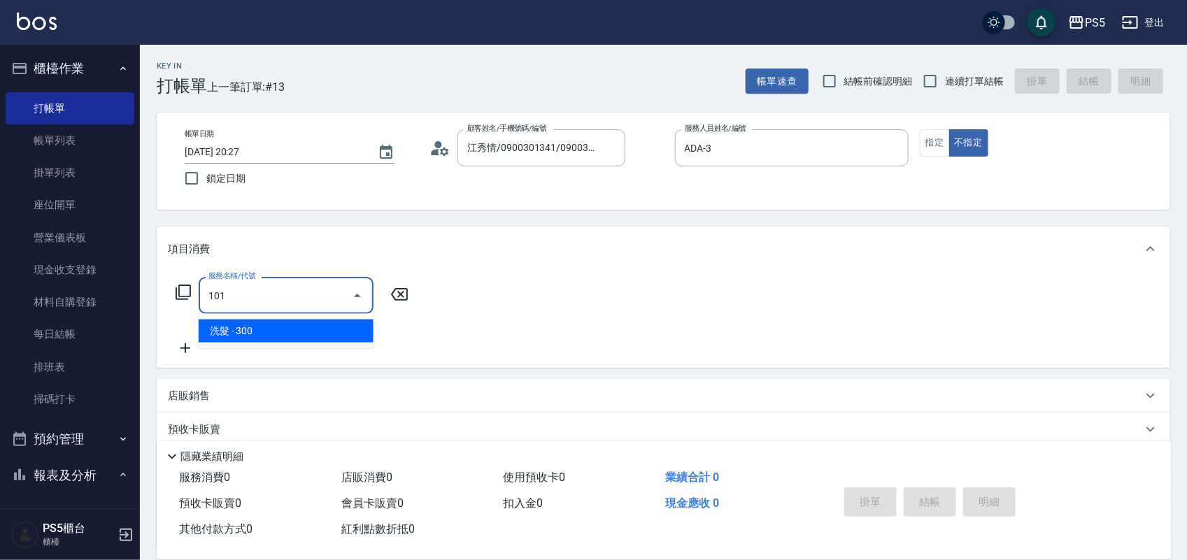
type input "洗髮(101)"
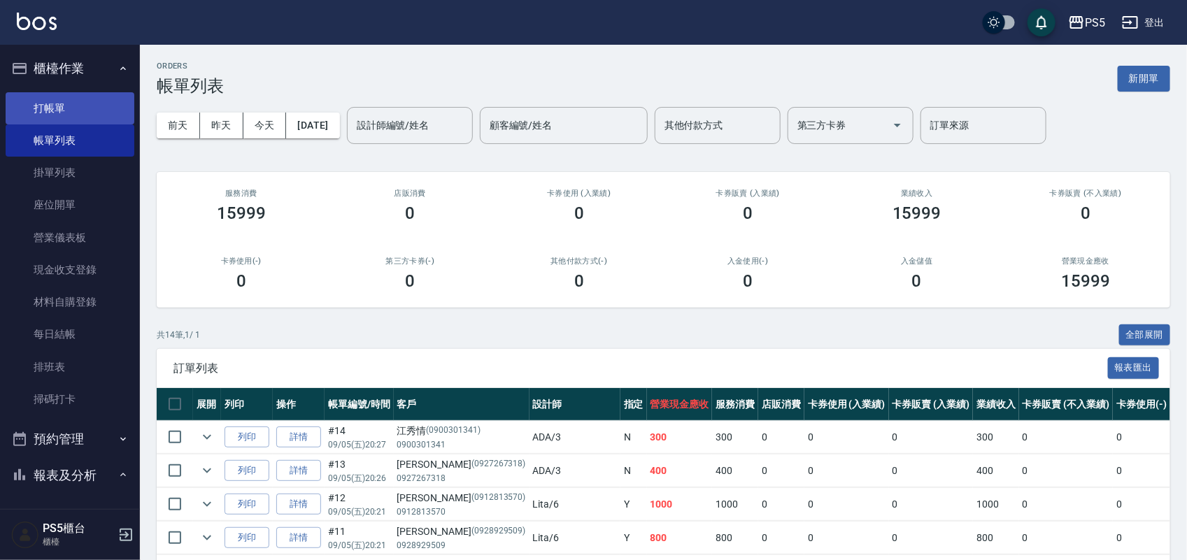
click at [60, 106] on link "打帳單" at bounding box center [70, 108] width 129 height 32
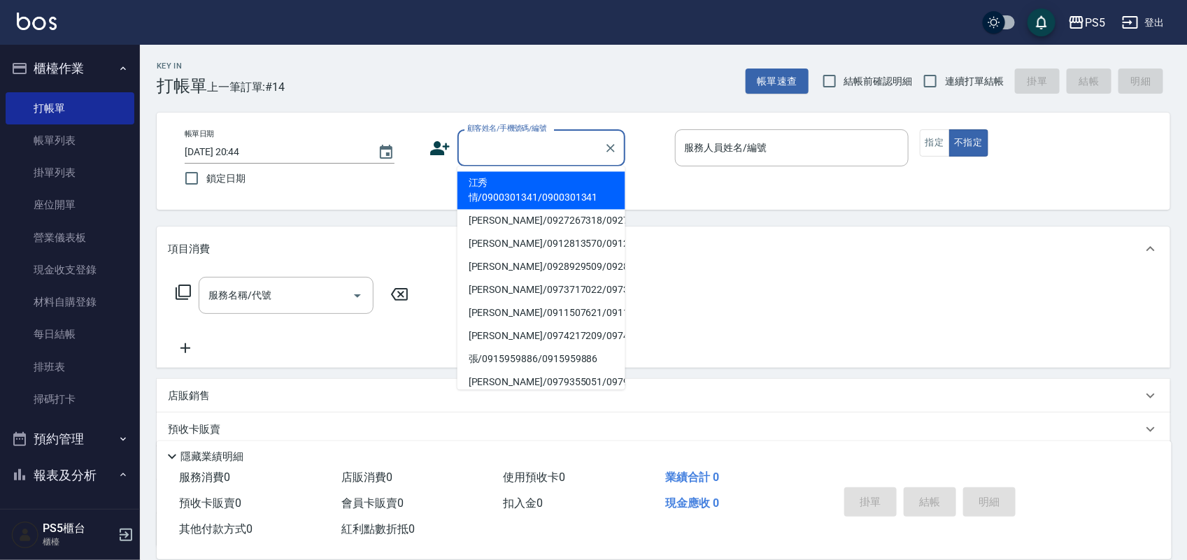
click at [536, 152] on input "顧客姓名/手機號碼/編號" at bounding box center [531, 148] width 134 height 24
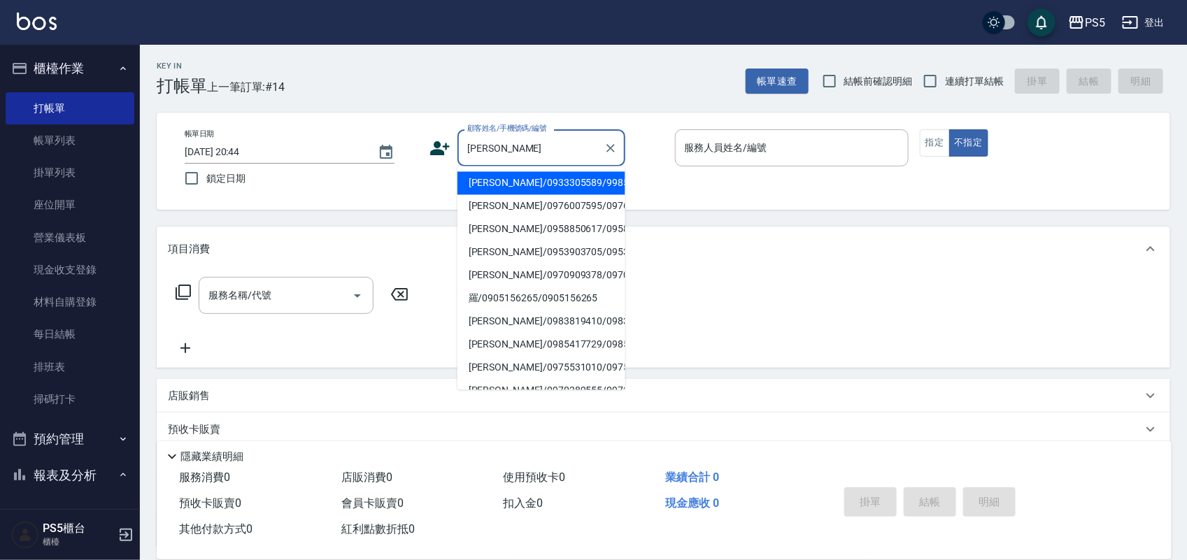
click at [515, 177] on li "羅培文/0933305589/9985" at bounding box center [541, 183] width 168 height 23
type input "羅培文/0933305589/9985"
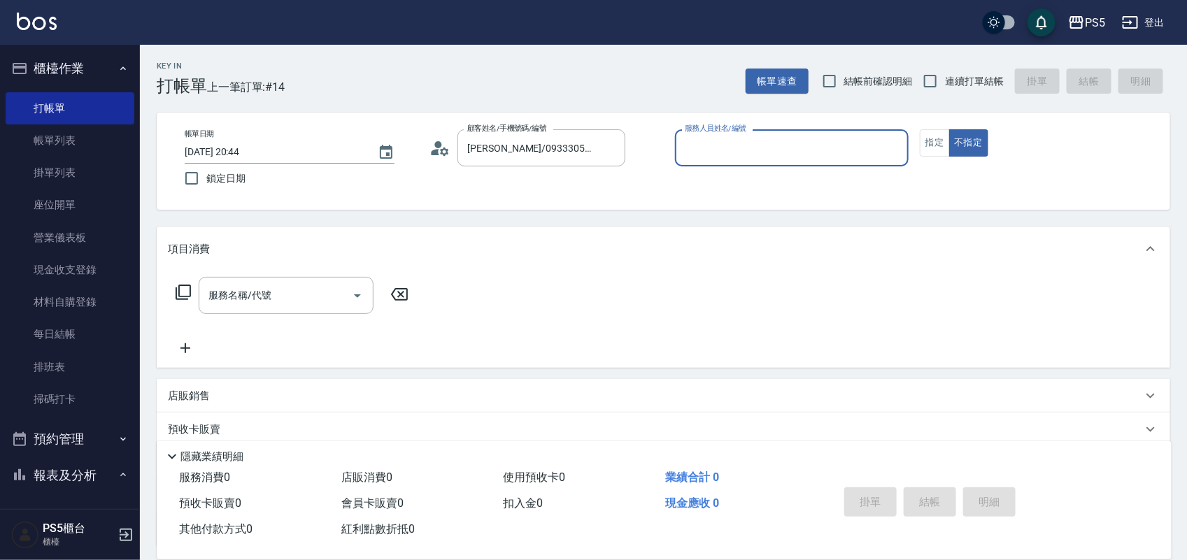
type input "Jolie-5"
click at [931, 147] on button "指定" at bounding box center [935, 142] width 30 height 27
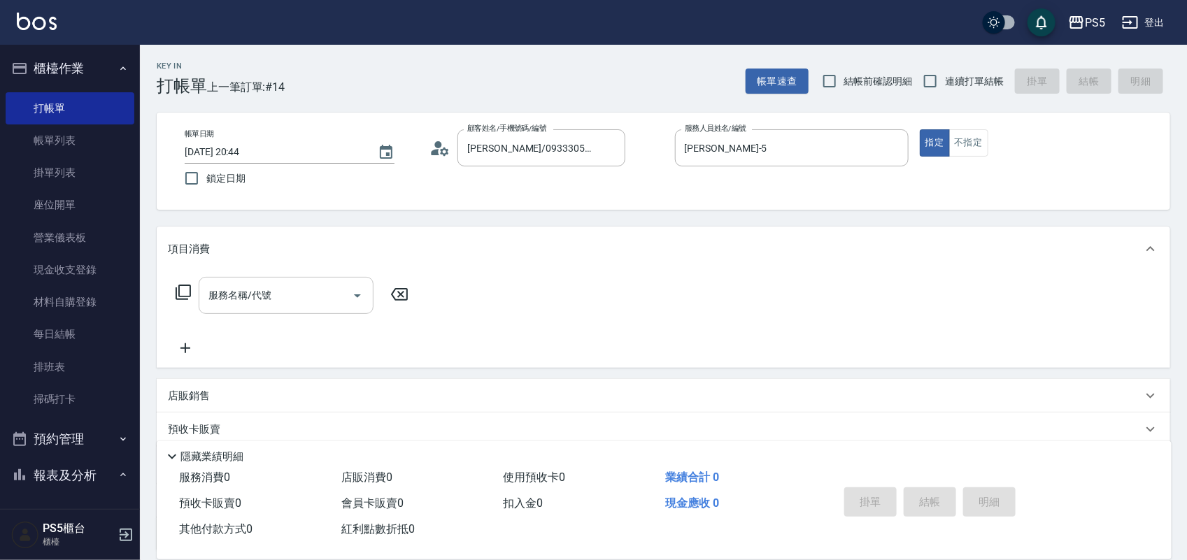
click at [308, 285] on input "服務名稱/代號" at bounding box center [275, 295] width 141 height 24
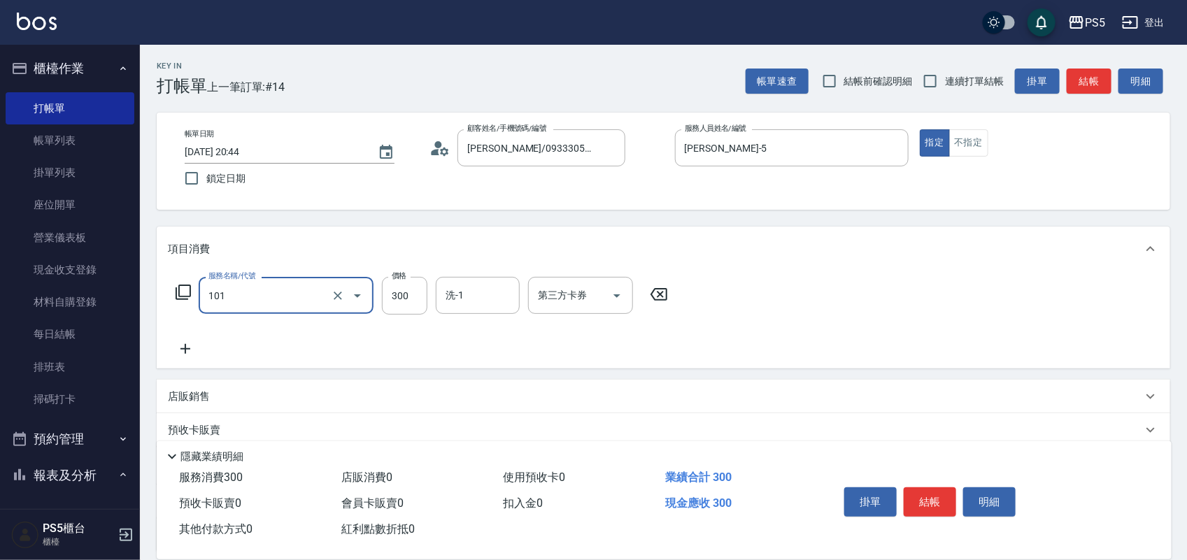
type input "洗髮(101)"
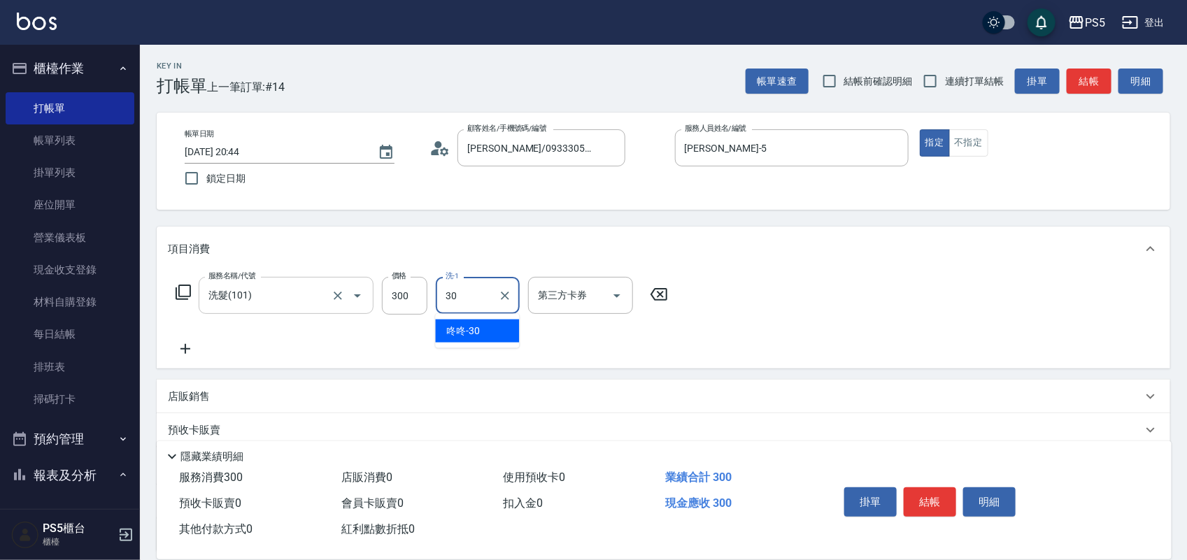
type input "咚咚-30"
click at [931, 497] on button "結帳" at bounding box center [929, 501] width 52 height 29
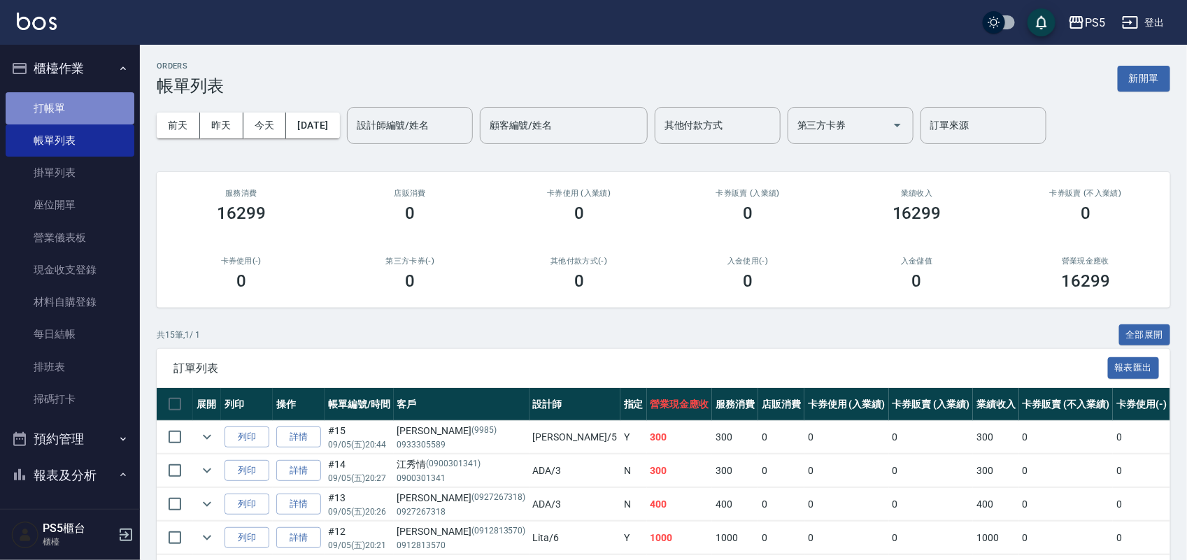
click at [73, 101] on link "打帳單" at bounding box center [70, 108] width 129 height 32
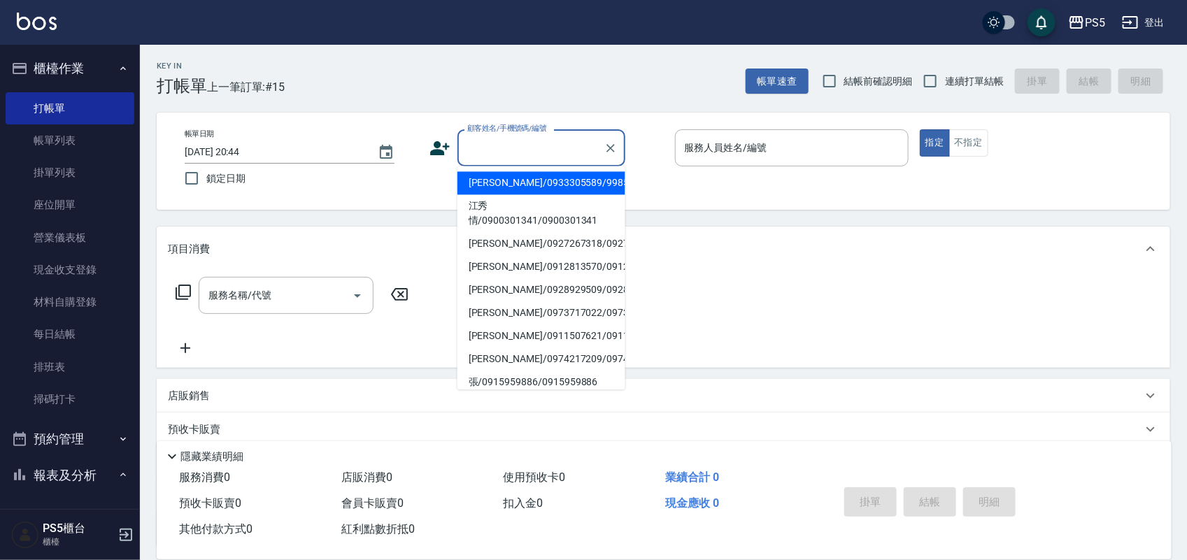
click at [524, 138] on input "顧客姓名/手機號碼/編號" at bounding box center [531, 148] width 134 height 24
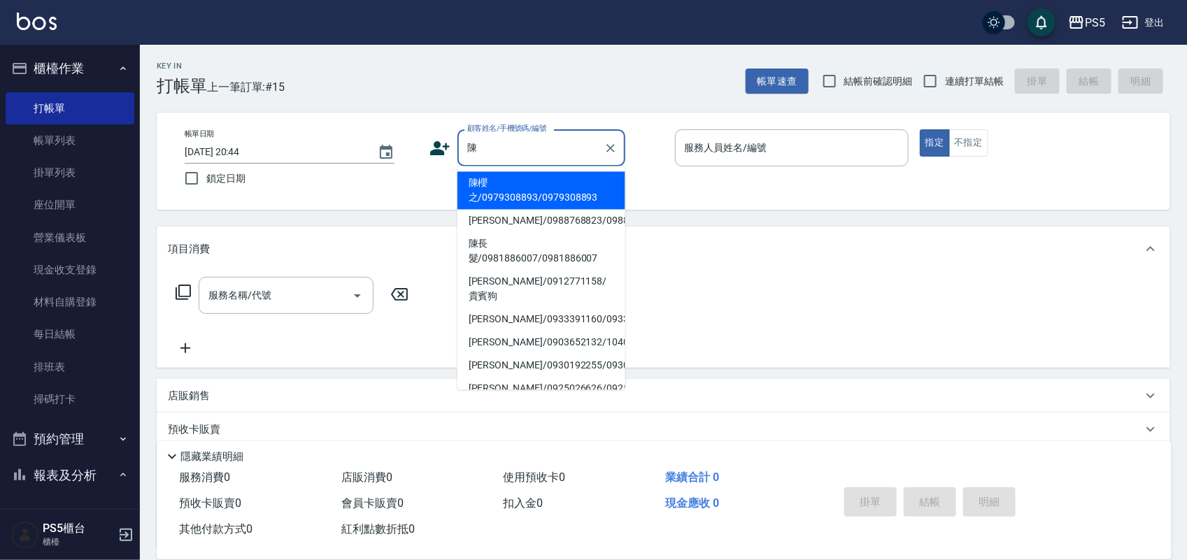
click at [523, 271] on li "陳長髮/0981886007/0981886007" at bounding box center [541, 252] width 168 height 38
type input "陳長髮/0981886007/0981886007"
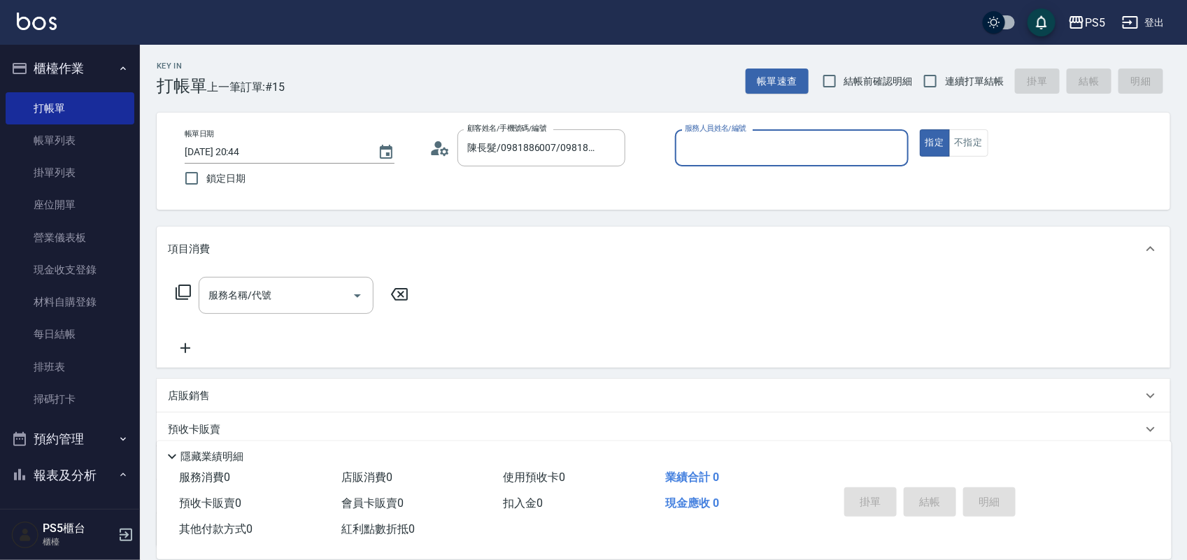
type input "Jolie-5"
drag, startPoint x: 341, startPoint y: 294, endPoint x: 333, endPoint y: 294, distance: 7.7
click at [339, 294] on input "服務名稱/代號" at bounding box center [275, 295] width 141 height 24
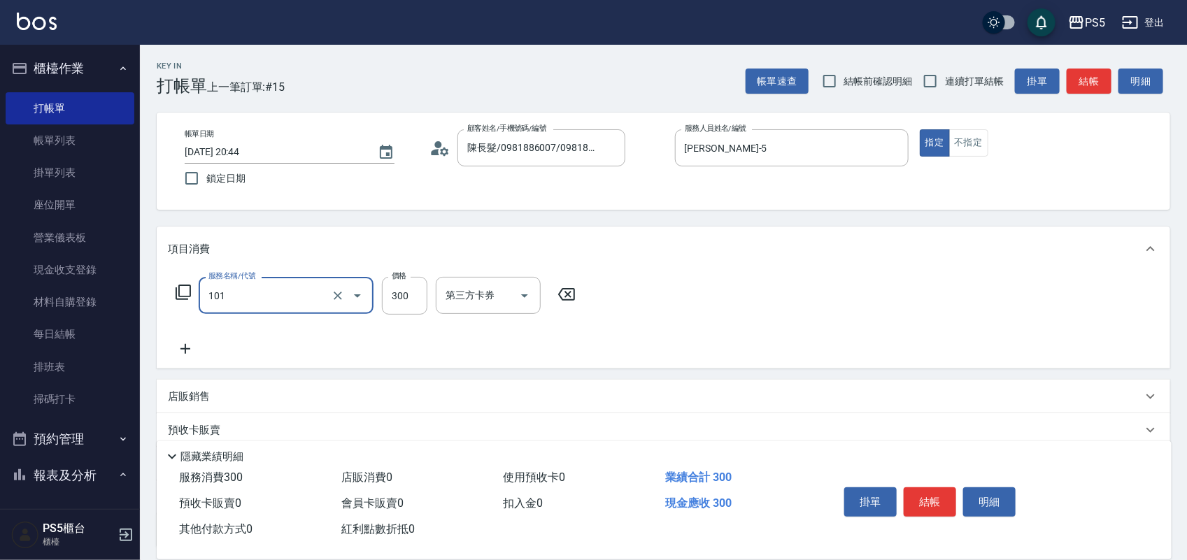
type input "洗髮(101)"
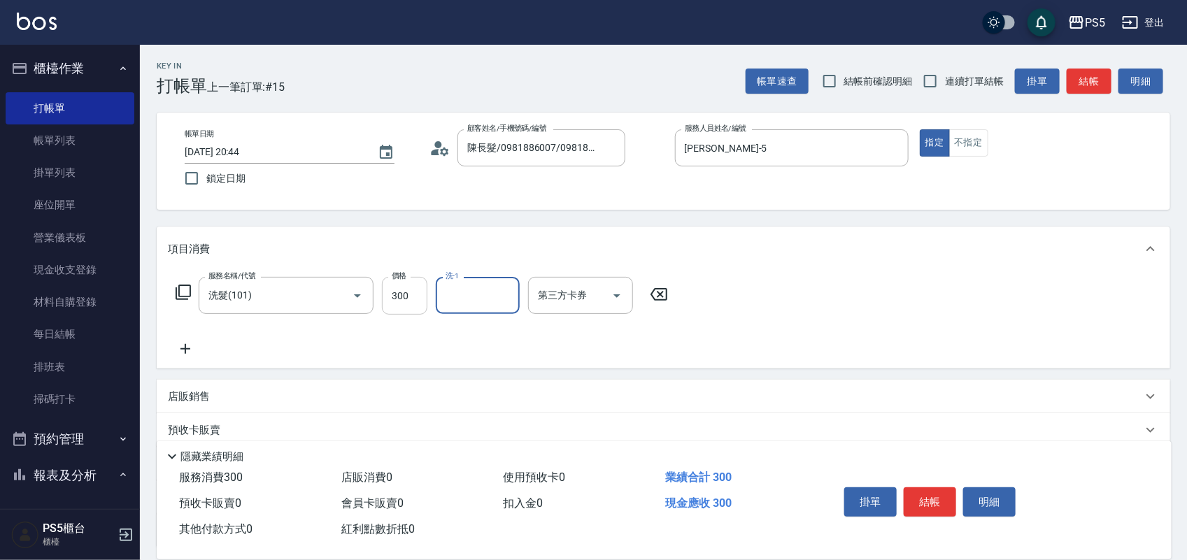
click at [402, 303] on input "300" at bounding box center [404, 296] width 45 height 38
type input "600"
click at [922, 493] on button "結帳" at bounding box center [929, 501] width 52 height 29
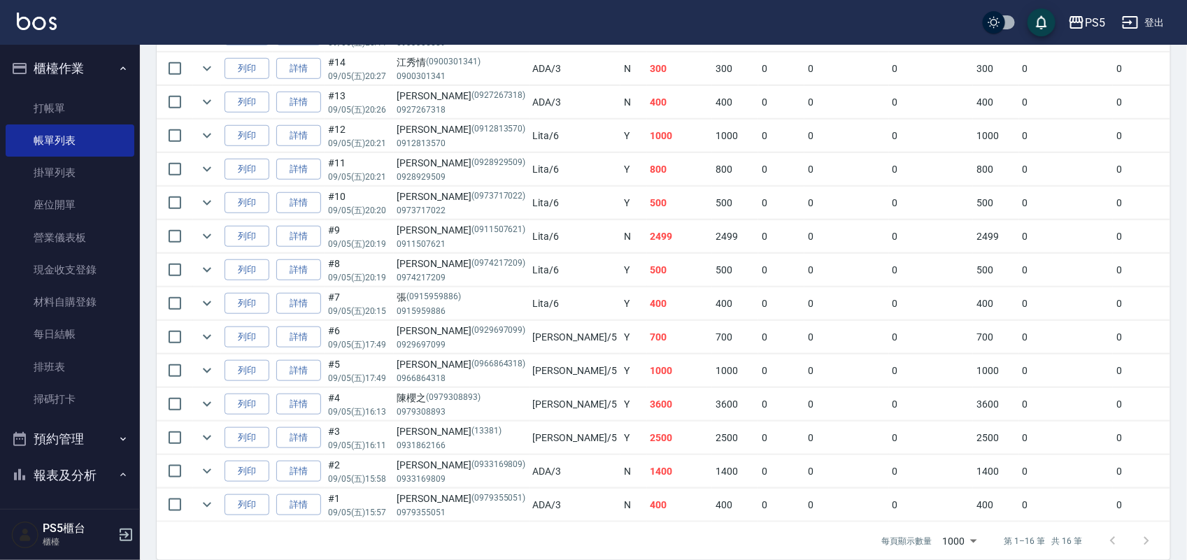
scroll to position [437, 0]
click at [308, 406] on link "詳情" at bounding box center [298, 403] width 45 height 22
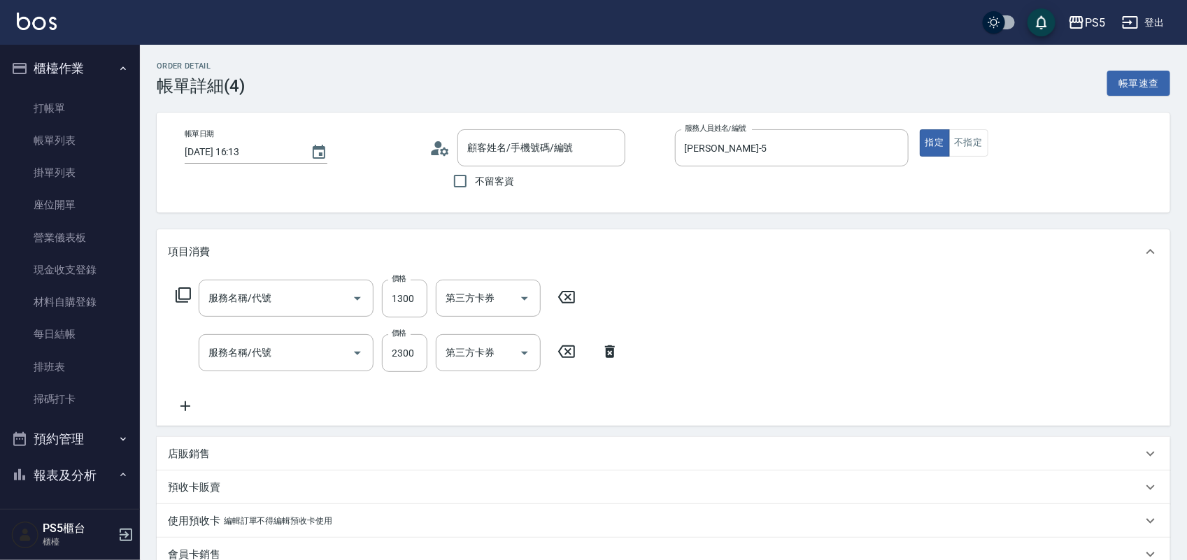
type input "2025/09/05 16:13"
type input "Jolie-5"
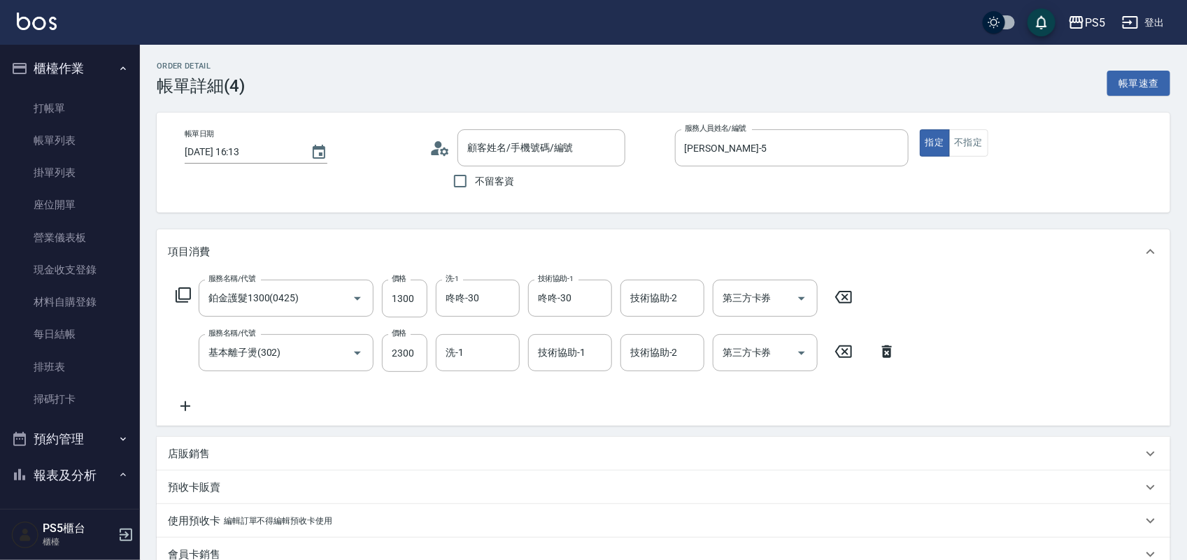
type input "鉑金護髮1300(0425)"
type input "基本離子燙(302)"
type input "陳櫻之/0979308893/0979308893"
click at [418, 355] on input "2300" at bounding box center [404, 353] width 45 height 38
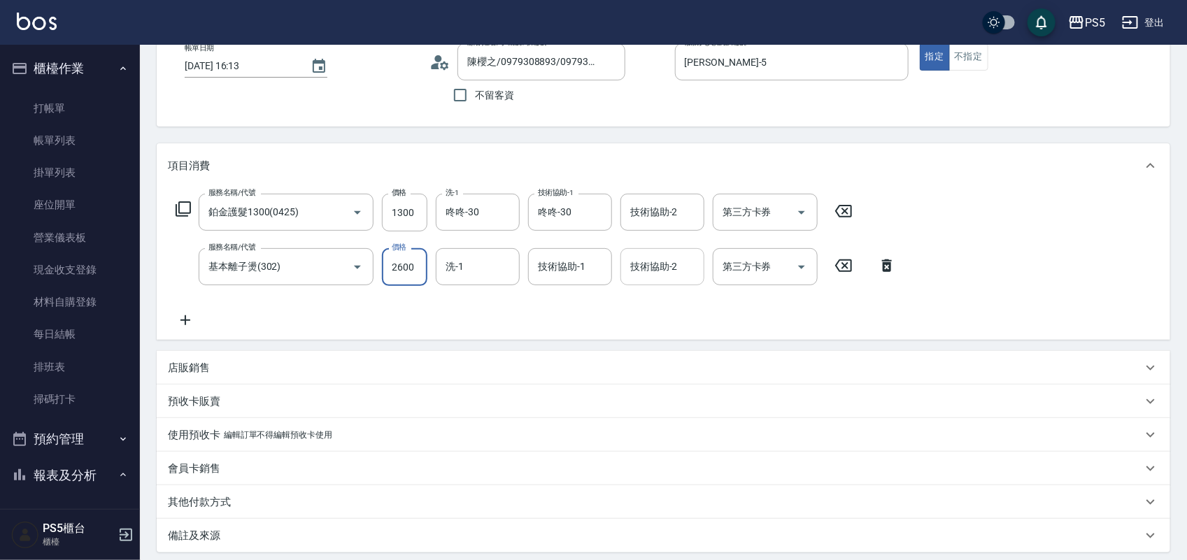
scroll to position [228, 0]
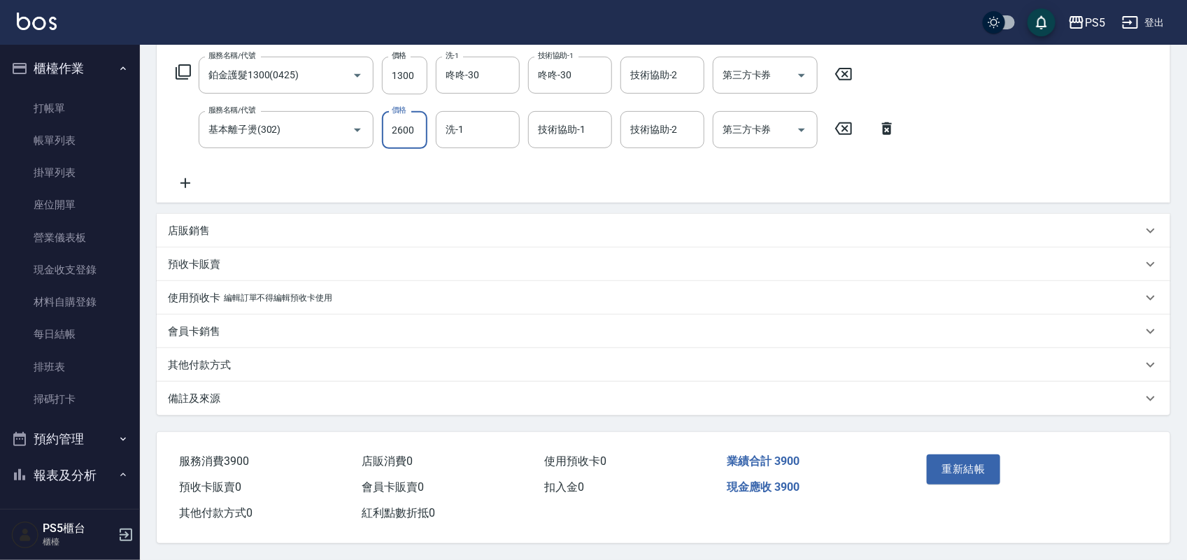
type input "2600"
click at [194, 358] on p "其他付款方式" at bounding box center [199, 365] width 63 height 15
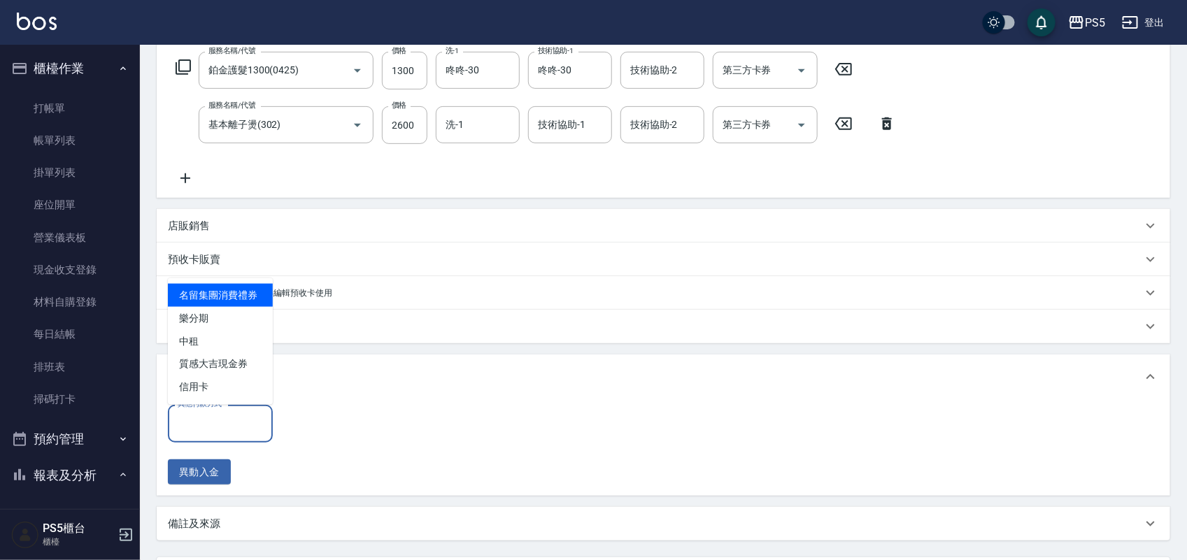
click at [208, 427] on input "其他付款方式" at bounding box center [220, 423] width 92 height 24
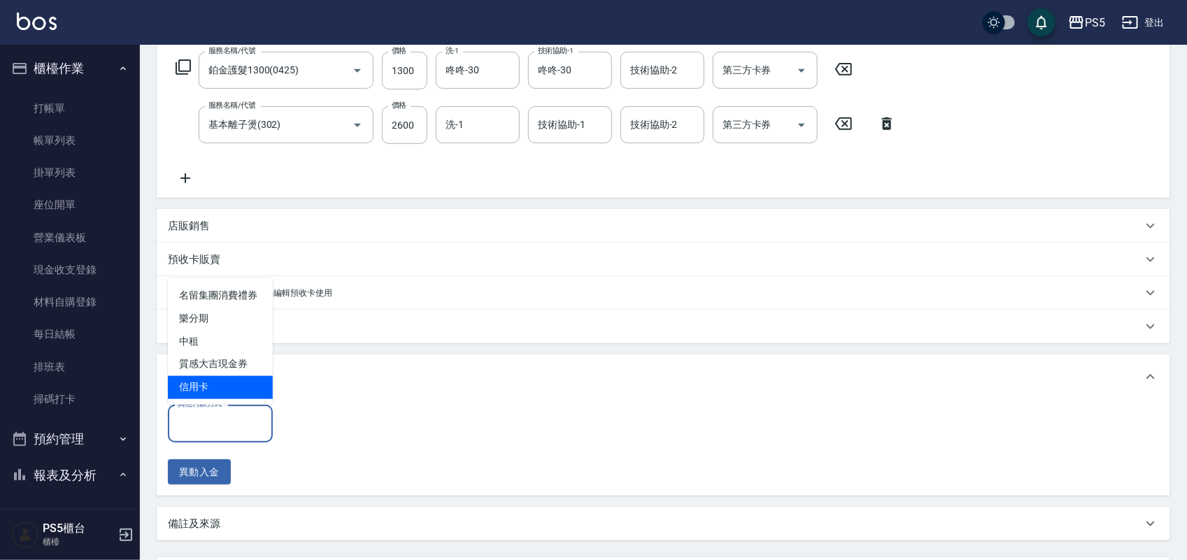
click at [211, 392] on span "信用卡" at bounding box center [220, 387] width 105 height 23
type input "信用卡"
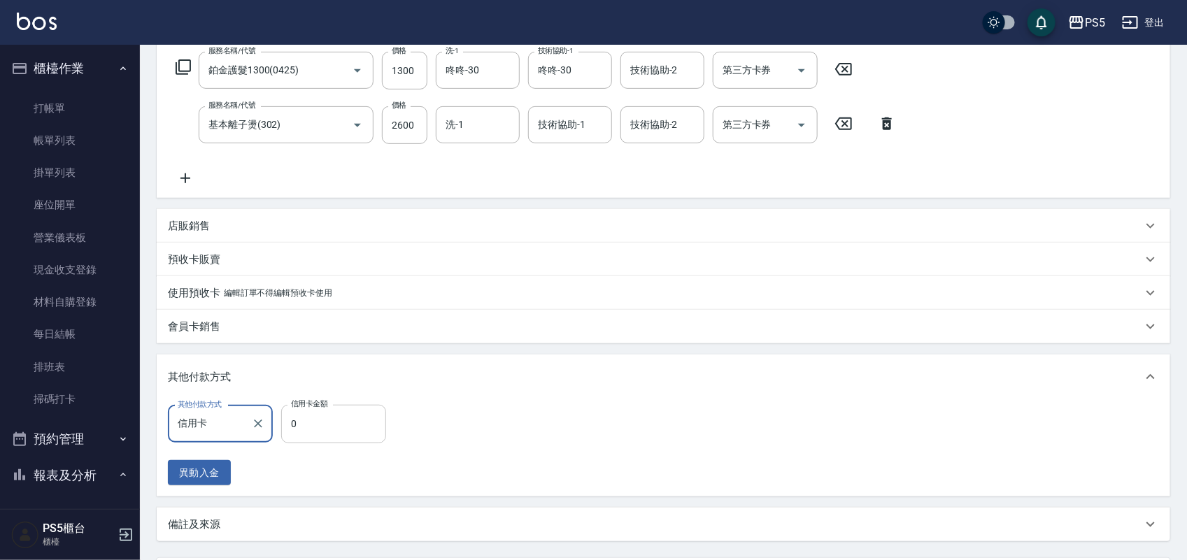
click at [326, 421] on input "0" at bounding box center [333, 424] width 105 height 38
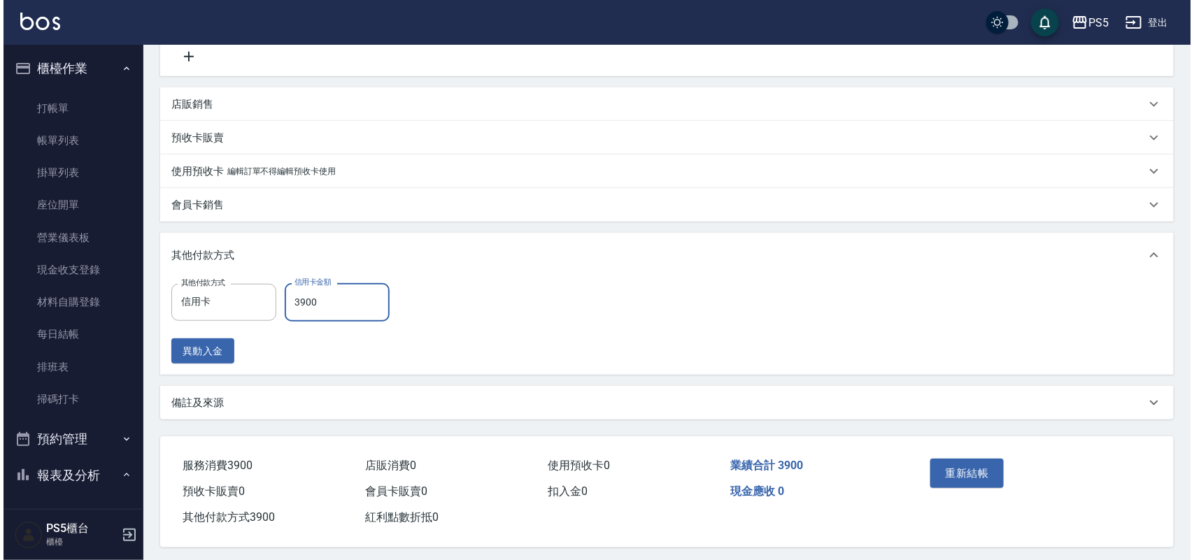
scroll to position [359, 0]
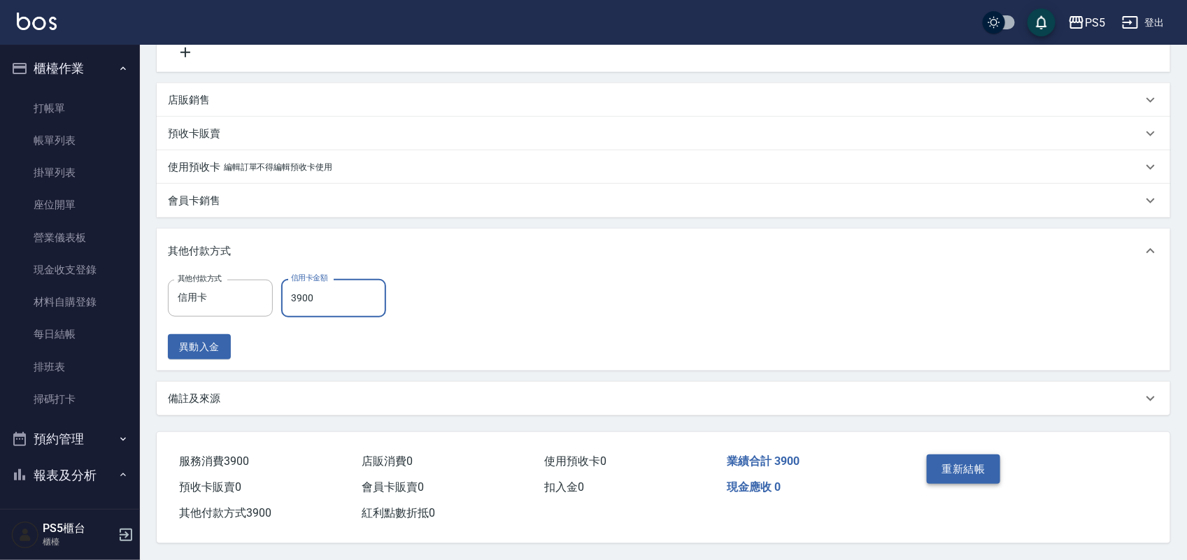
type input "3900"
click at [936, 459] on button "重新結帳" at bounding box center [964, 469] width 74 height 29
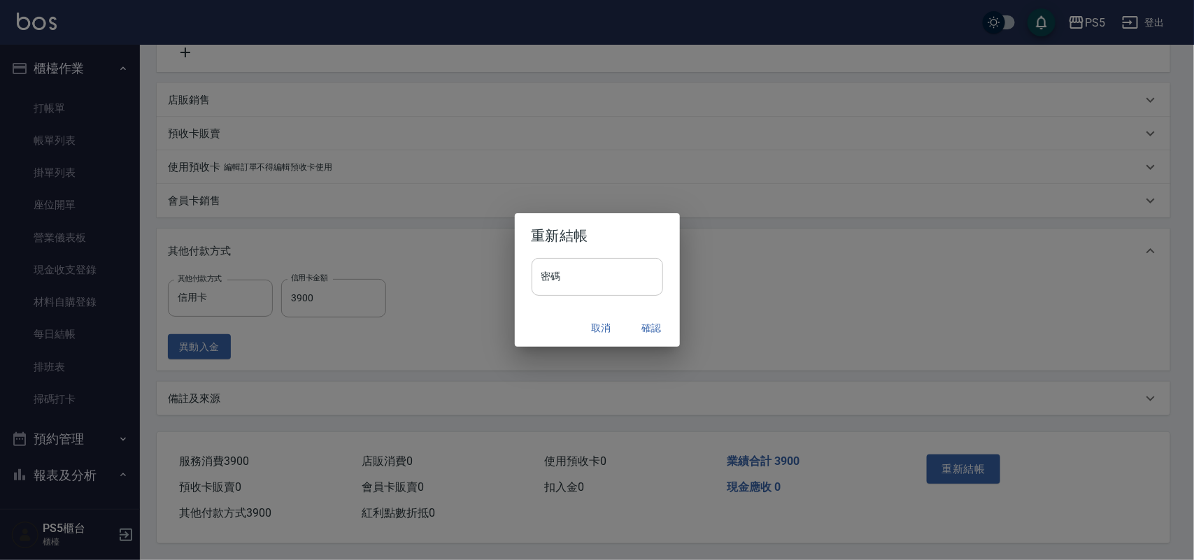
click at [579, 282] on input "密碼" at bounding box center [596, 277] width 131 height 38
type input "****"
click at [658, 332] on button "確認" at bounding box center [651, 328] width 45 height 26
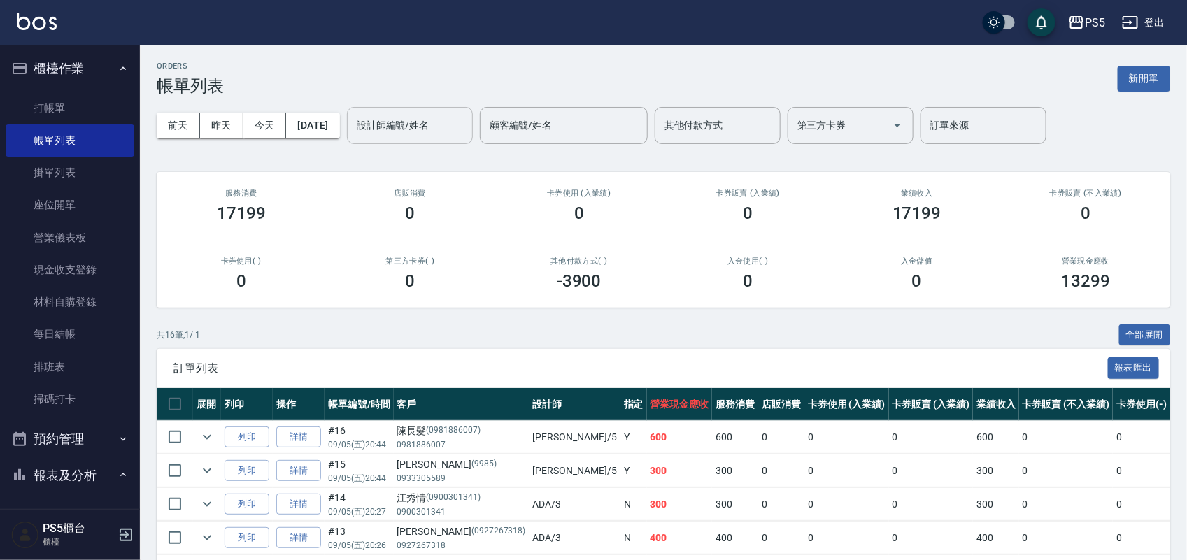
click at [418, 121] on input "設計師編號/姓名" at bounding box center [409, 125] width 113 height 24
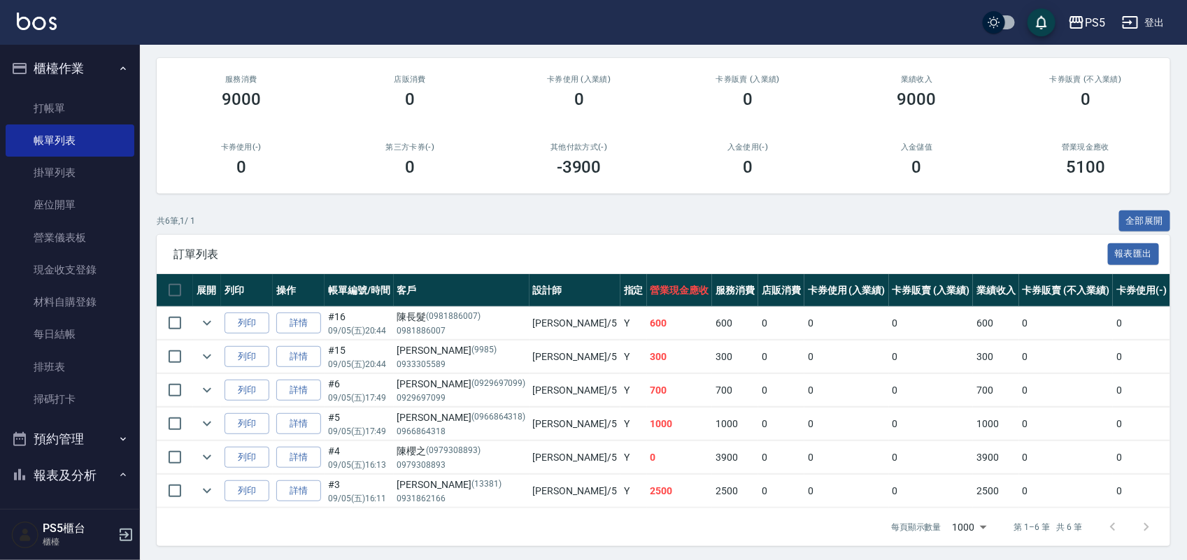
scroll to position [131, 0]
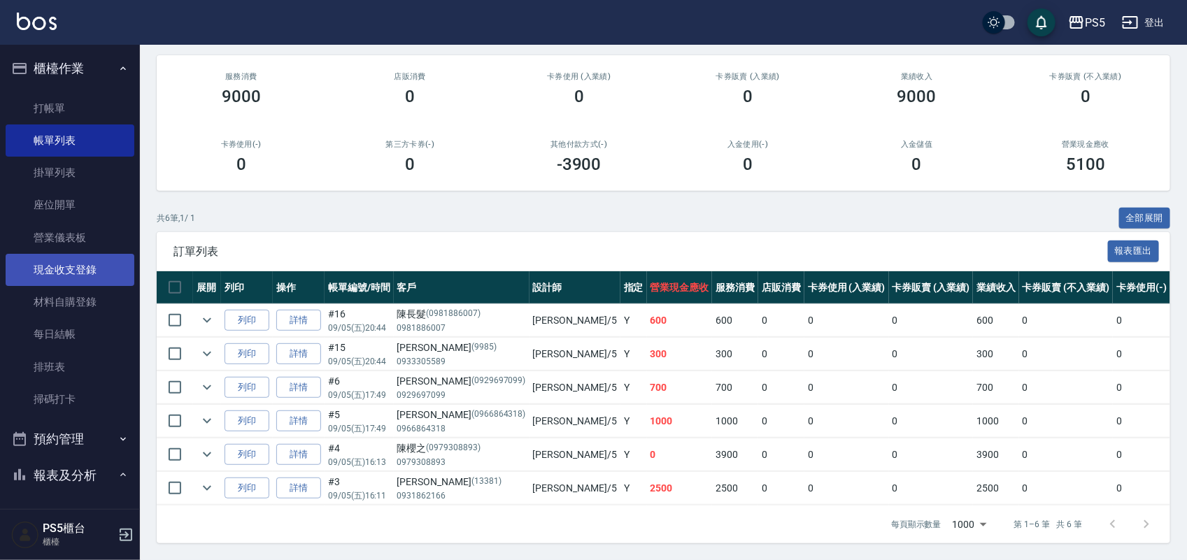
type input "Jolie-5"
click at [78, 262] on link "現金收支登錄" at bounding box center [70, 270] width 129 height 32
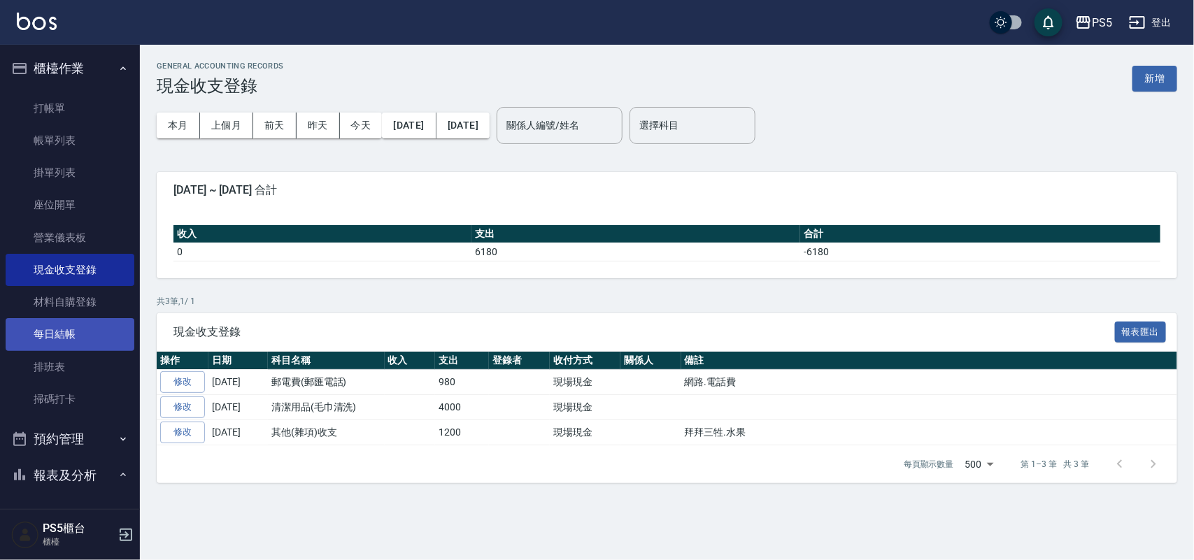
click at [56, 329] on link "每日結帳" at bounding box center [70, 334] width 129 height 32
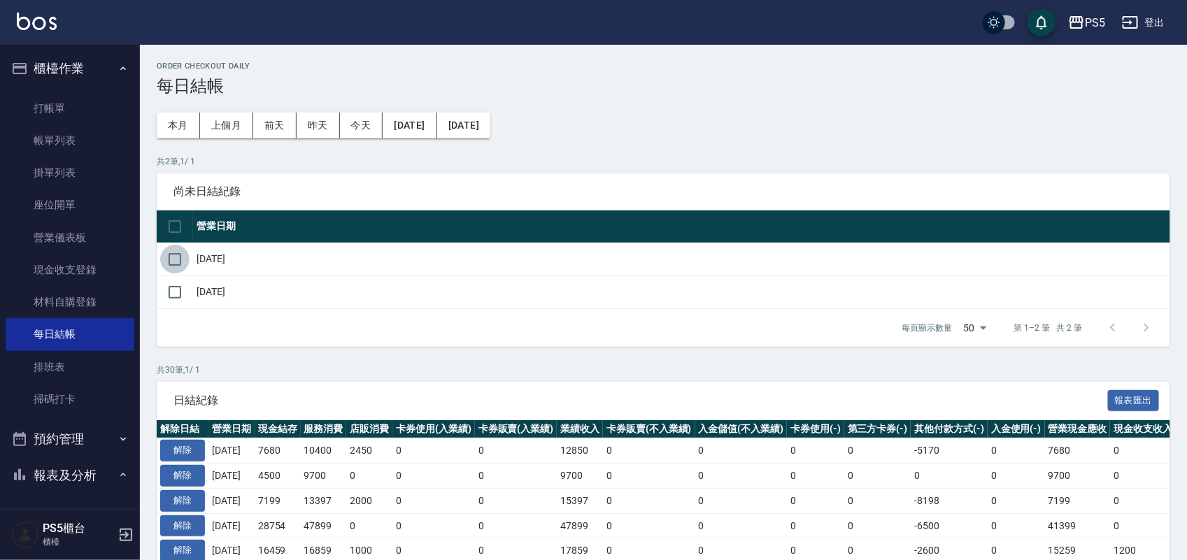
click at [171, 259] on input "checkbox" at bounding box center [174, 259] width 29 height 29
checkbox input "true"
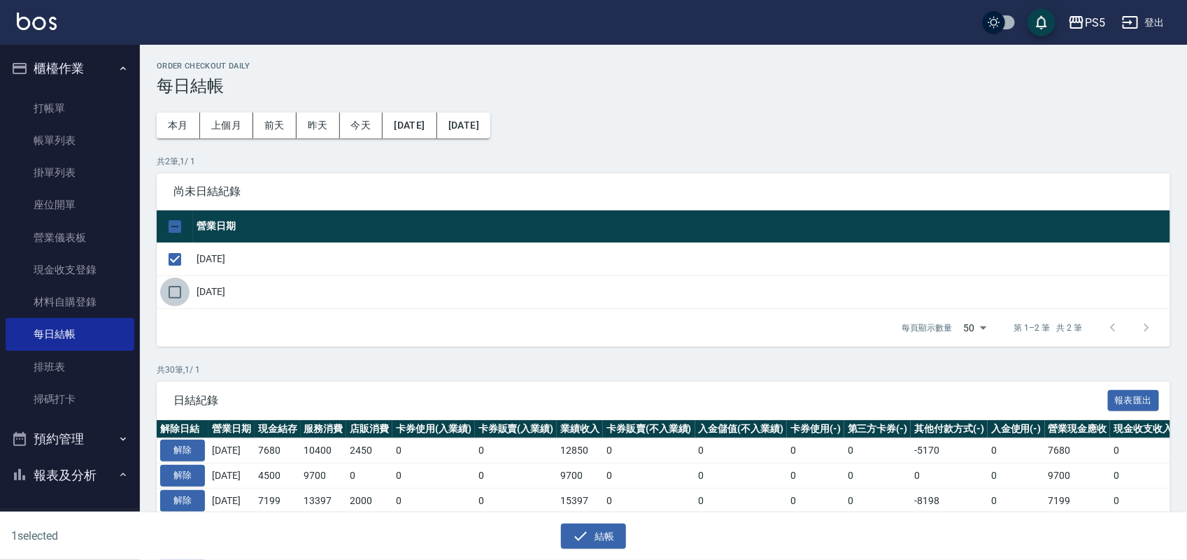
click at [175, 285] on input "checkbox" at bounding box center [174, 292] width 29 height 29
checkbox input "true"
click at [596, 531] on button "結帳" at bounding box center [593, 537] width 65 height 26
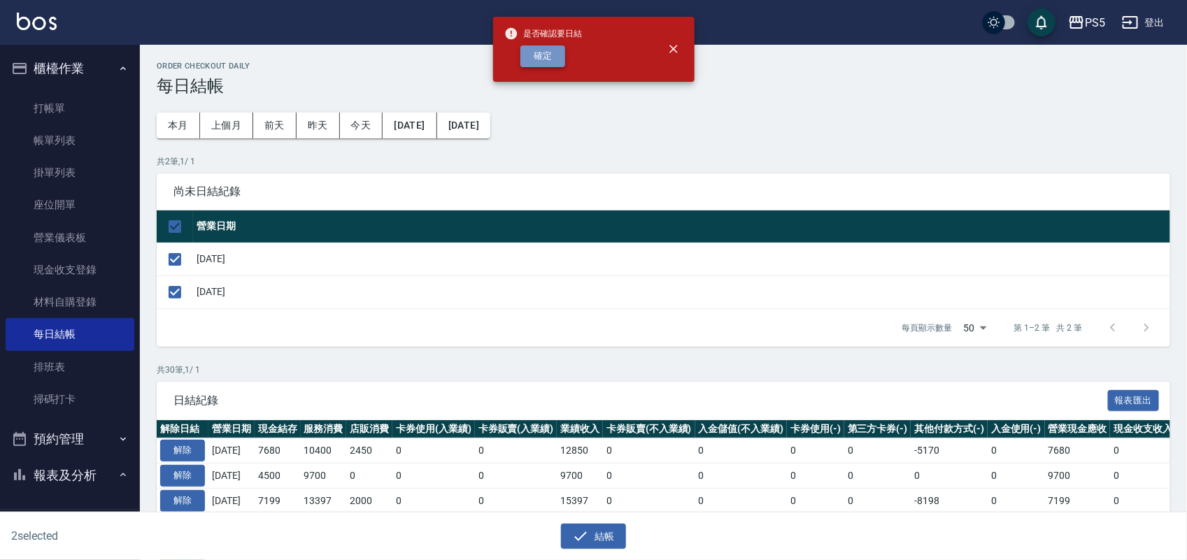
click at [549, 52] on button "確定" at bounding box center [542, 56] width 45 height 22
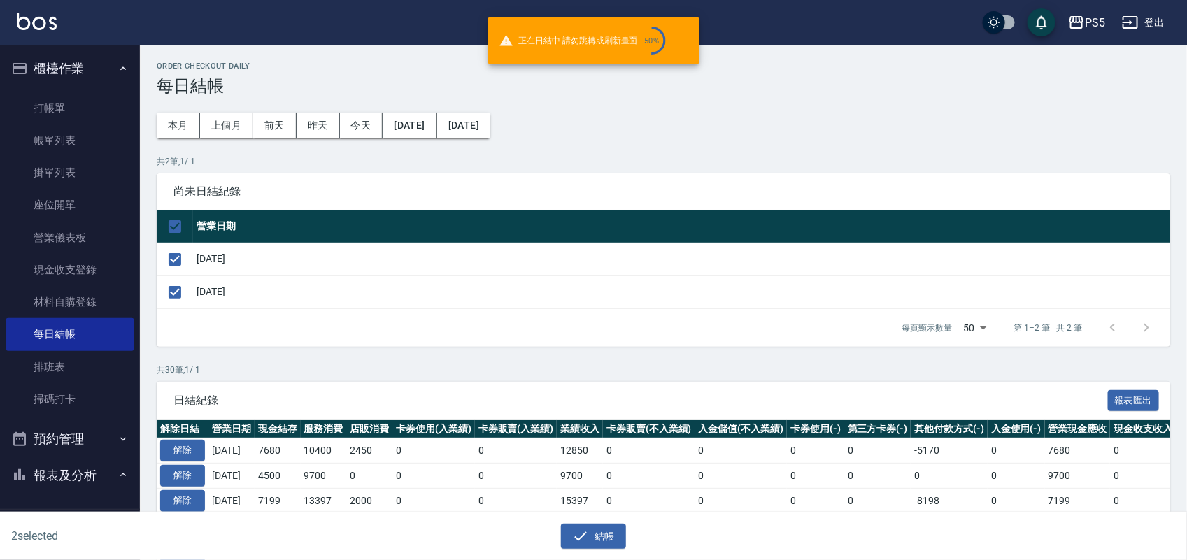
checkbox input "false"
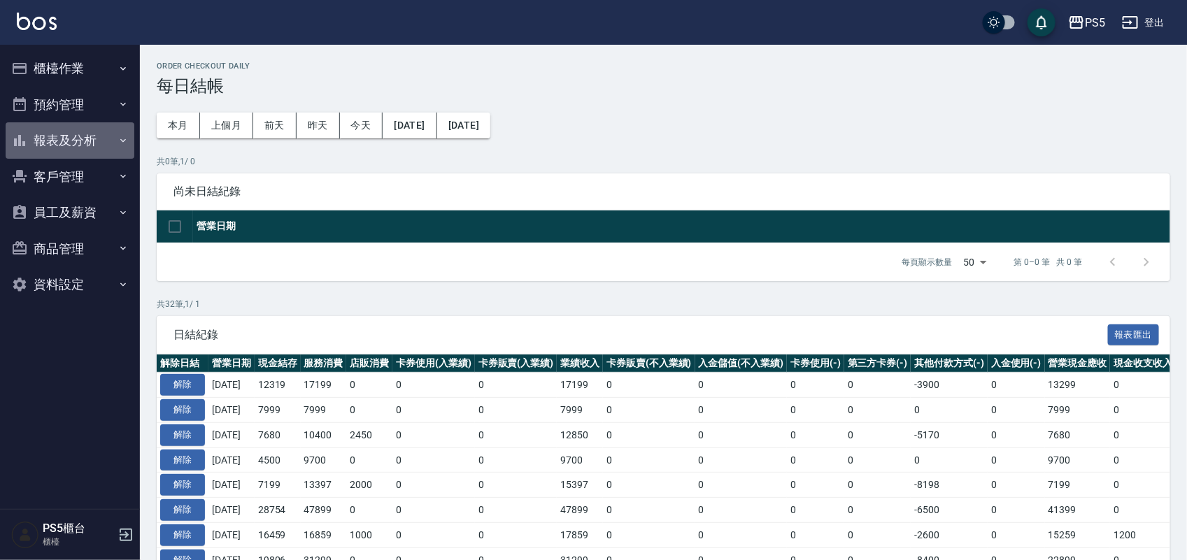
click at [76, 138] on button "報表及分析" at bounding box center [70, 140] width 129 height 36
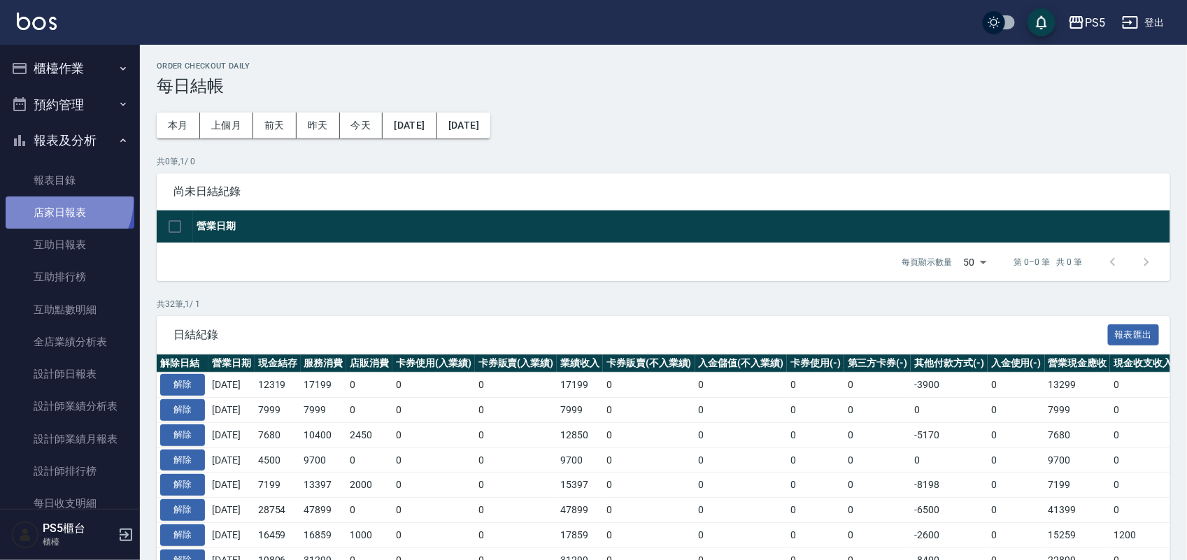
click at [62, 201] on link "店家日報表" at bounding box center [70, 212] width 129 height 32
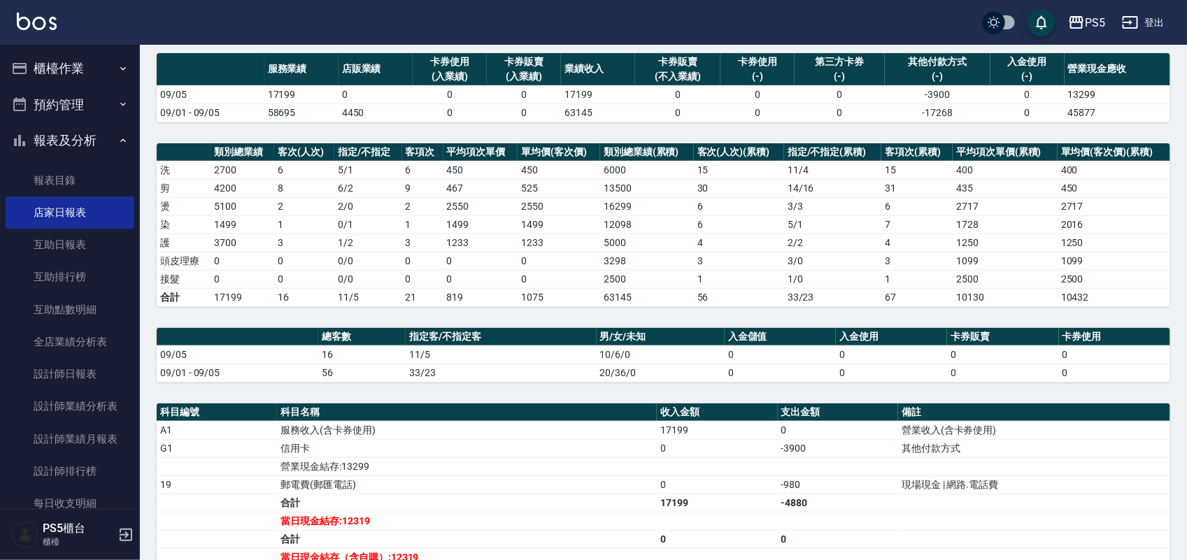
scroll to position [262, 0]
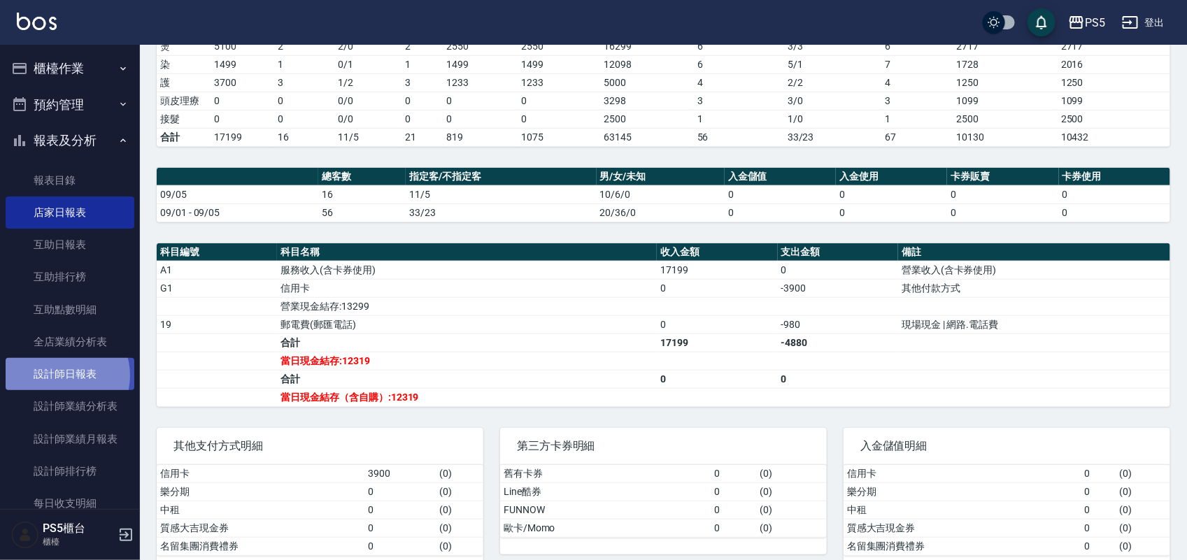
click at [61, 375] on link "設計師日報表" at bounding box center [70, 374] width 129 height 32
